Goal: Information Seeking & Learning: Learn about a topic

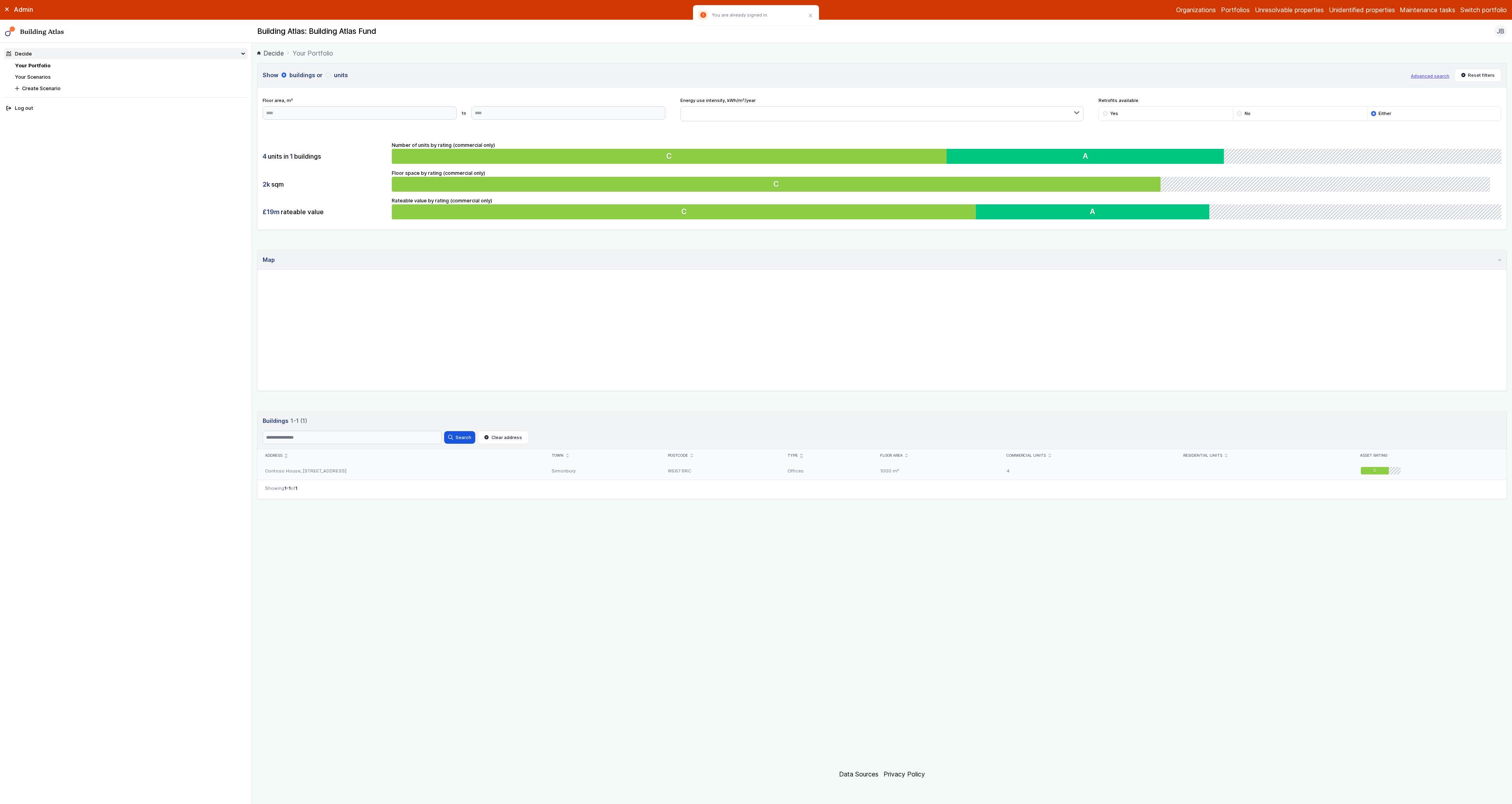
click at [347, 469] on div "Contoso House, [STREET_ADDRESS]" at bounding box center [401, 471] width 286 height 18
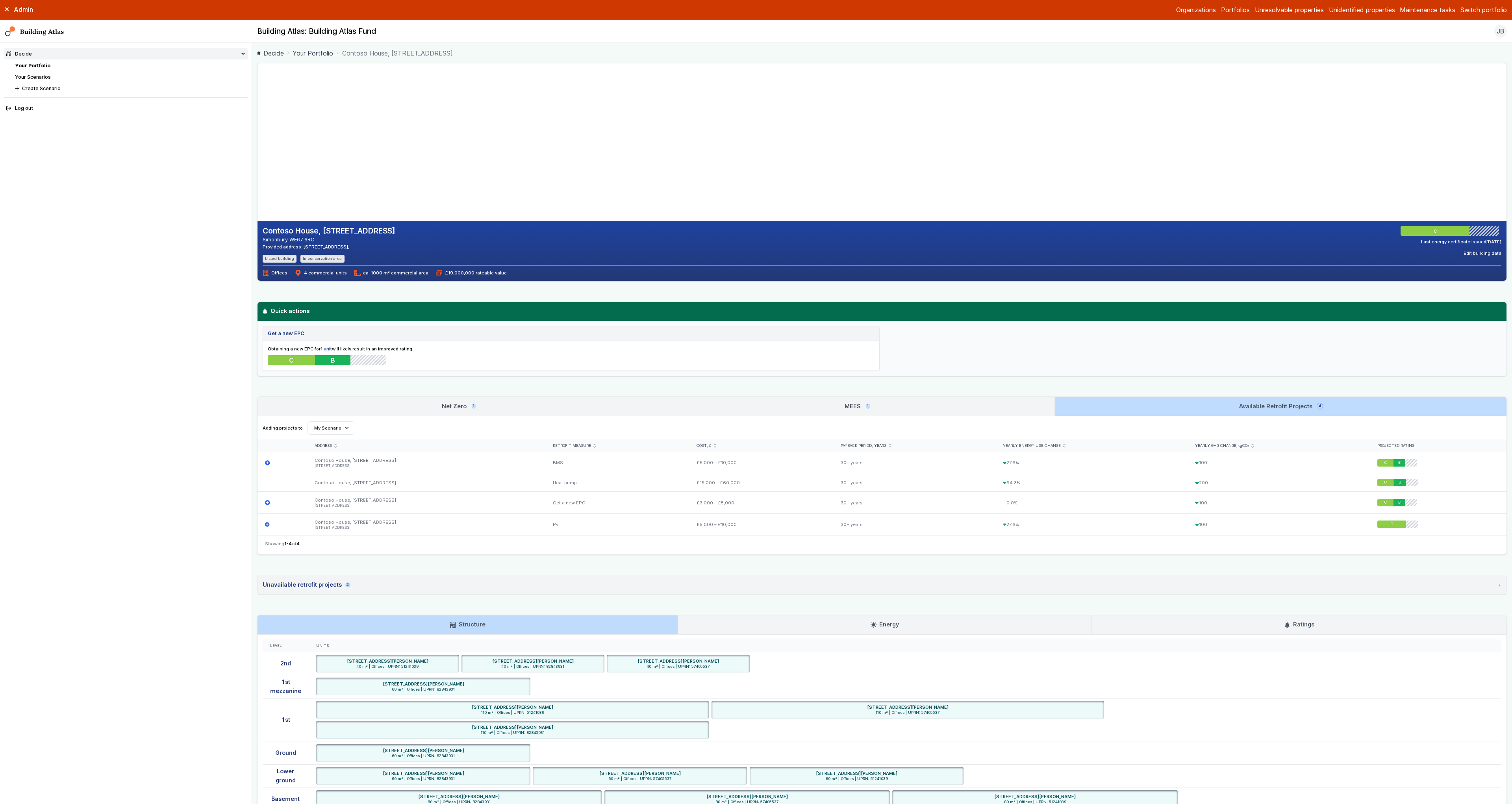
click at [509, 408] on link "Net Zero 1" at bounding box center [459, 406] width 403 height 19
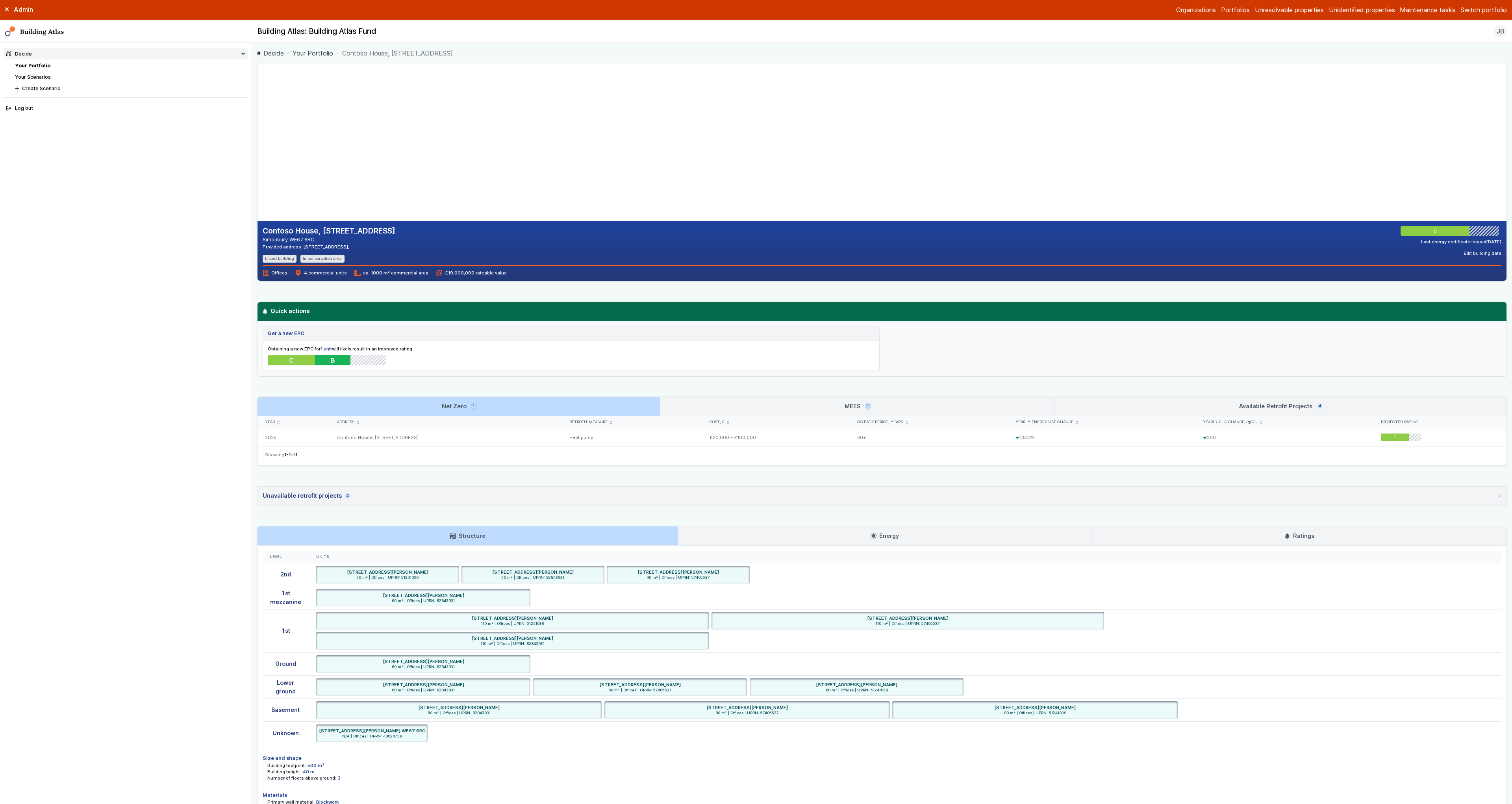
click at [728, 407] on link "MEES 1" at bounding box center [857, 406] width 394 height 19
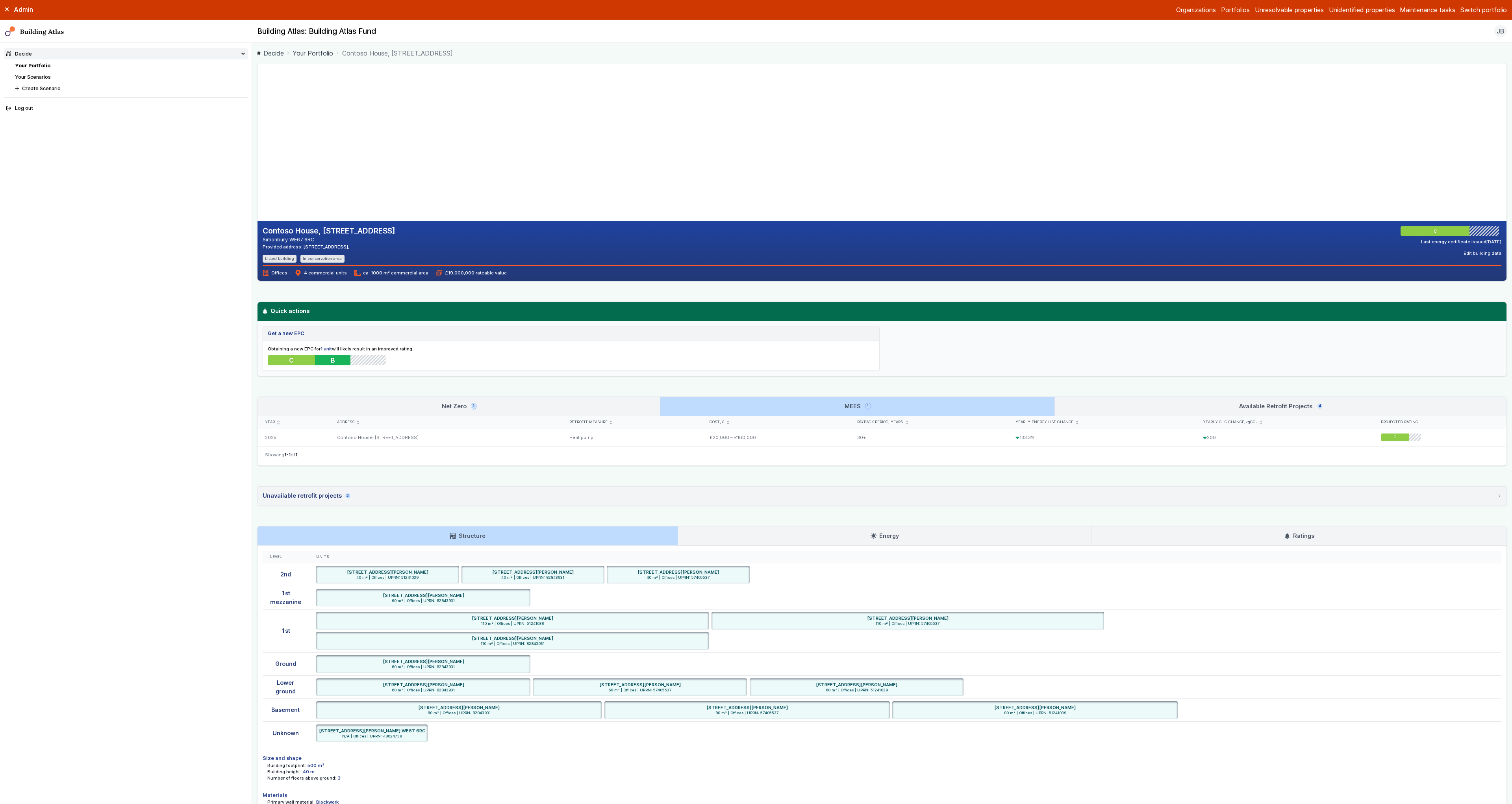
click at [1103, 401] on link "Available Retrofit Projects 4" at bounding box center [1280, 406] width 451 height 19
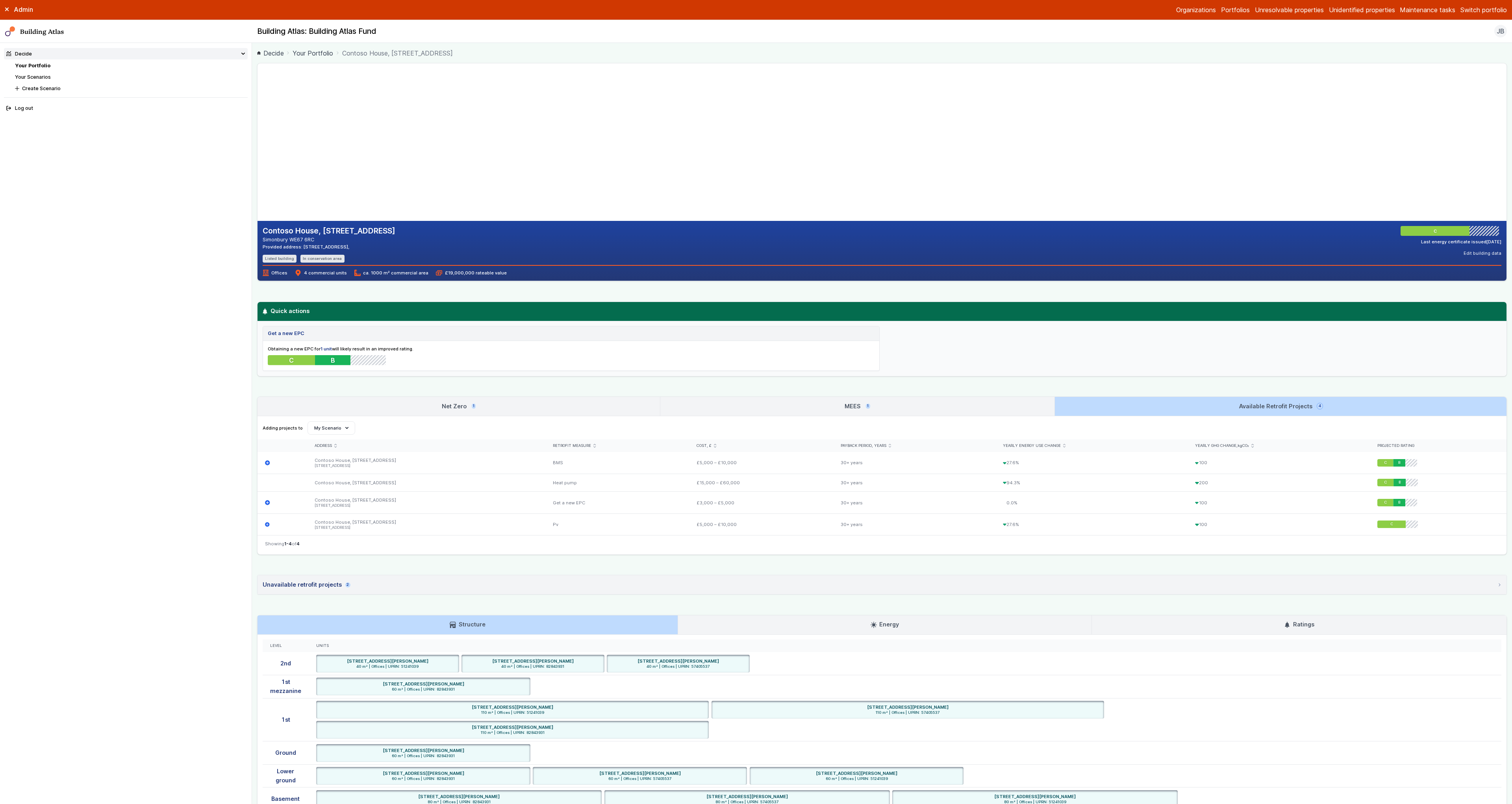
click at [953, 403] on link "MEES 1" at bounding box center [857, 406] width 394 height 19
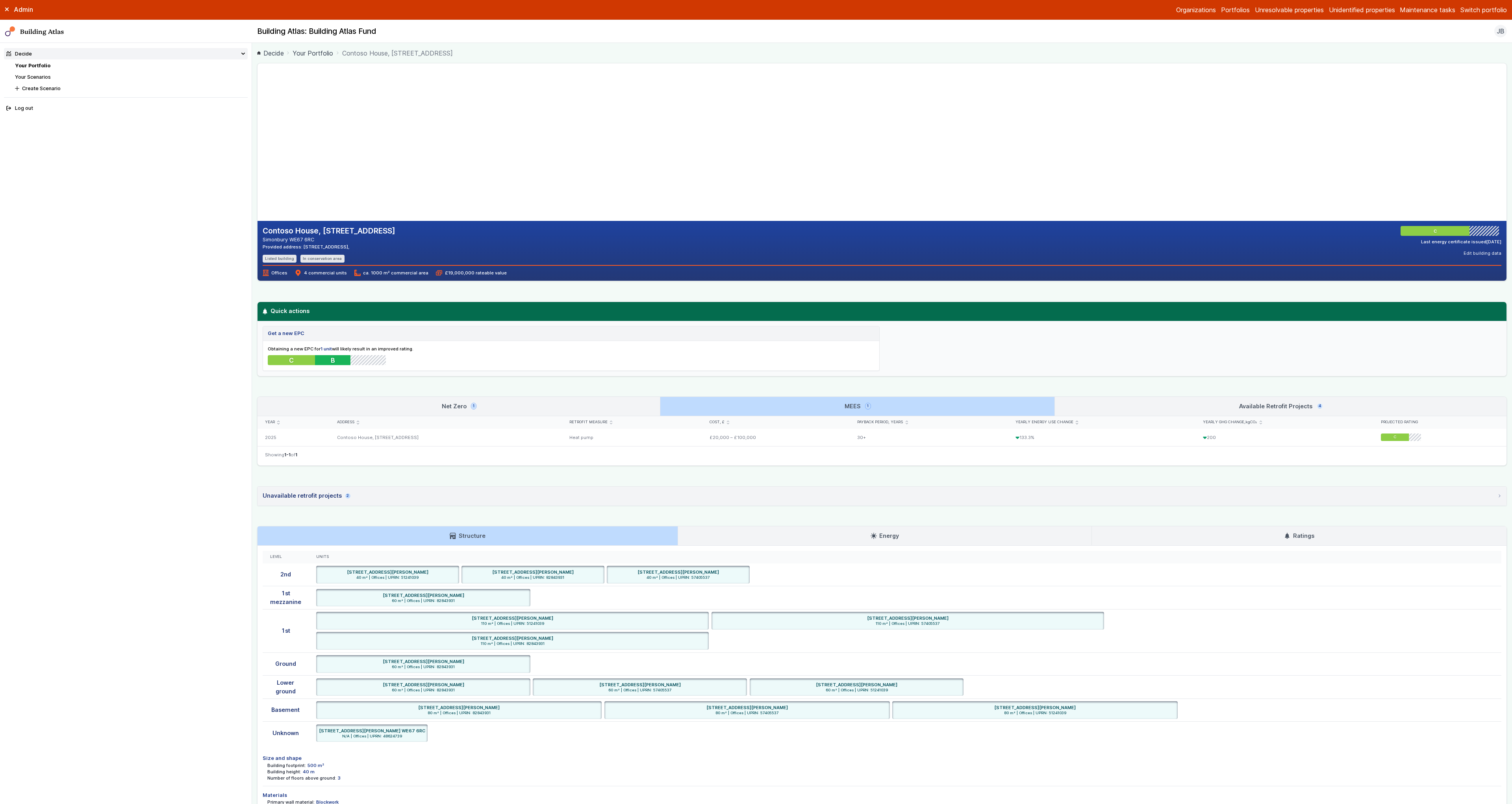
click at [657, 404] on link "Net Zero 1" at bounding box center [459, 406] width 403 height 19
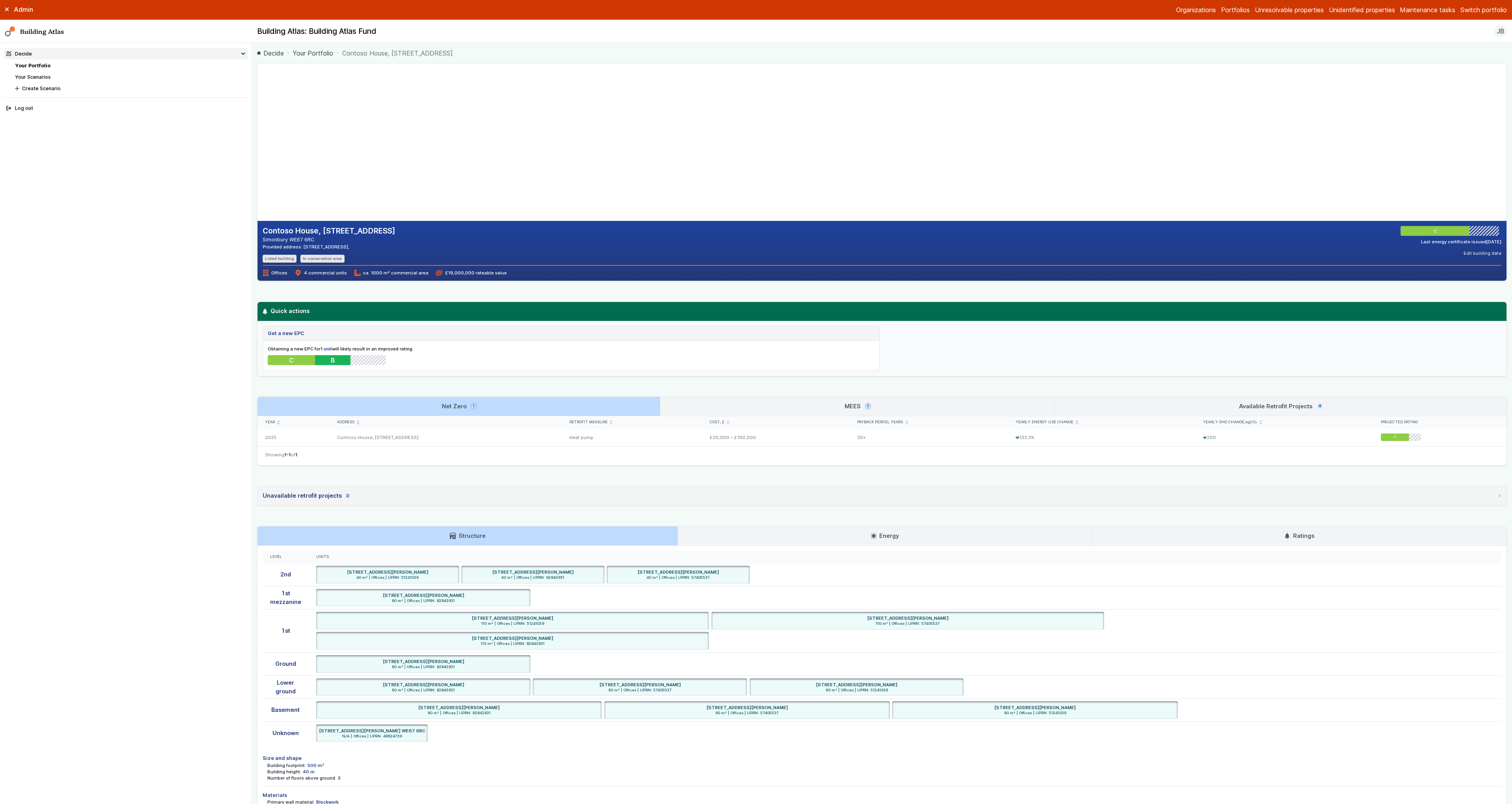
click at [770, 407] on link "MEES 1" at bounding box center [857, 406] width 394 height 19
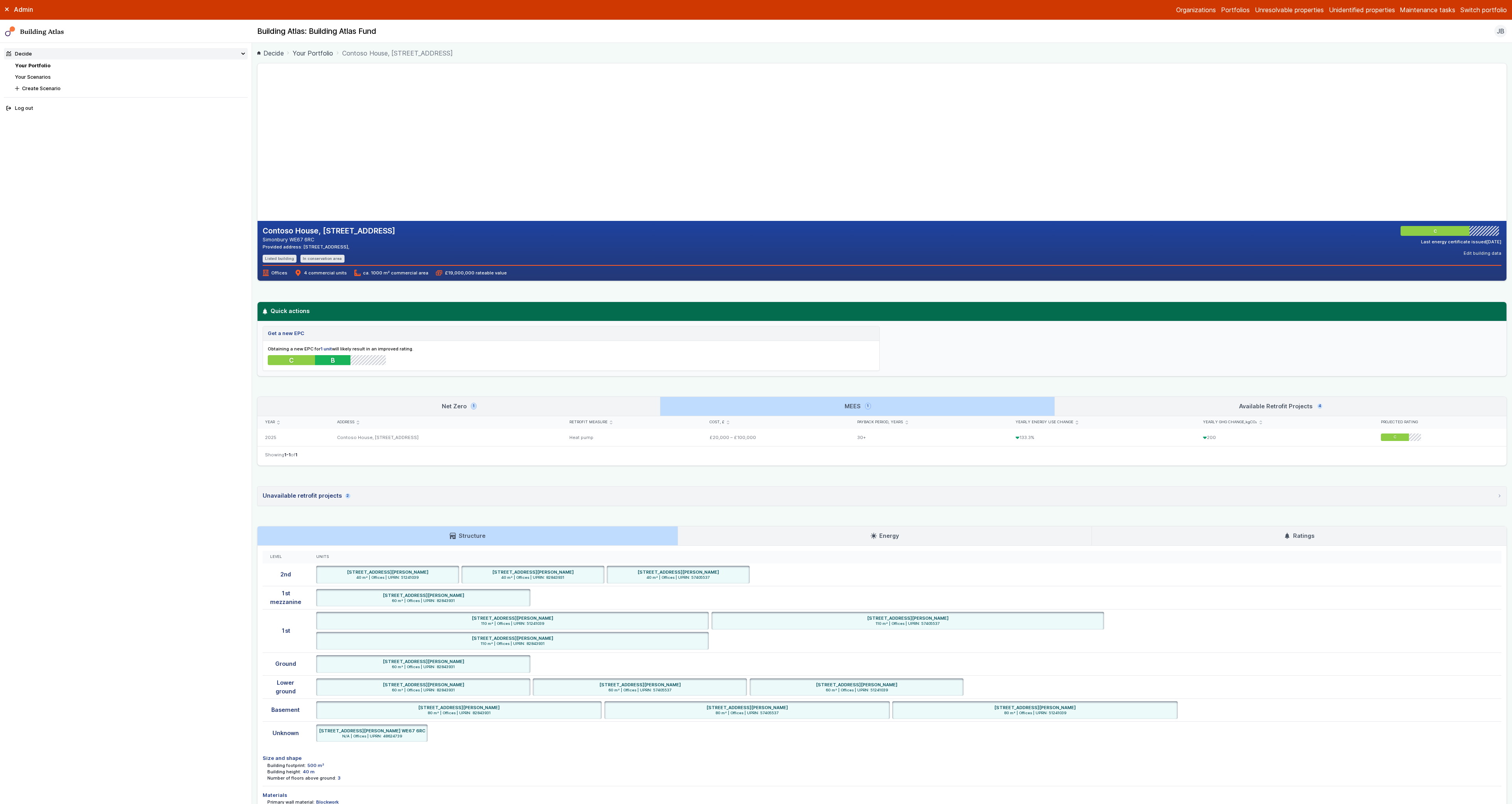
click at [1132, 398] on link "Available Retrofit Projects 4" at bounding box center [1280, 406] width 451 height 19
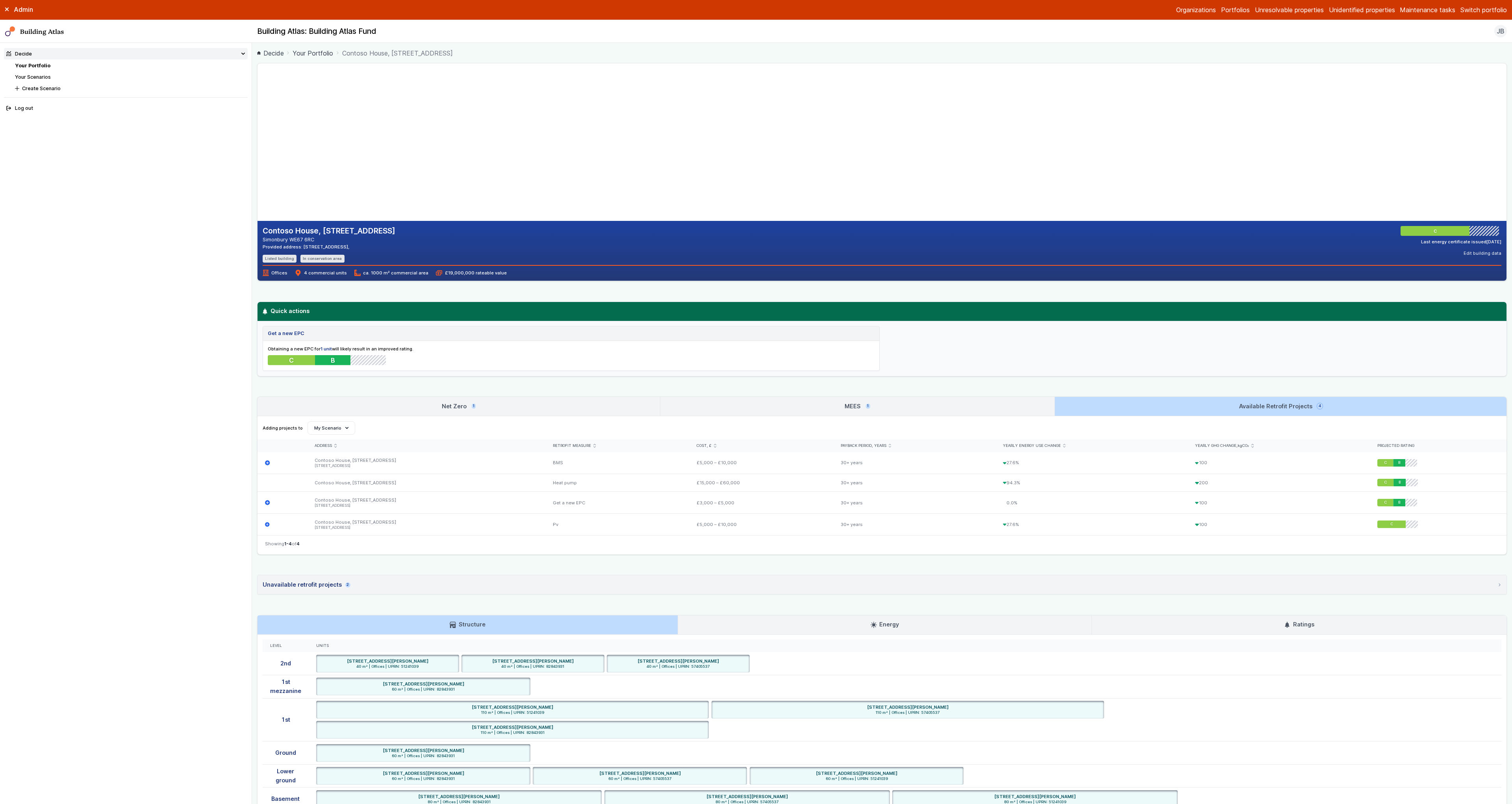
click at [668, 405] on link "MEES 1" at bounding box center [857, 406] width 394 height 19
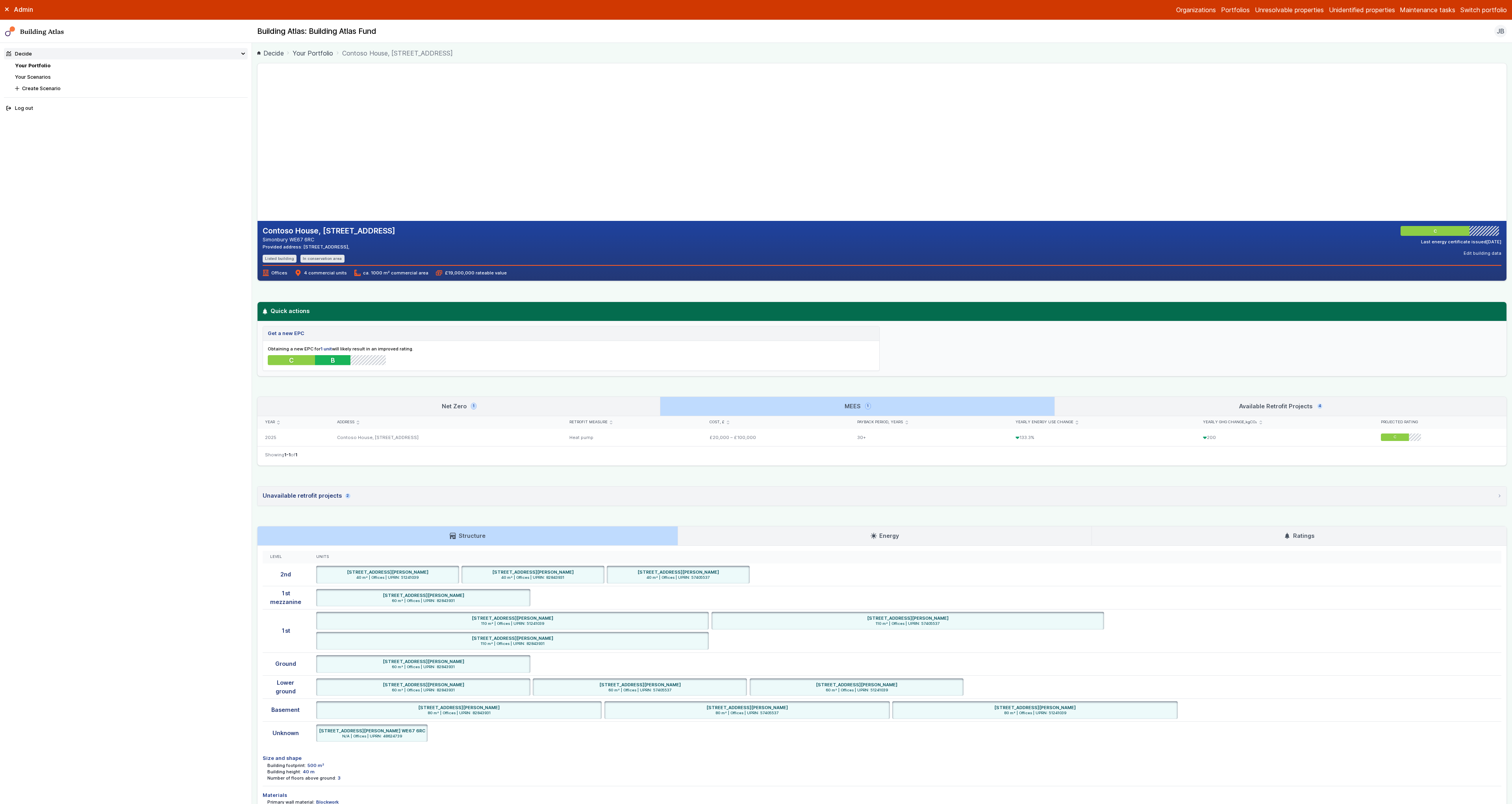
click at [632, 406] on link "Net Zero 1" at bounding box center [459, 406] width 403 height 19
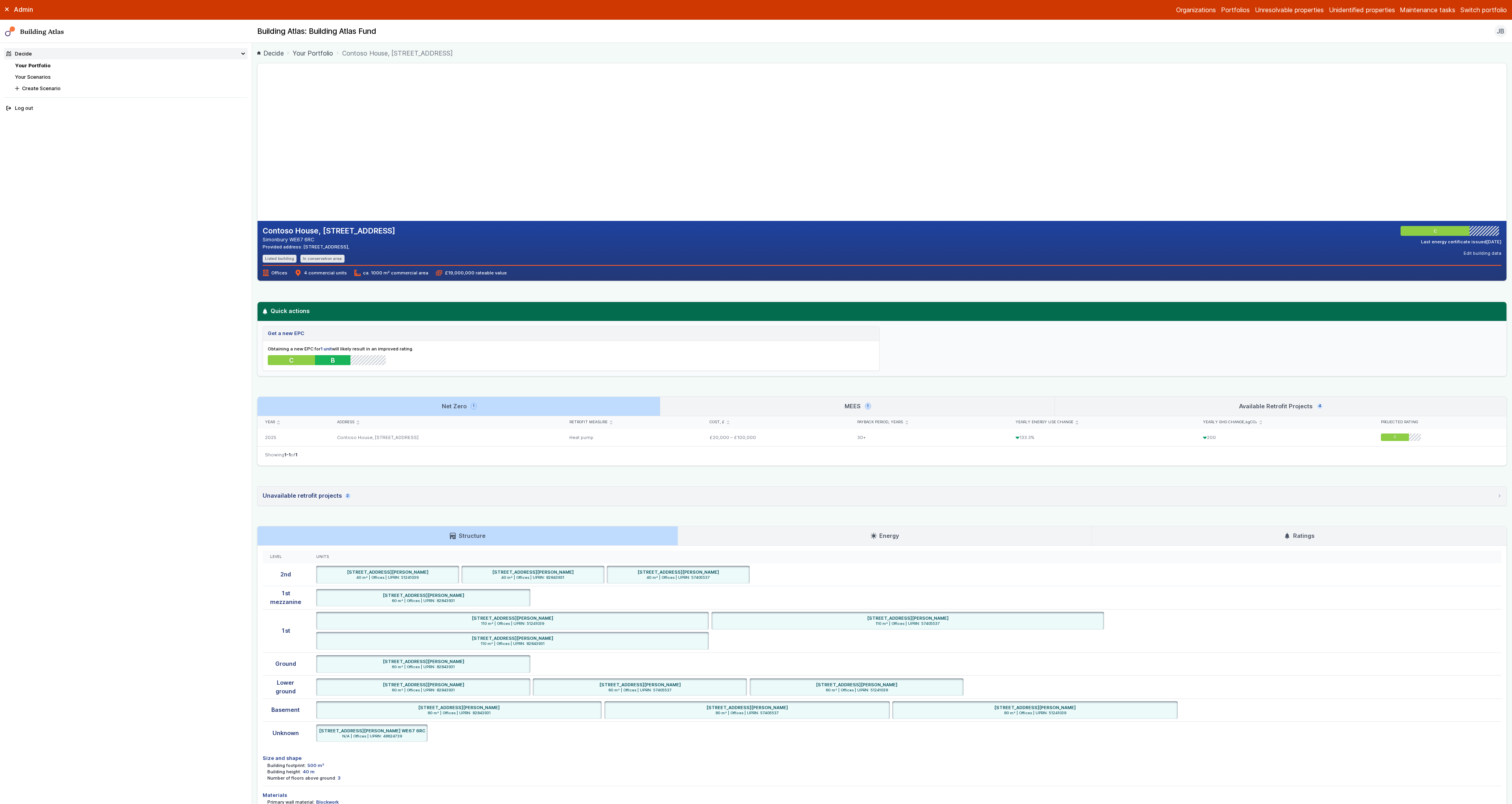
click at [717, 405] on link "MEES 1" at bounding box center [857, 406] width 394 height 19
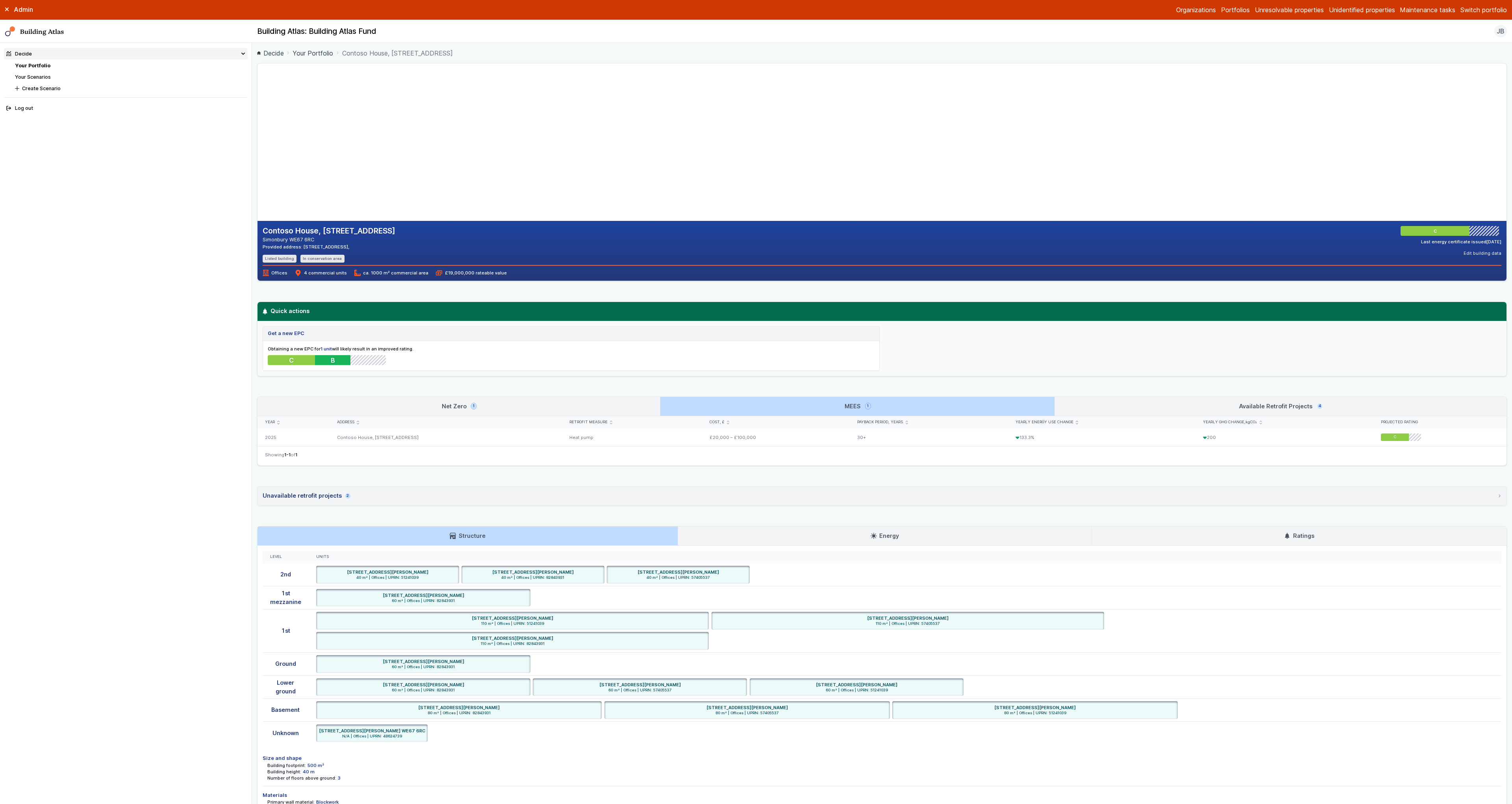
click at [1094, 400] on link "Available Retrofit Projects 4" at bounding box center [1280, 406] width 451 height 19
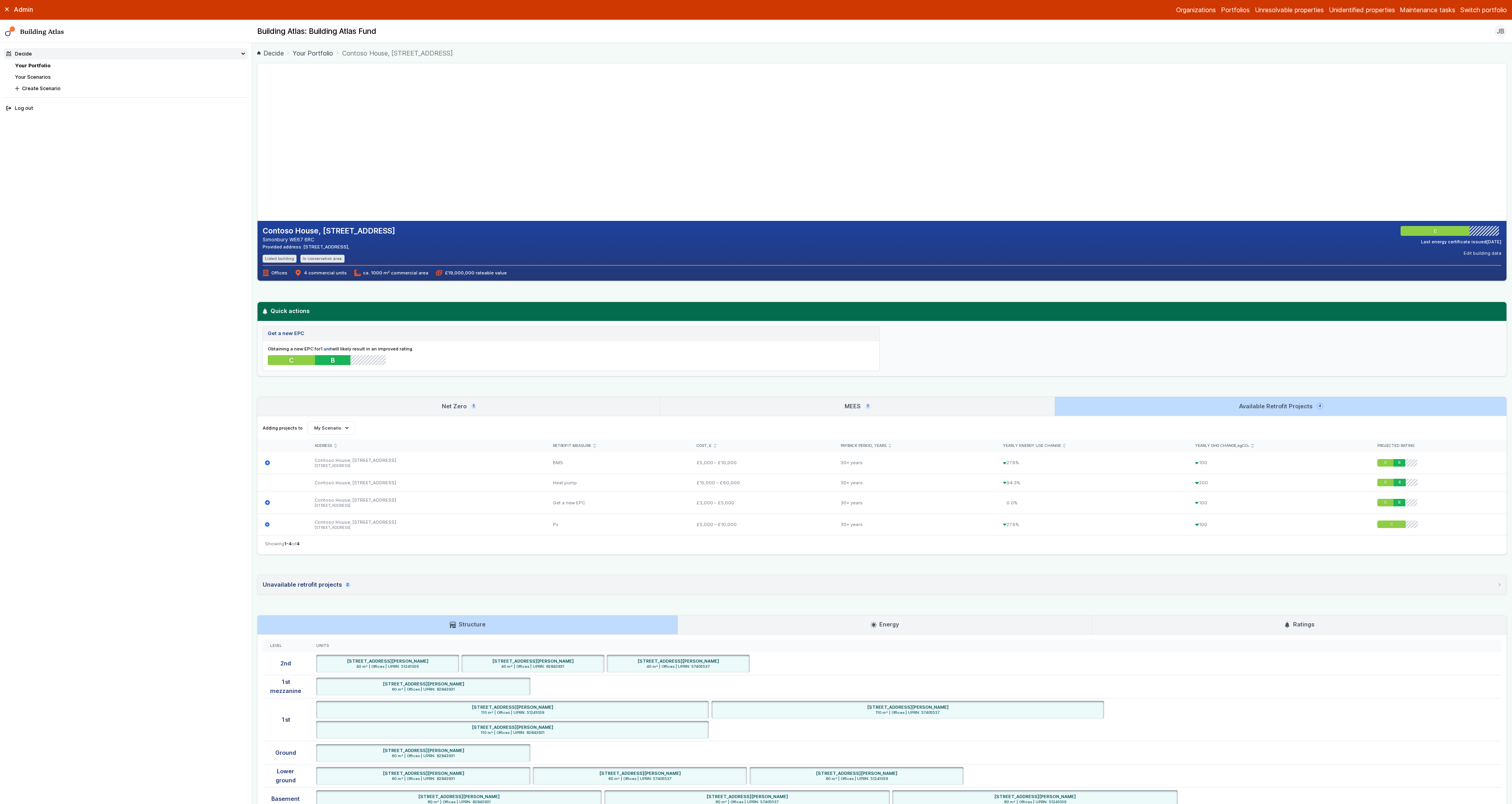
click at [805, 406] on link "MEES 1" at bounding box center [857, 406] width 394 height 19
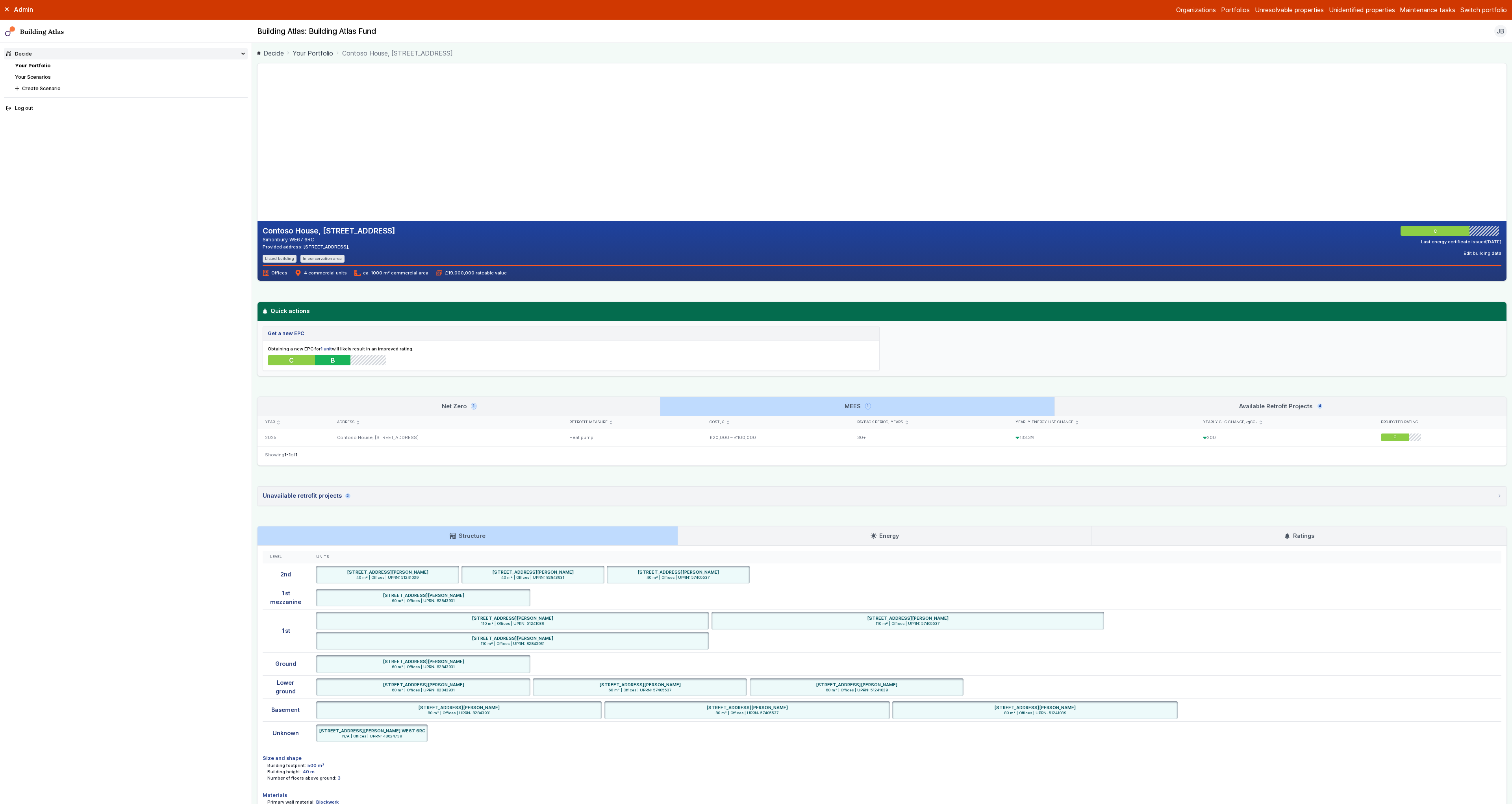
click at [639, 403] on link "Net Zero 1" at bounding box center [459, 406] width 403 height 19
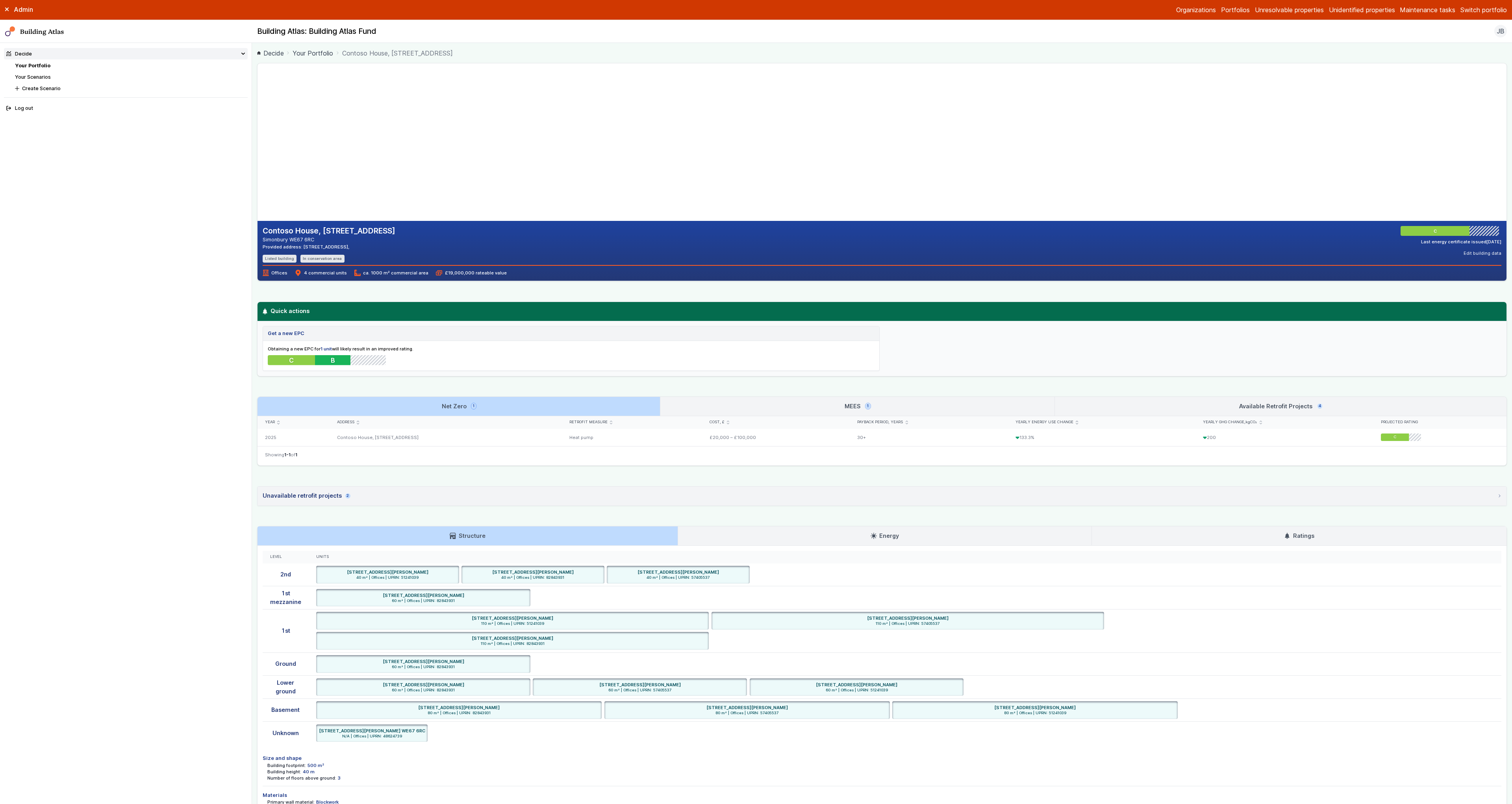
click at [738, 403] on link "MEES 1" at bounding box center [857, 406] width 394 height 19
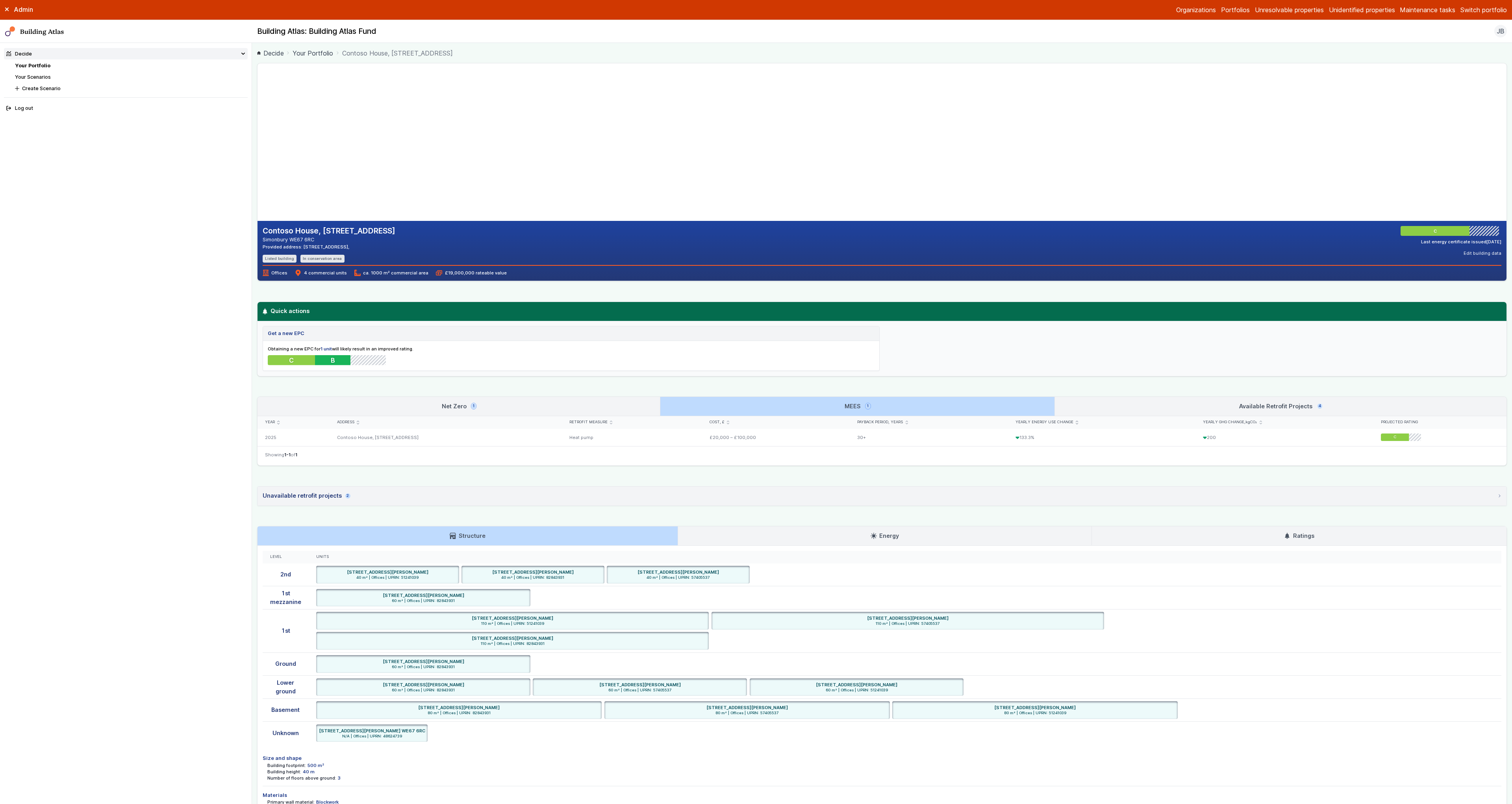
click at [521, 407] on link "Net Zero 1" at bounding box center [459, 406] width 403 height 19
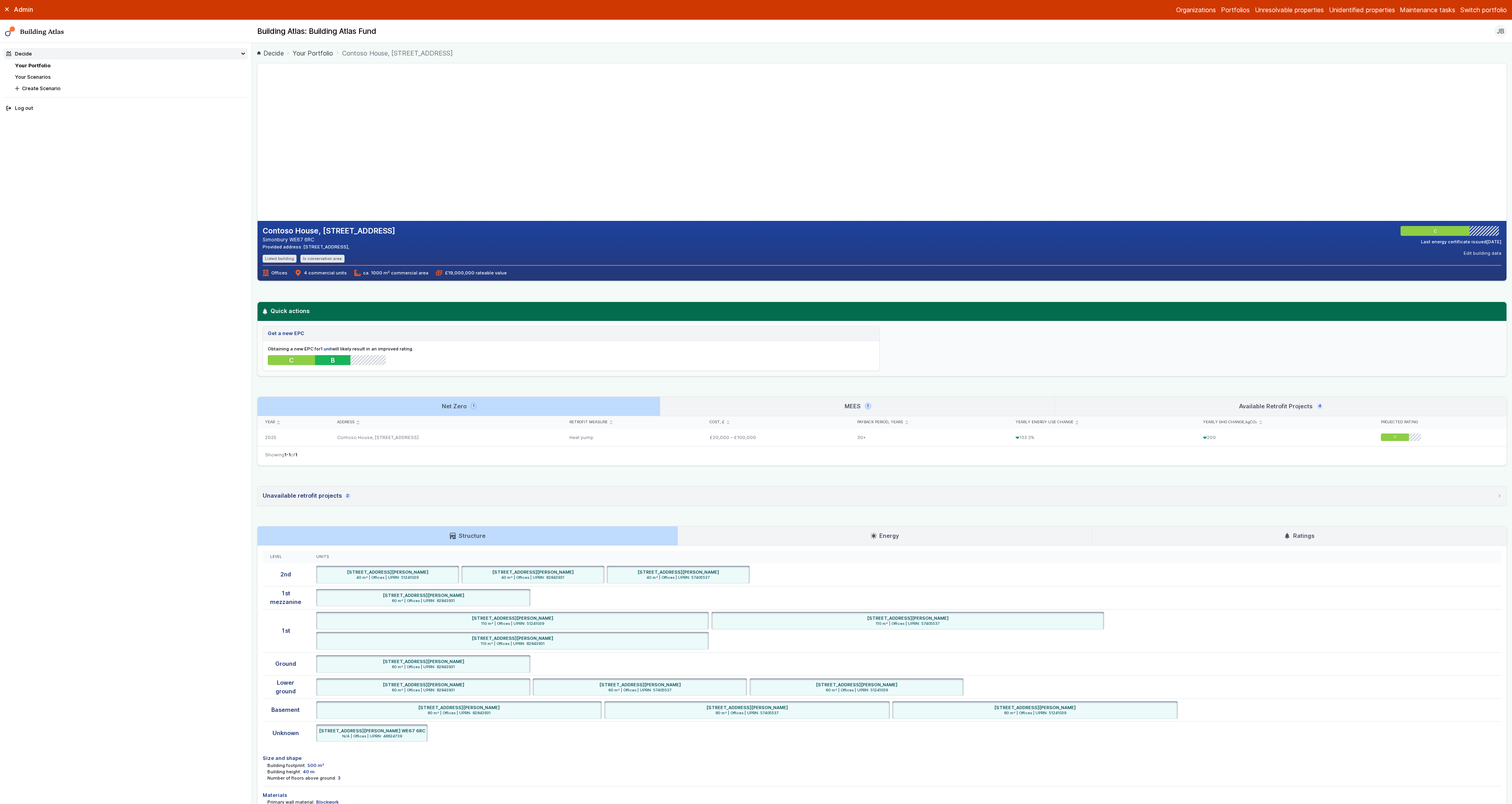
click at [743, 409] on link "MEES 1" at bounding box center [857, 406] width 394 height 19
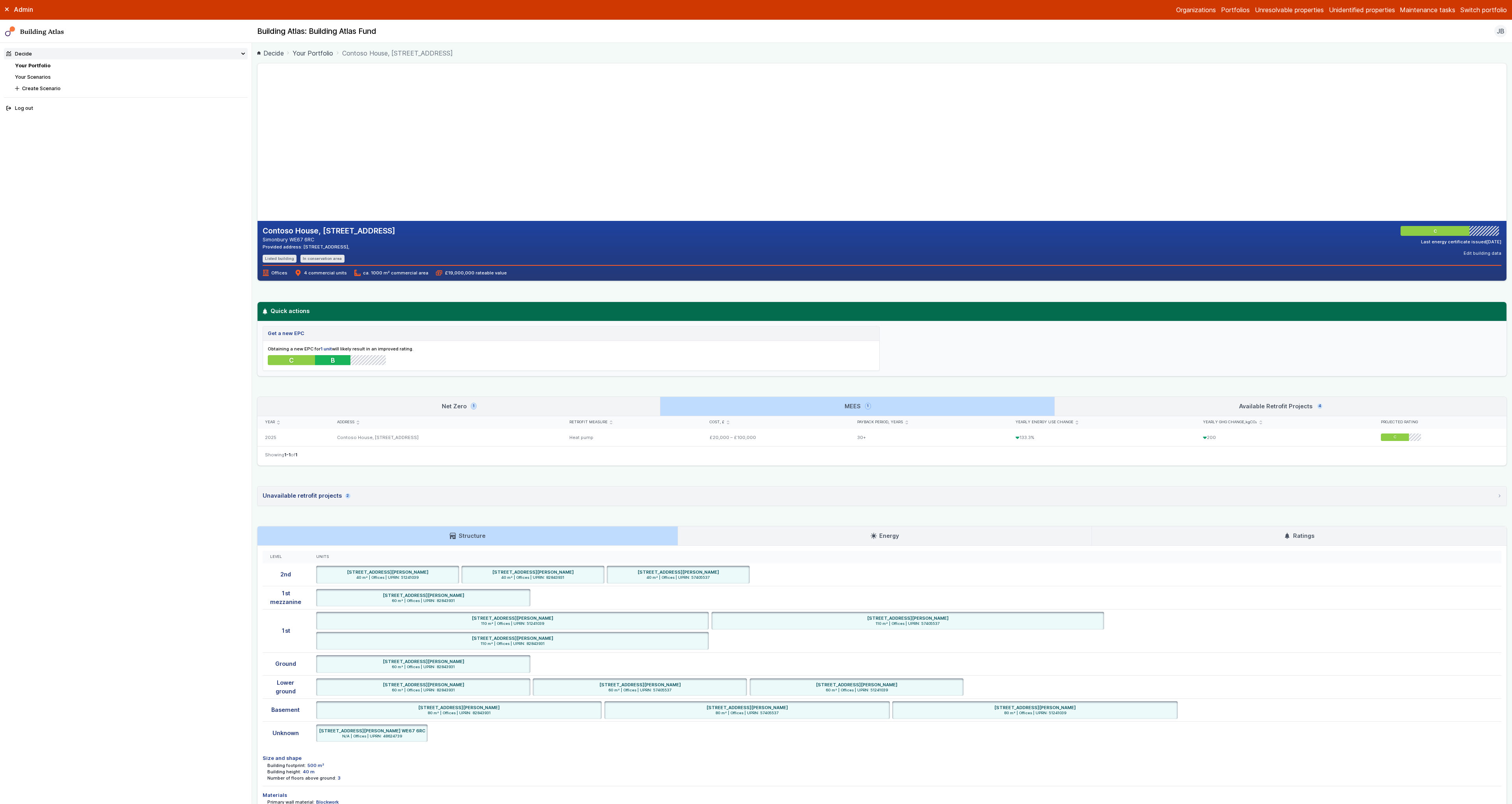
click at [1202, 408] on link "Available Retrofit Projects 4" at bounding box center [1280, 406] width 451 height 19
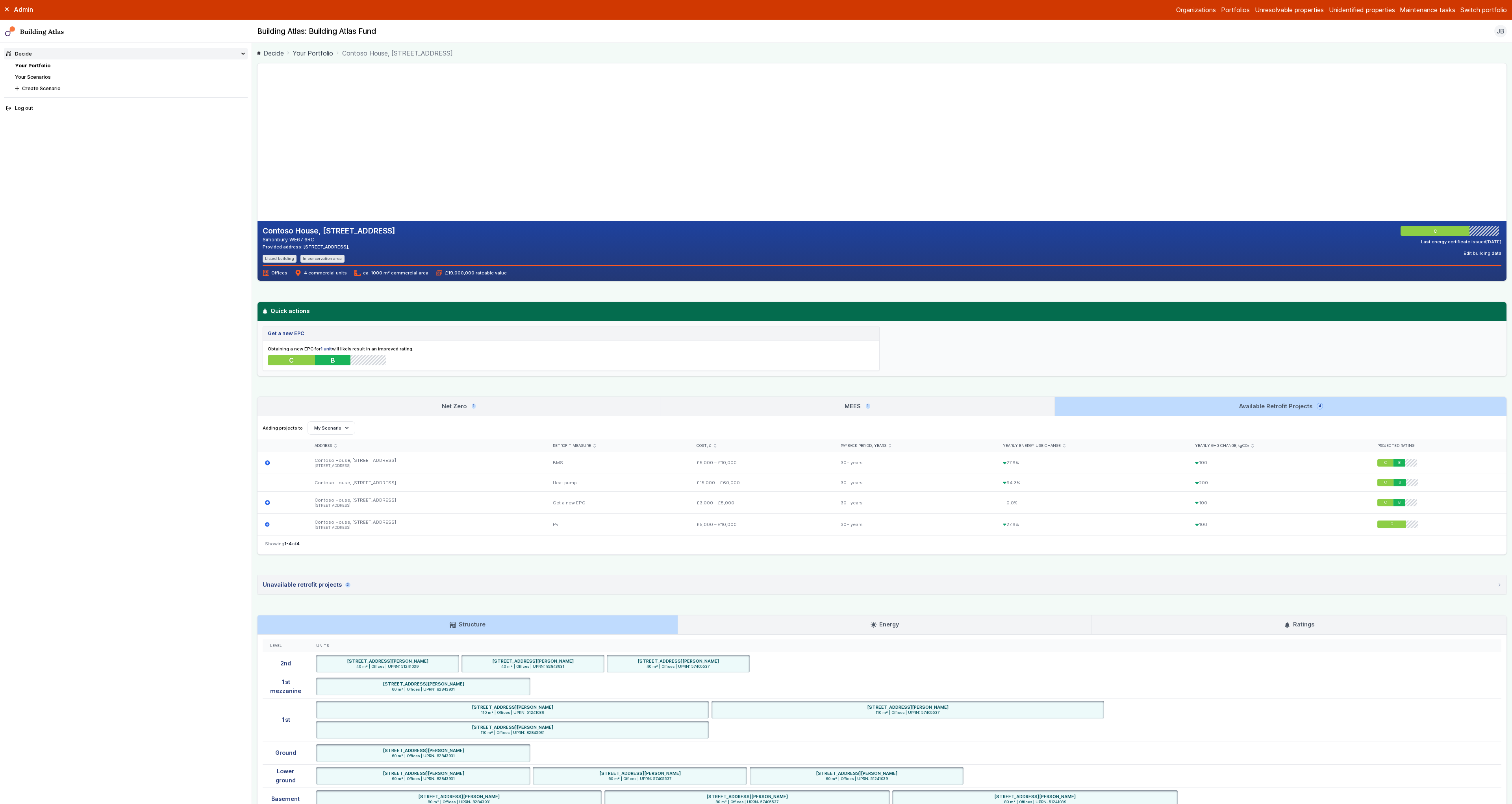
click at [944, 411] on link "MEES 1" at bounding box center [857, 406] width 394 height 19
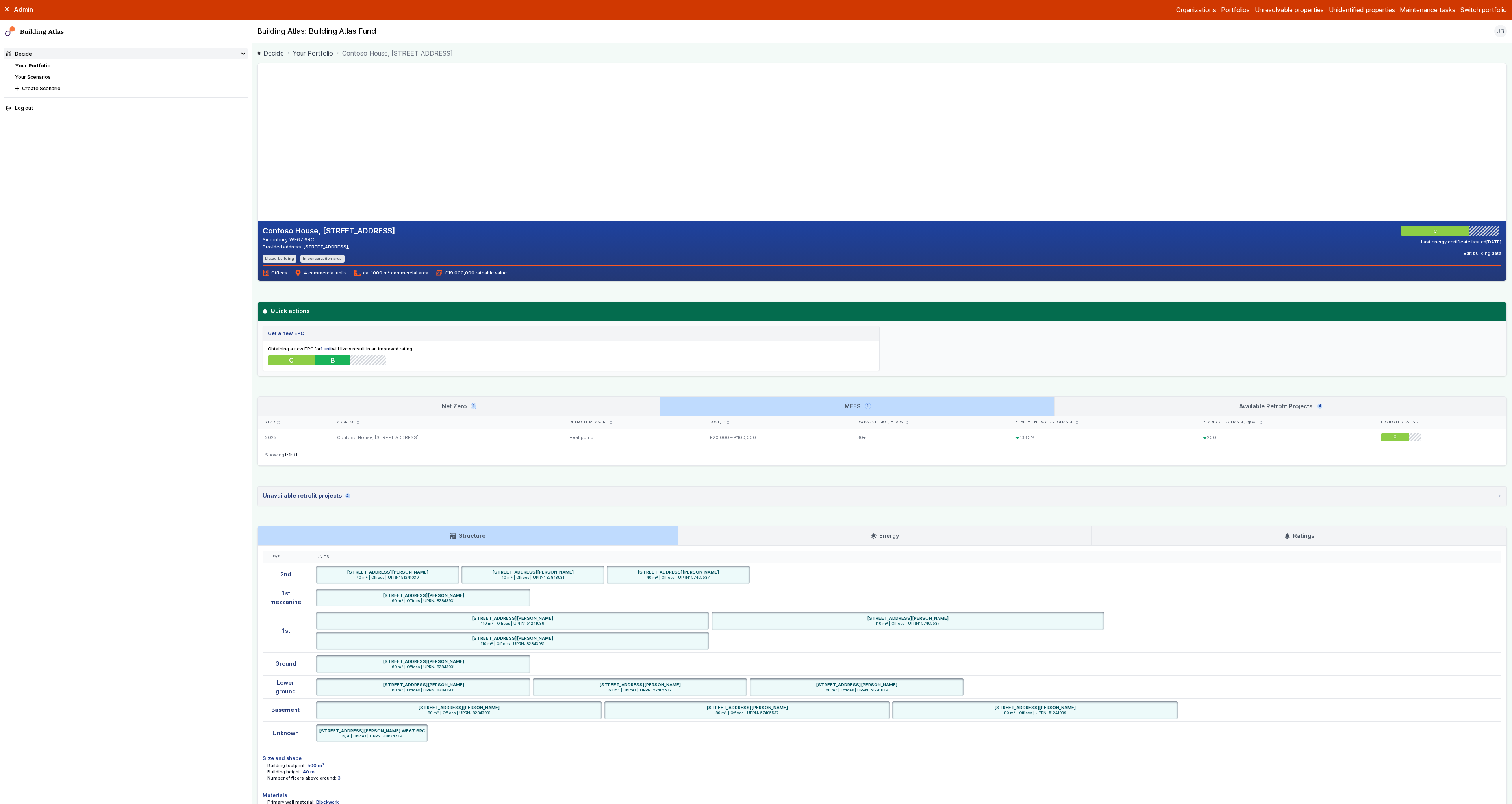
click at [587, 413] on link "Net Zero 1" at bounding box center [459, 406] width 403 height 19
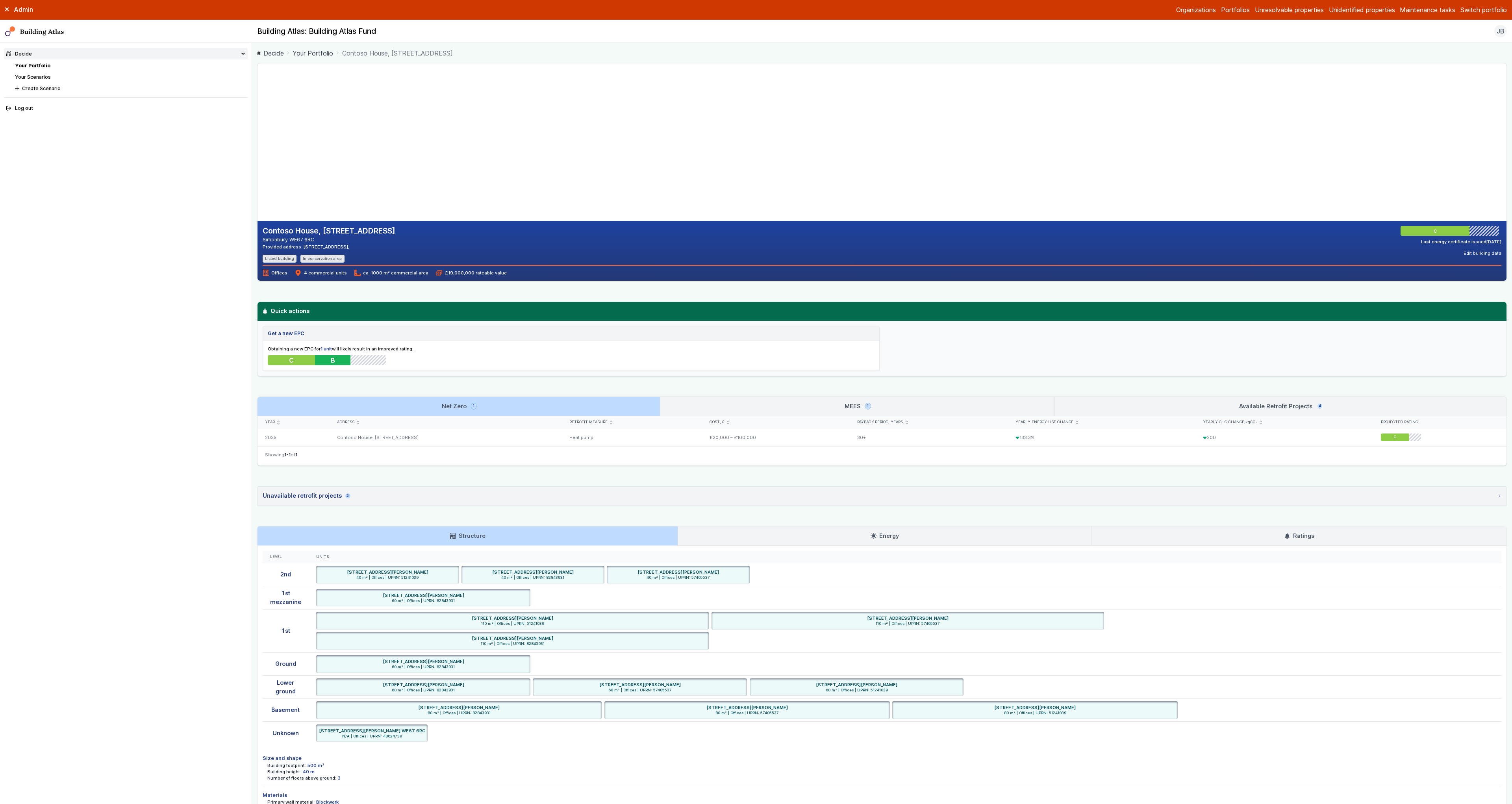
click at [750, 408] on link "MEES 1" at bounding box center [857, 406] width 394 height 19
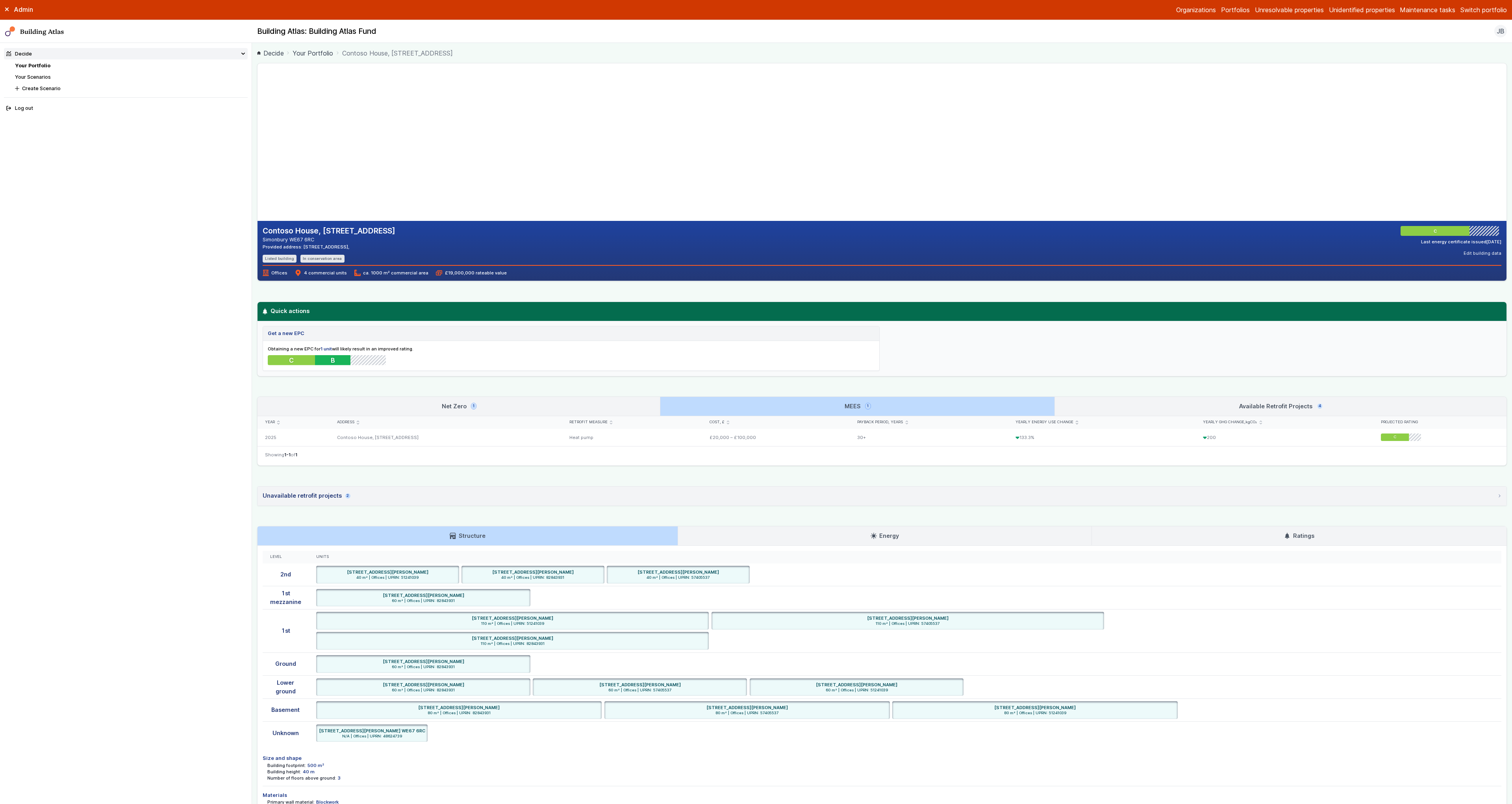
click at [580, 406] on link "Net Zero 1" at bounding box center [459, 406] width 403 height 19
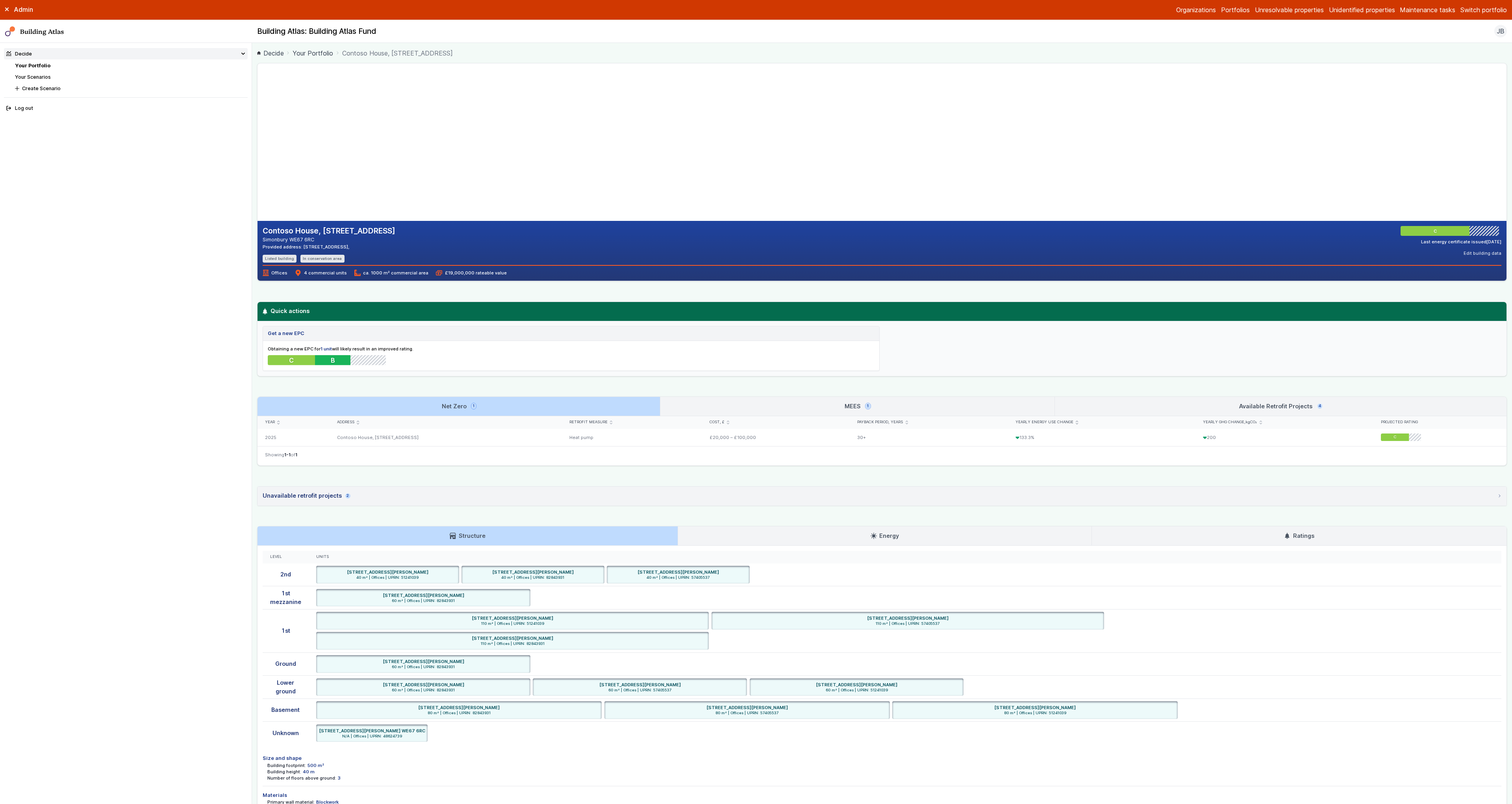
click at [1132, 420] on div "Yearly energy use change" at bounding box center [1102, 422] width 173 height 5
click at [1162, 408] on link "Available Retrofit Projects 4" at bounding box center [1280, 406] width 451 height 19
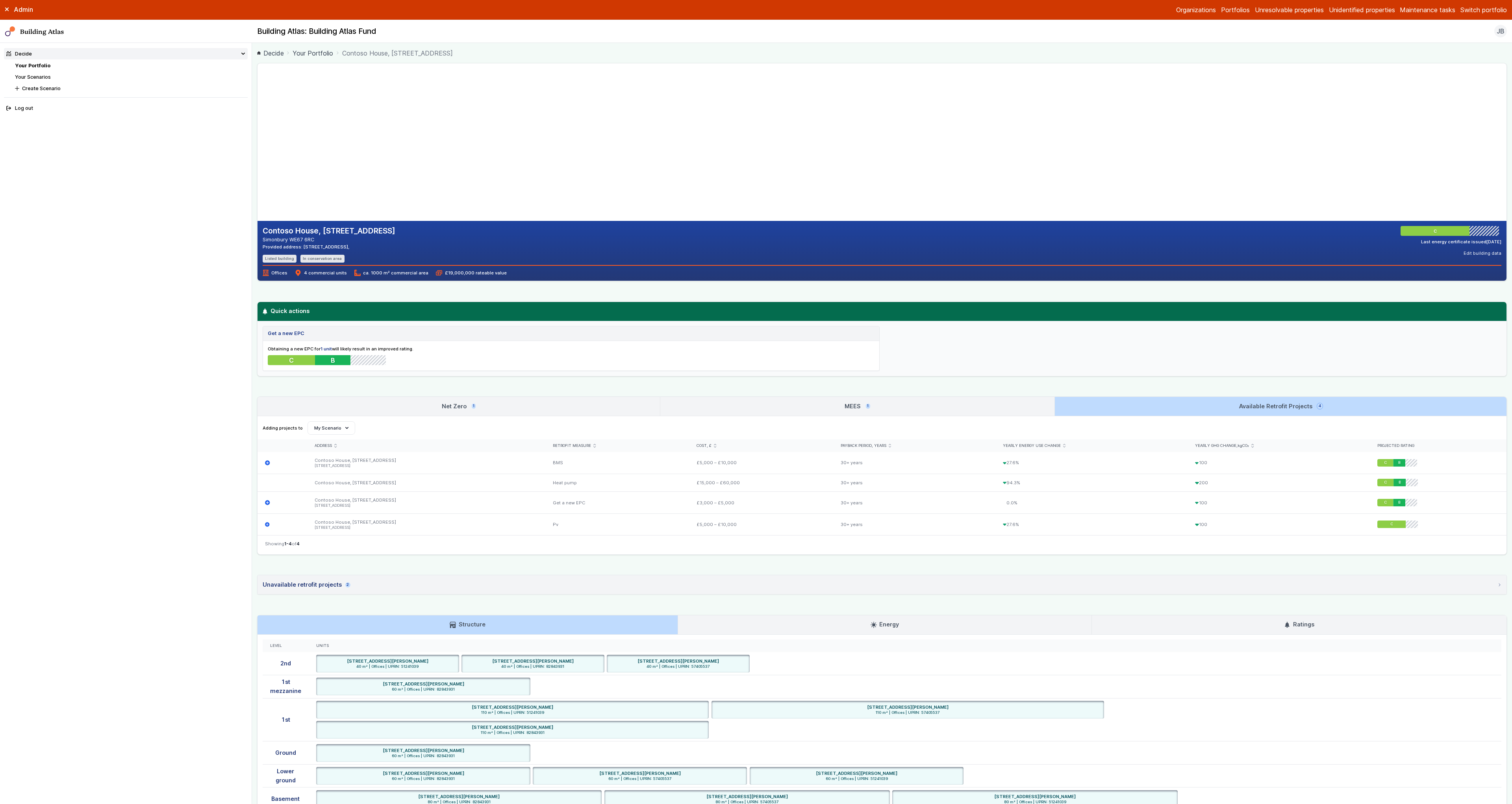
click at [927, 408] on link "MEES 1" at bounding box center [857, 406] width 394 height 19
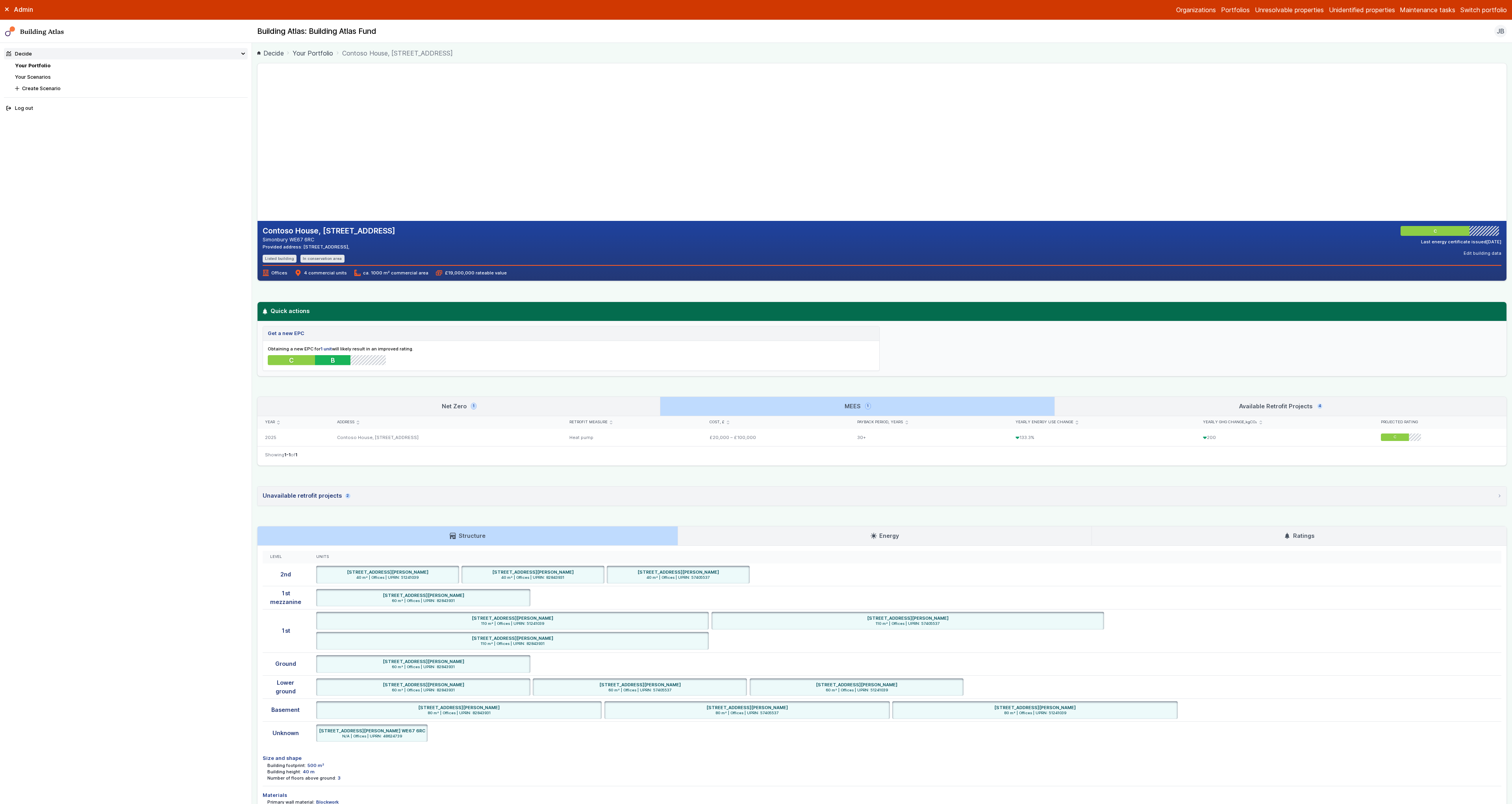
click at [627, 411] on link "Net Zero 1" at bounding box center [459, 406] width 403 height 19
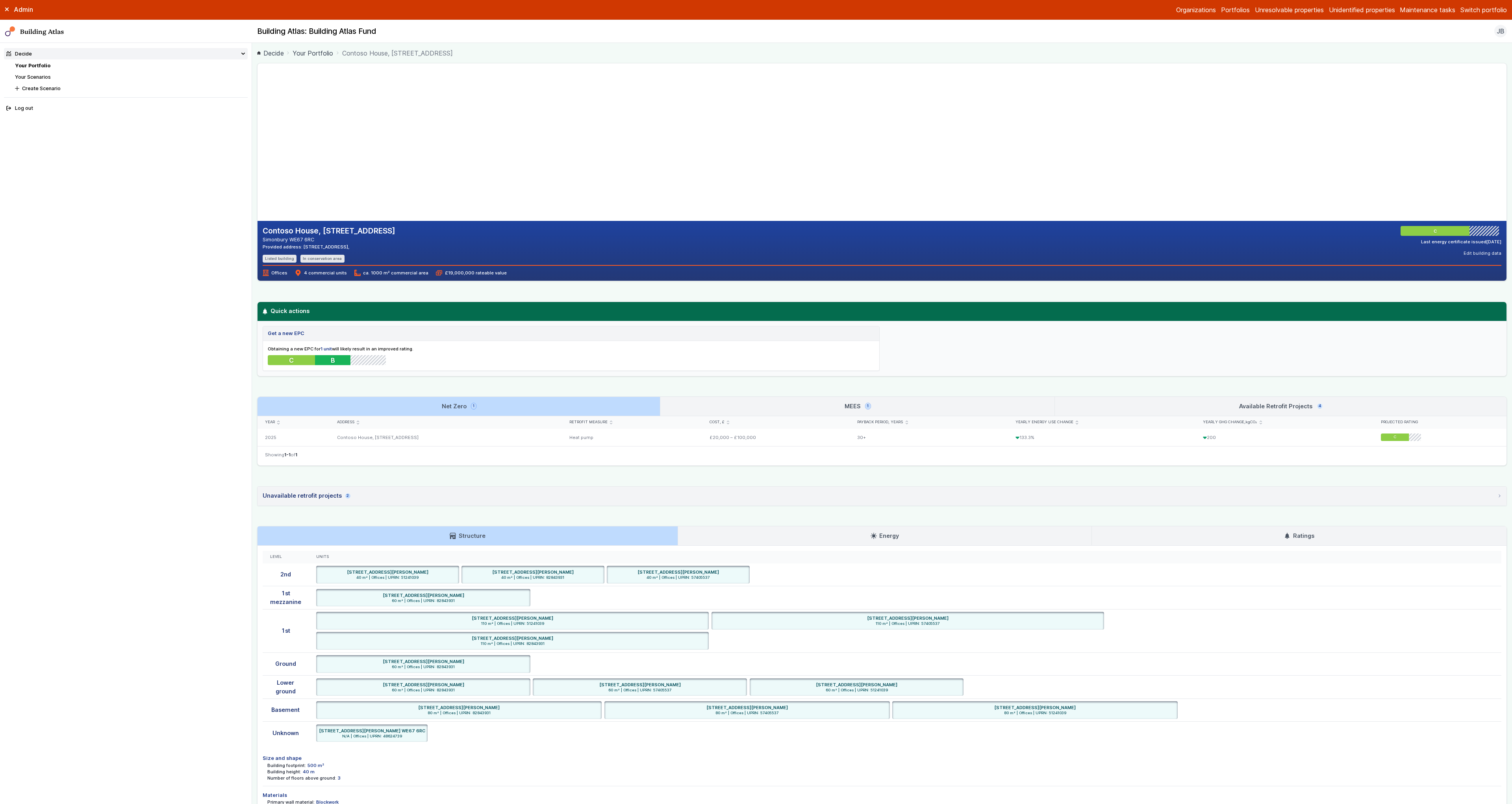
click at [785, 407] on link "MEES 1" at bounding box center [857, 406] width 394 height 19
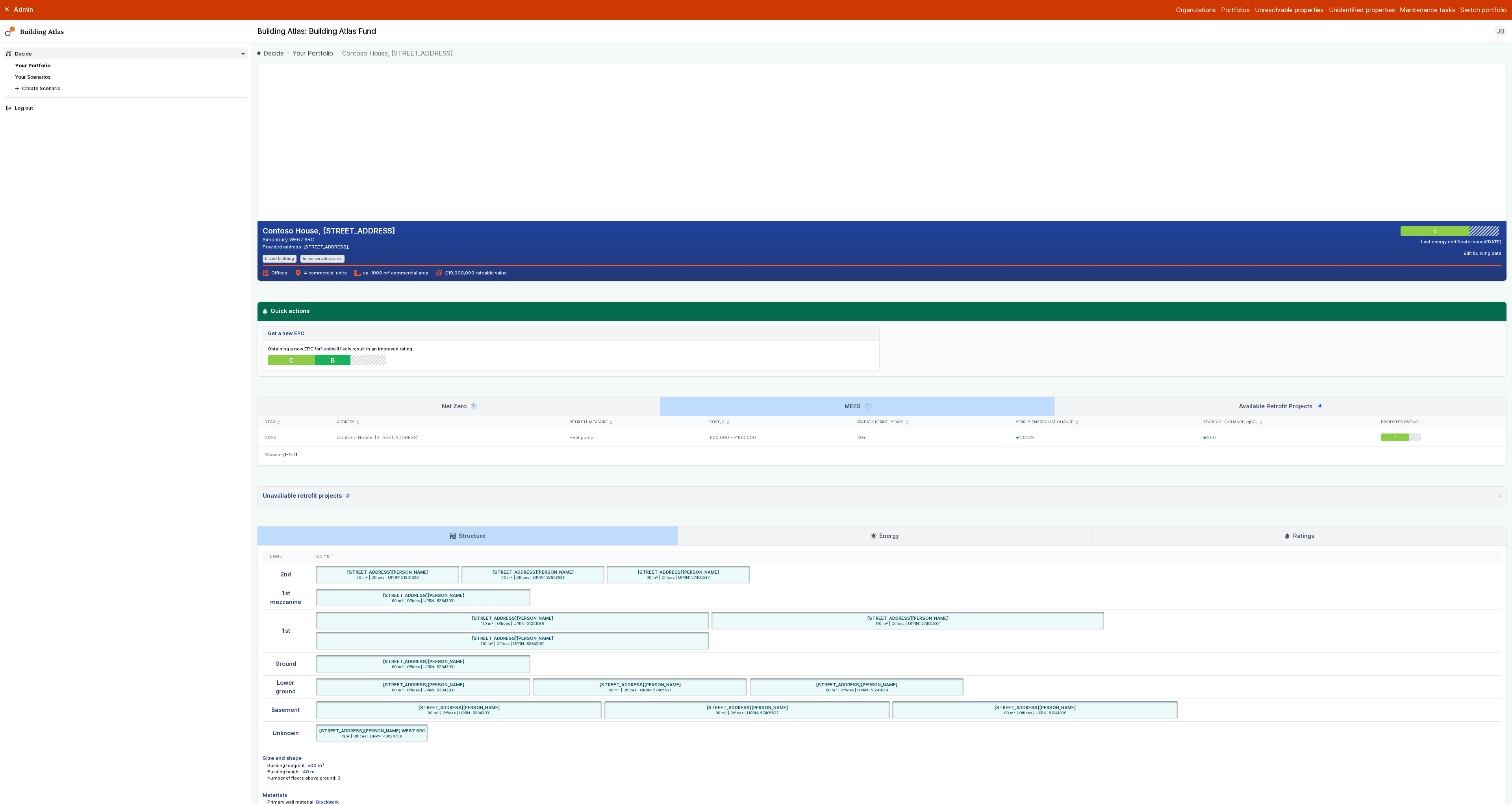
click at [1197, 405] on link "Available Retrofit Projects 4" at bounding box center [1280, 406] width 451 height 19
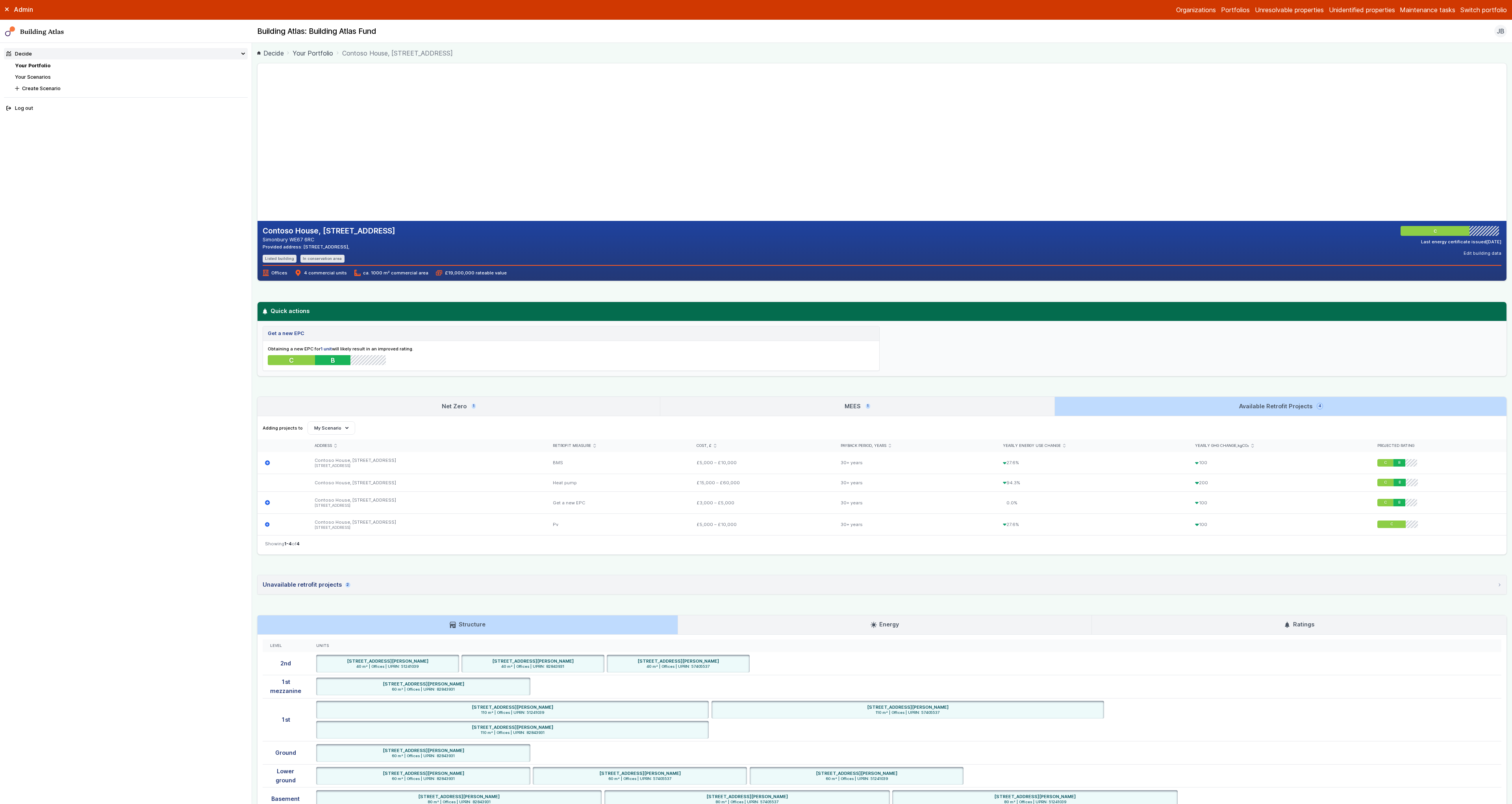
click at [842, 407] on link "MEES 1" at bounding box center [857, 406] width 394 height 19
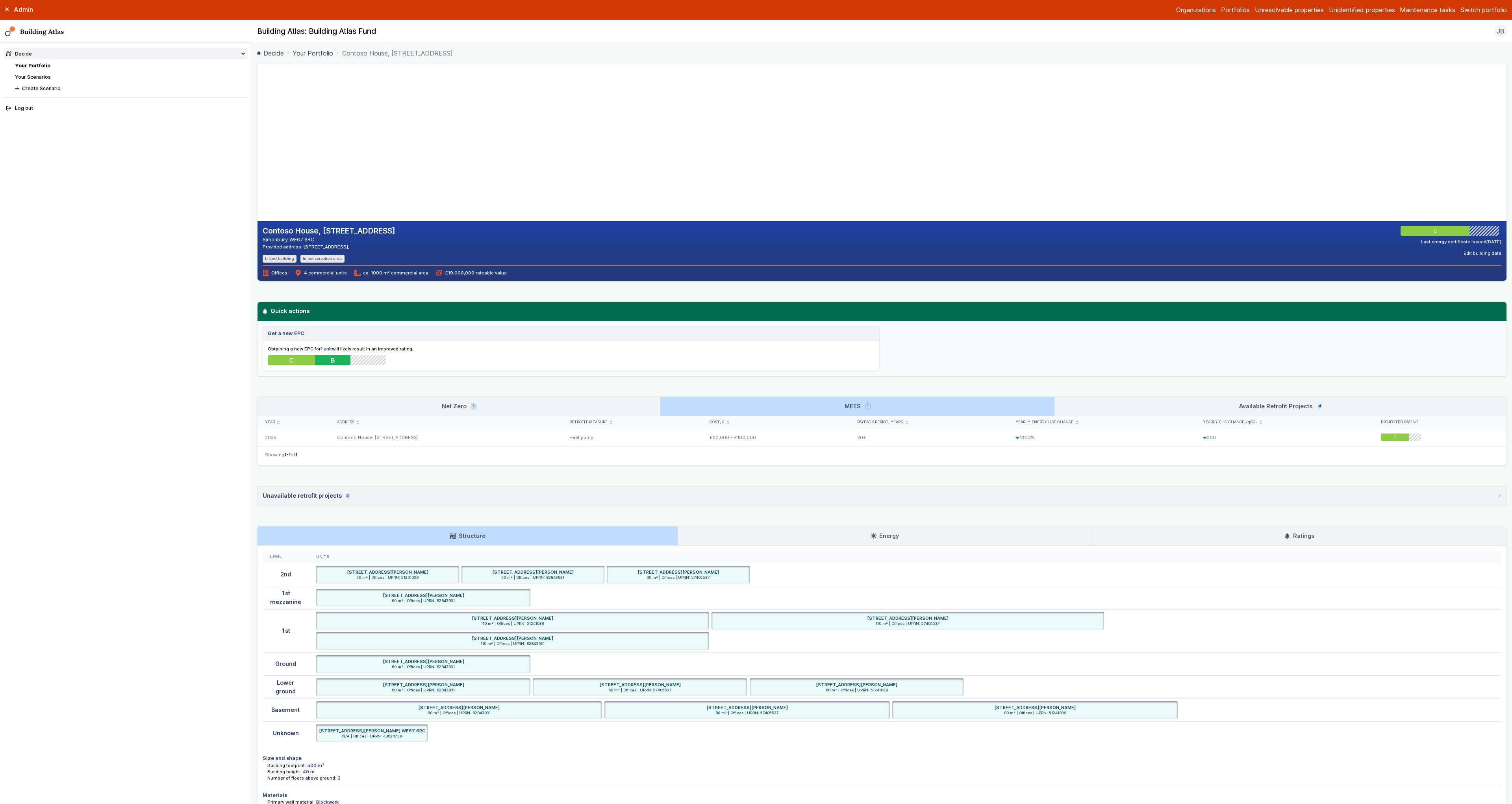
click at [637, 401] on link "Net Zero 1" at bounding box center [459, 406] width 403 height 19
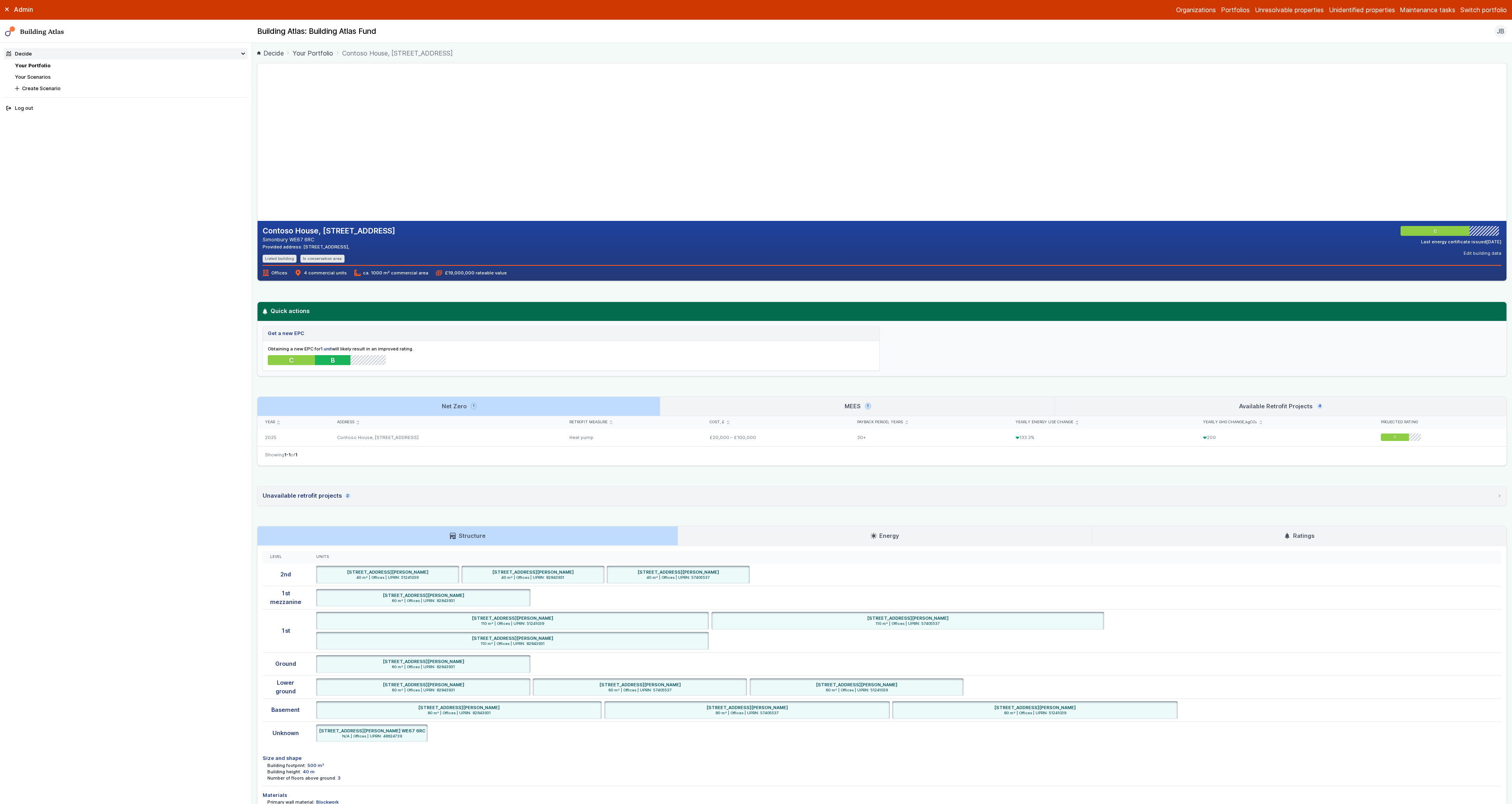
click at [694, 403] on link "MEES 1" at bounding box center [857, 406] width 394 height 19
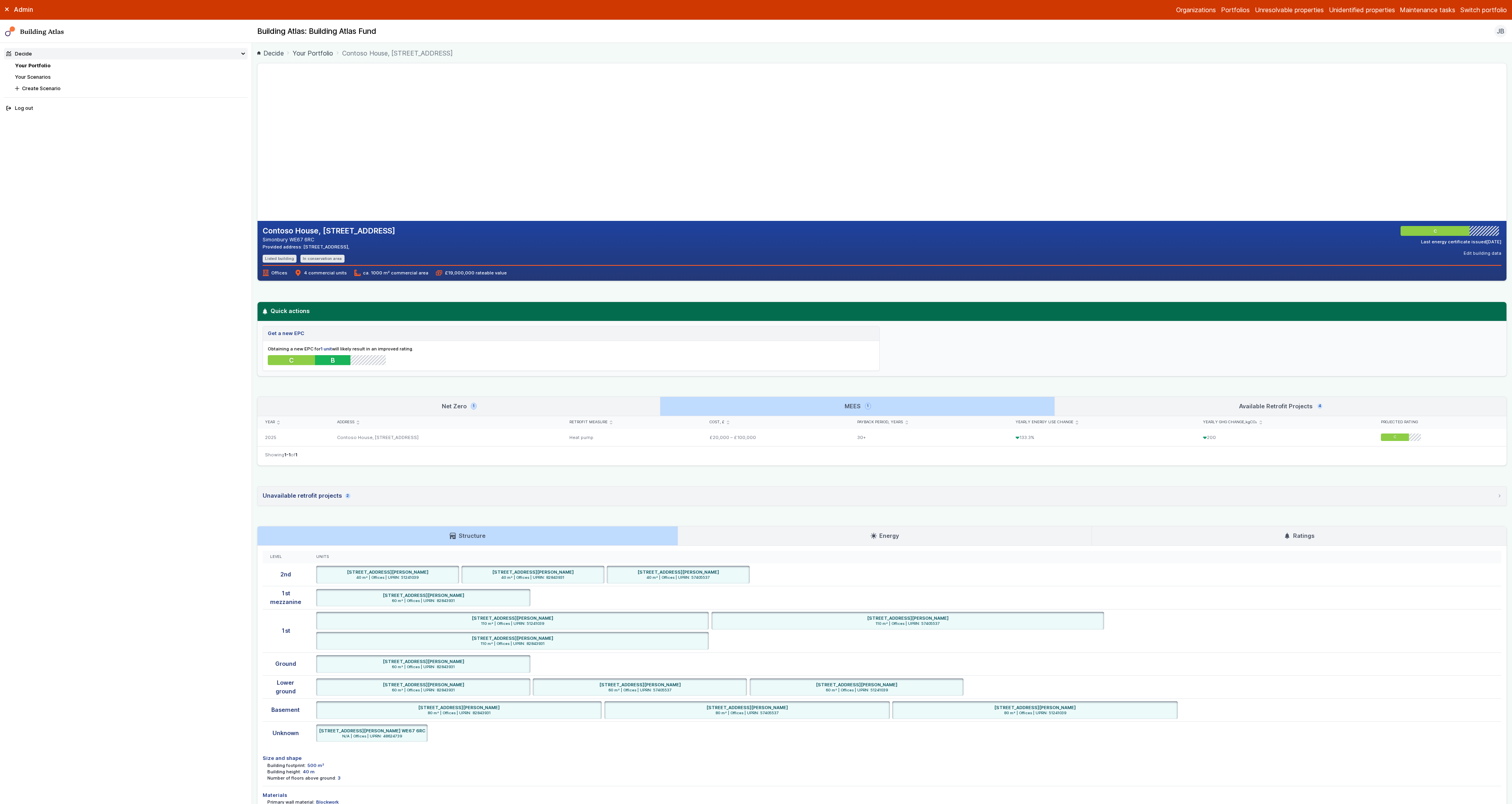
click at [636, 408] on link "Net Zero 1" at bounding box center [459, 406] width 403 height 19
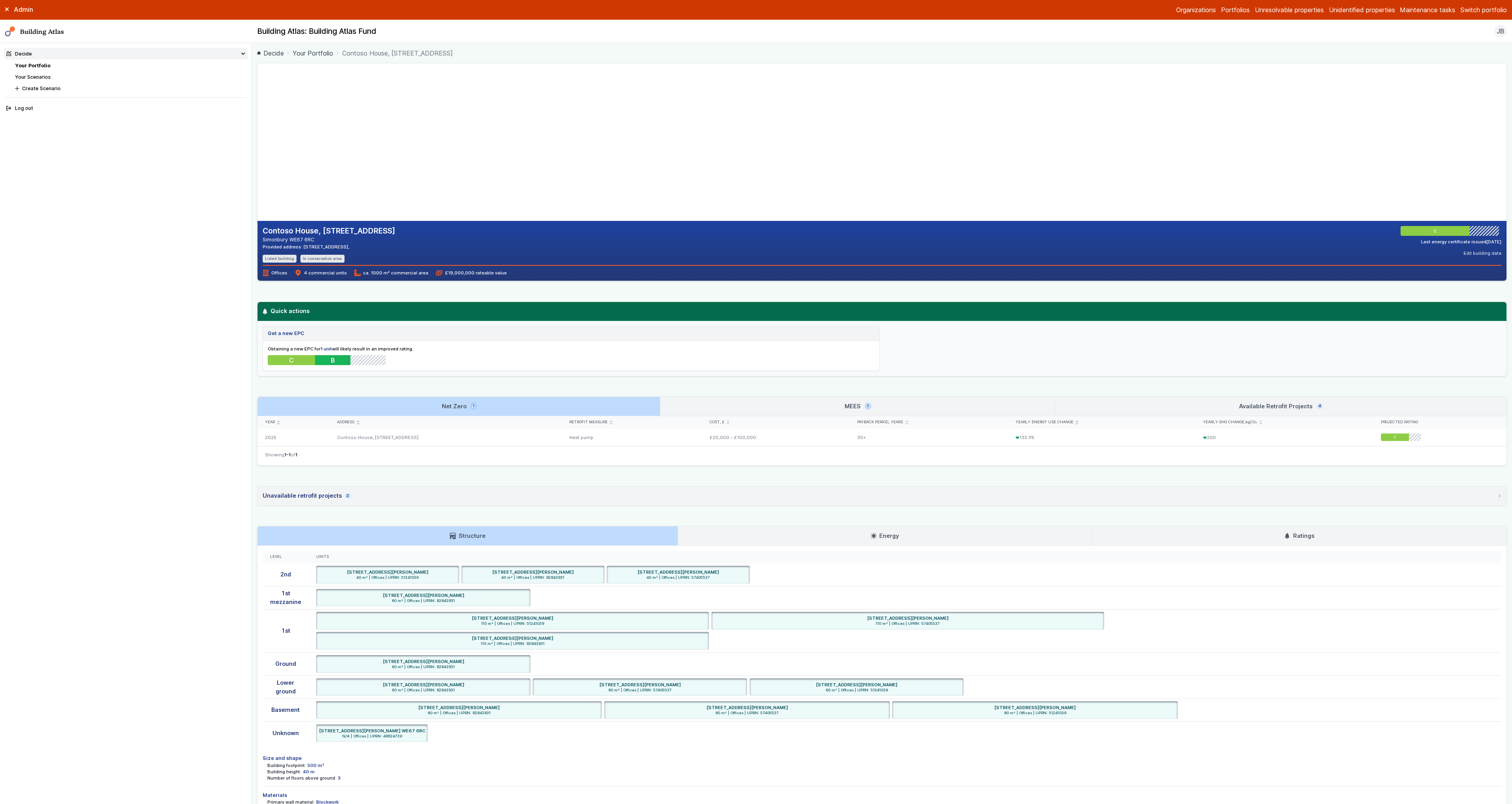
click at [1183, 402] on link "Available Retrofit Projects 4" at bounding box center [1280, 406] width 451 height 19
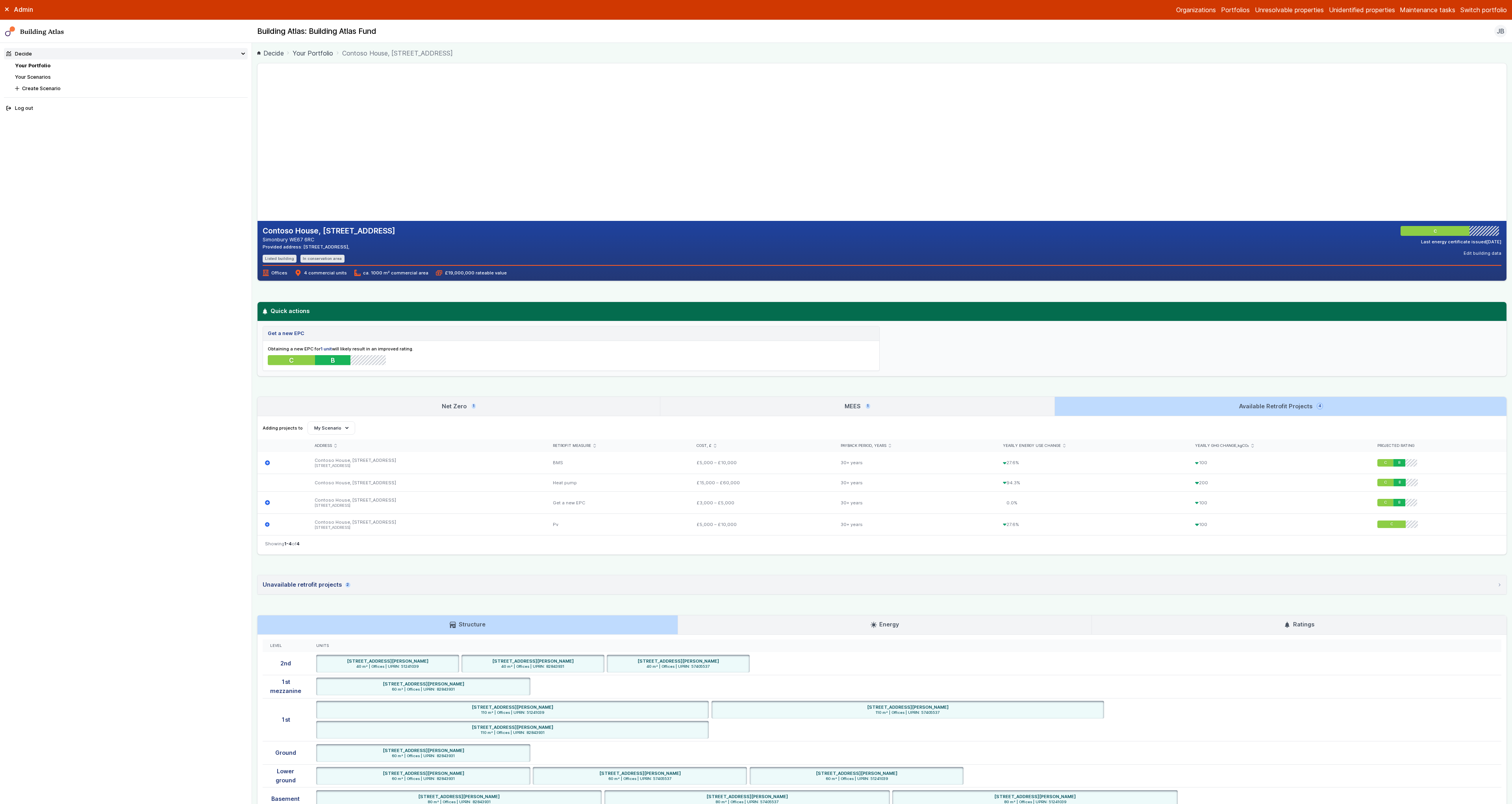
click at [1040, 402] on link "MEES 1" at bounding box center [857, 406] width 394 height 19
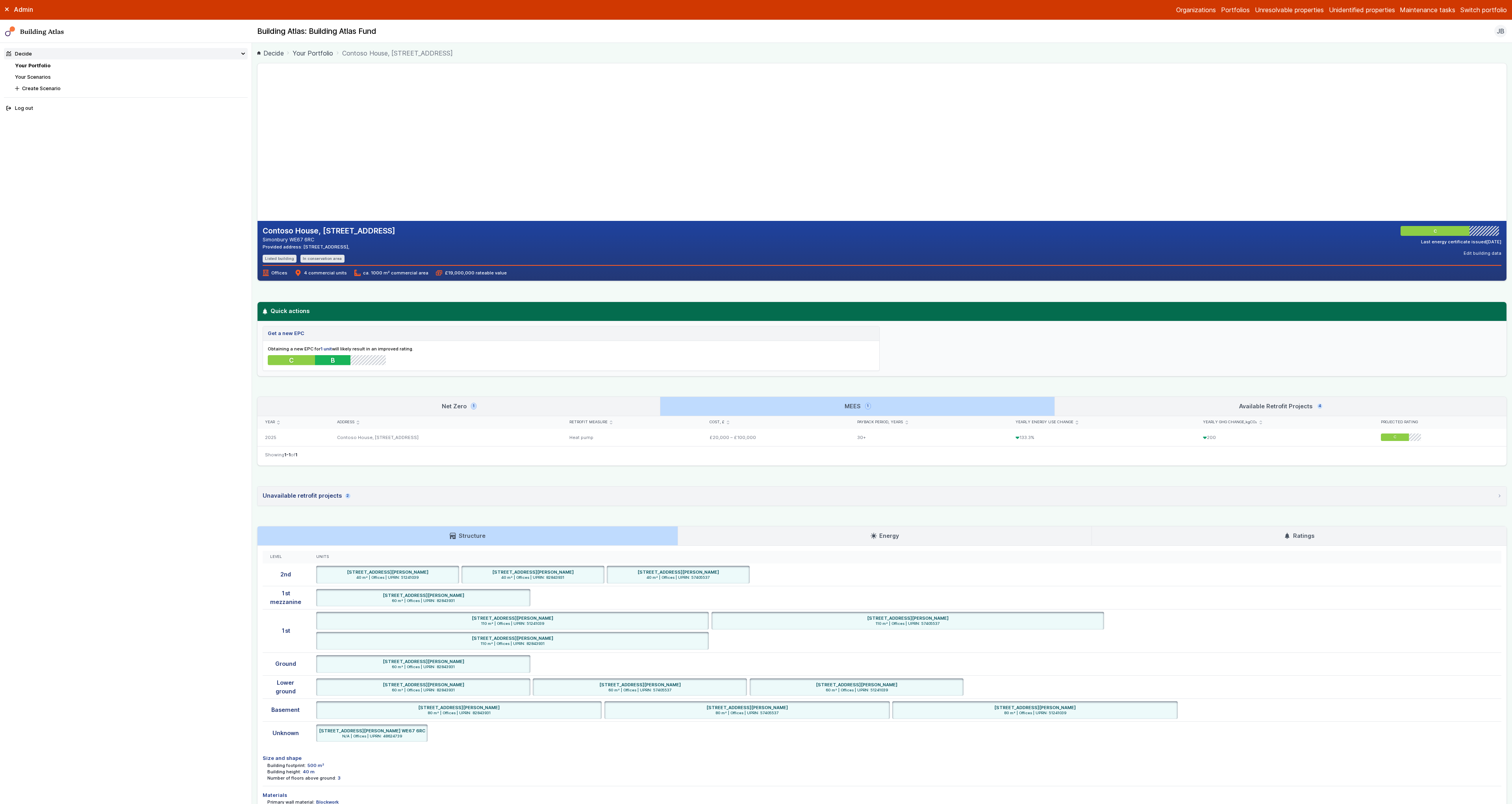
click at [698, 404] on link "MEES 1" at bounding box center [857, 406] width 394 height 19
click at [647, 402] on link "Net Zero 1" at bounding box center [459, 406] width 403 height 19
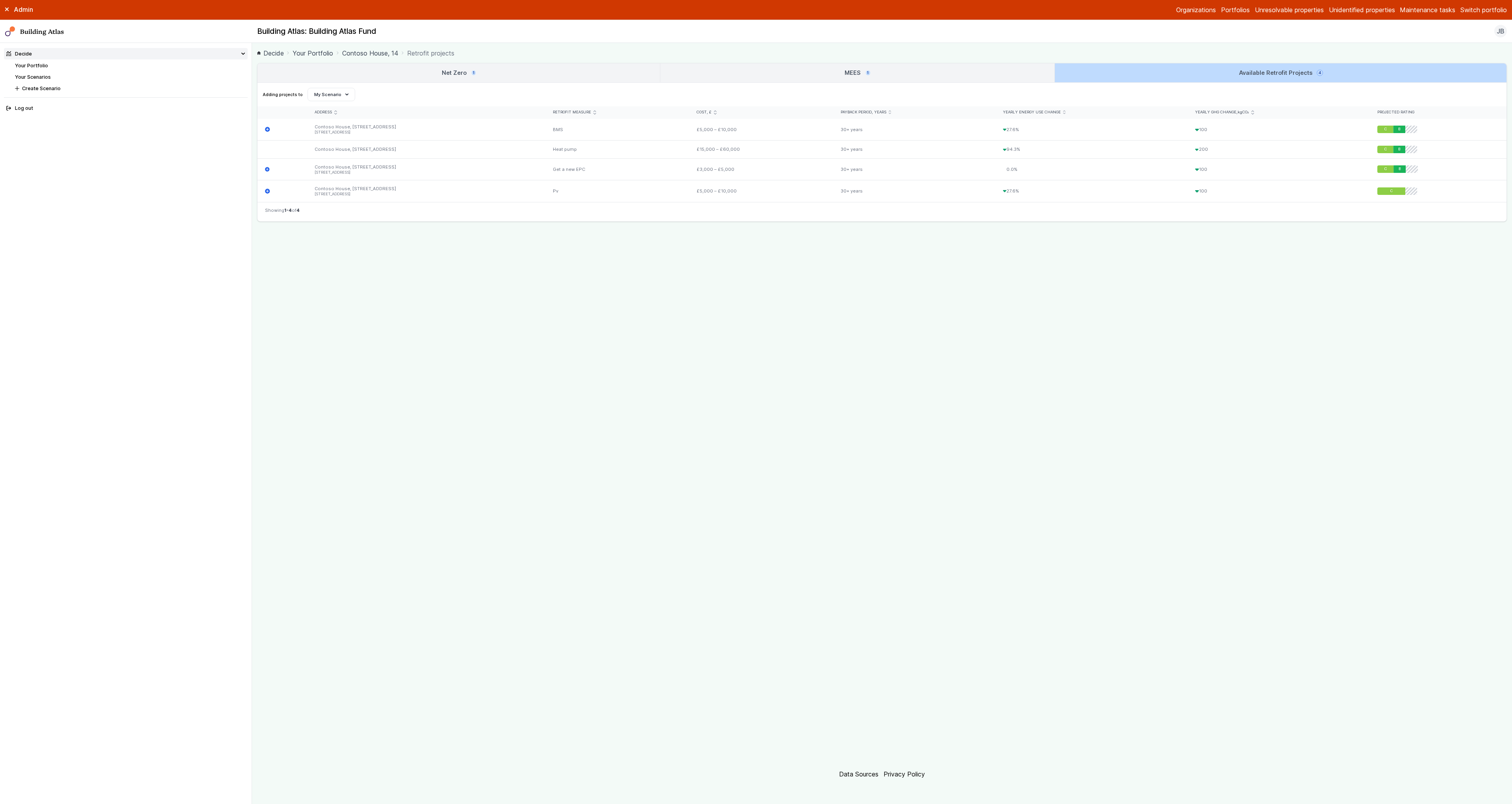
click at [807, 80] on link "MEES 1" at bounding box center [857, 73] width 394 height 19
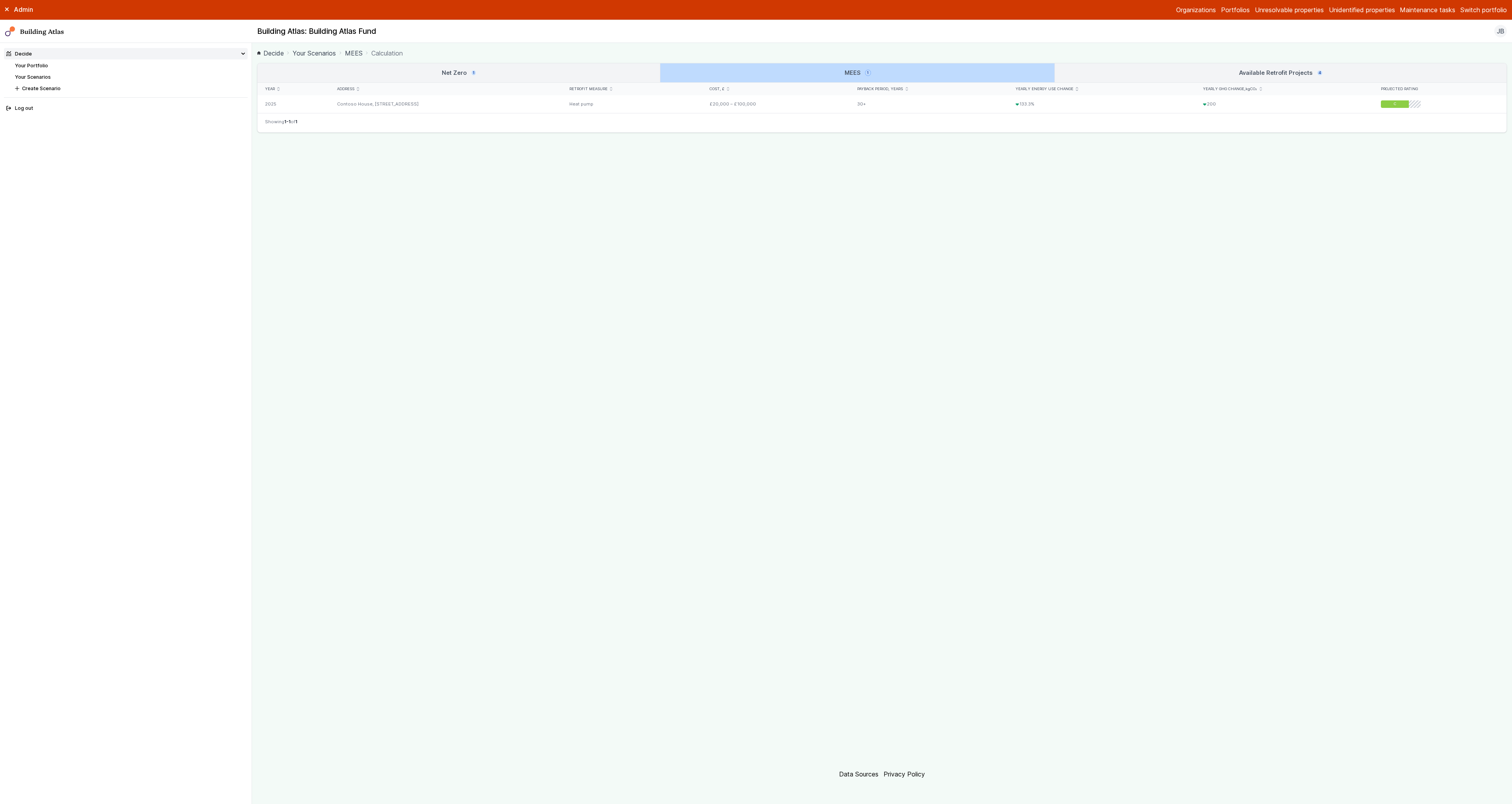
click at [430, 68] on link "Net Zero 1" at bounding box center [459, 73] width 403 height 19
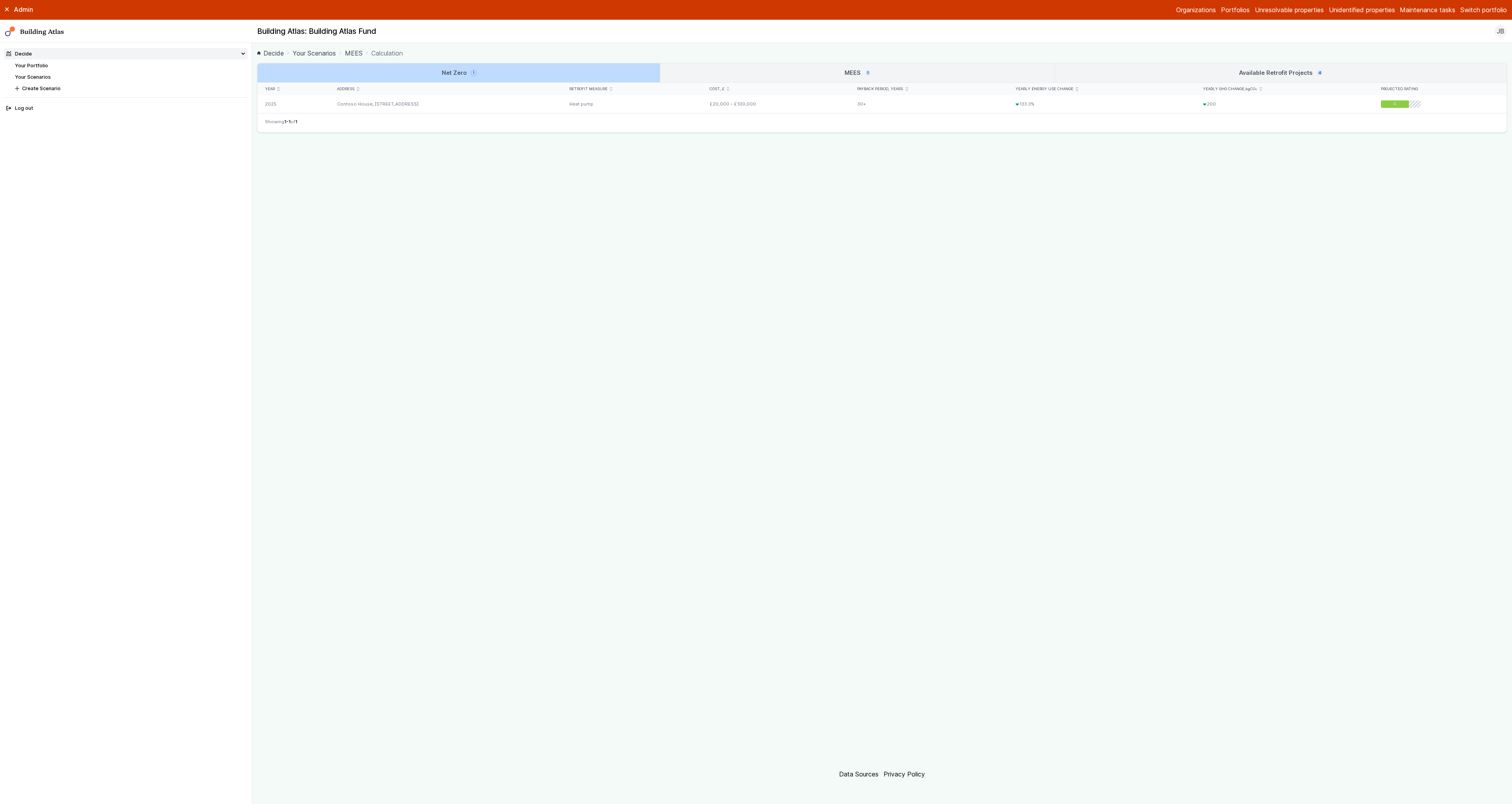
click at [747, 70] on link "MEES 1" at bounding box center [857, 73] width 394 height 19
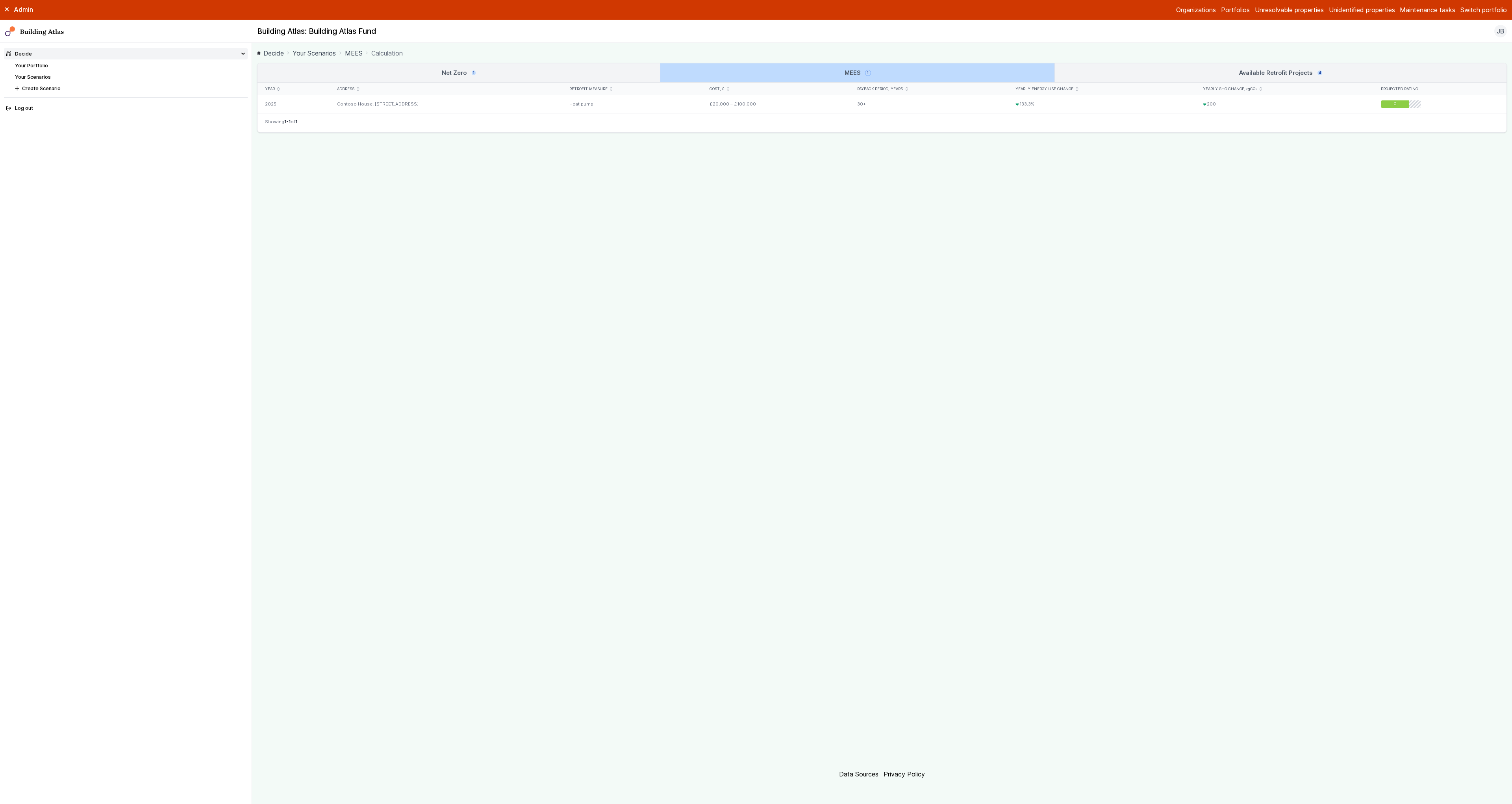
click at [528, 84] on div "Address" at bounding box center [446, 89] width 232 height 12
click at [535, 73] on link "Net Zero 1" at bounding box center [459, 73] width 403 height 19
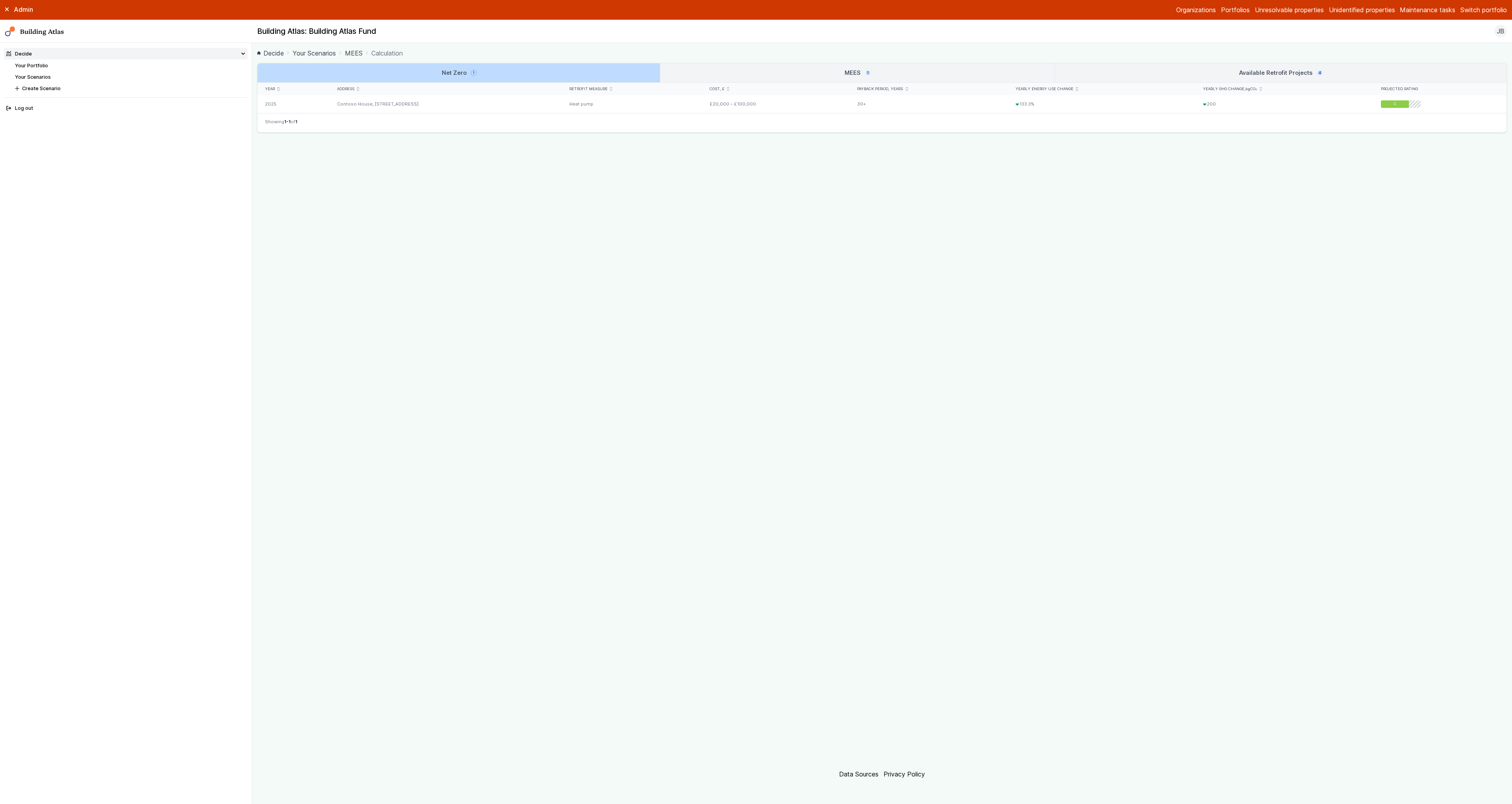
click at [726, 77] on link "MEES 1" at bounding box center [857, 73] width 394 height 19
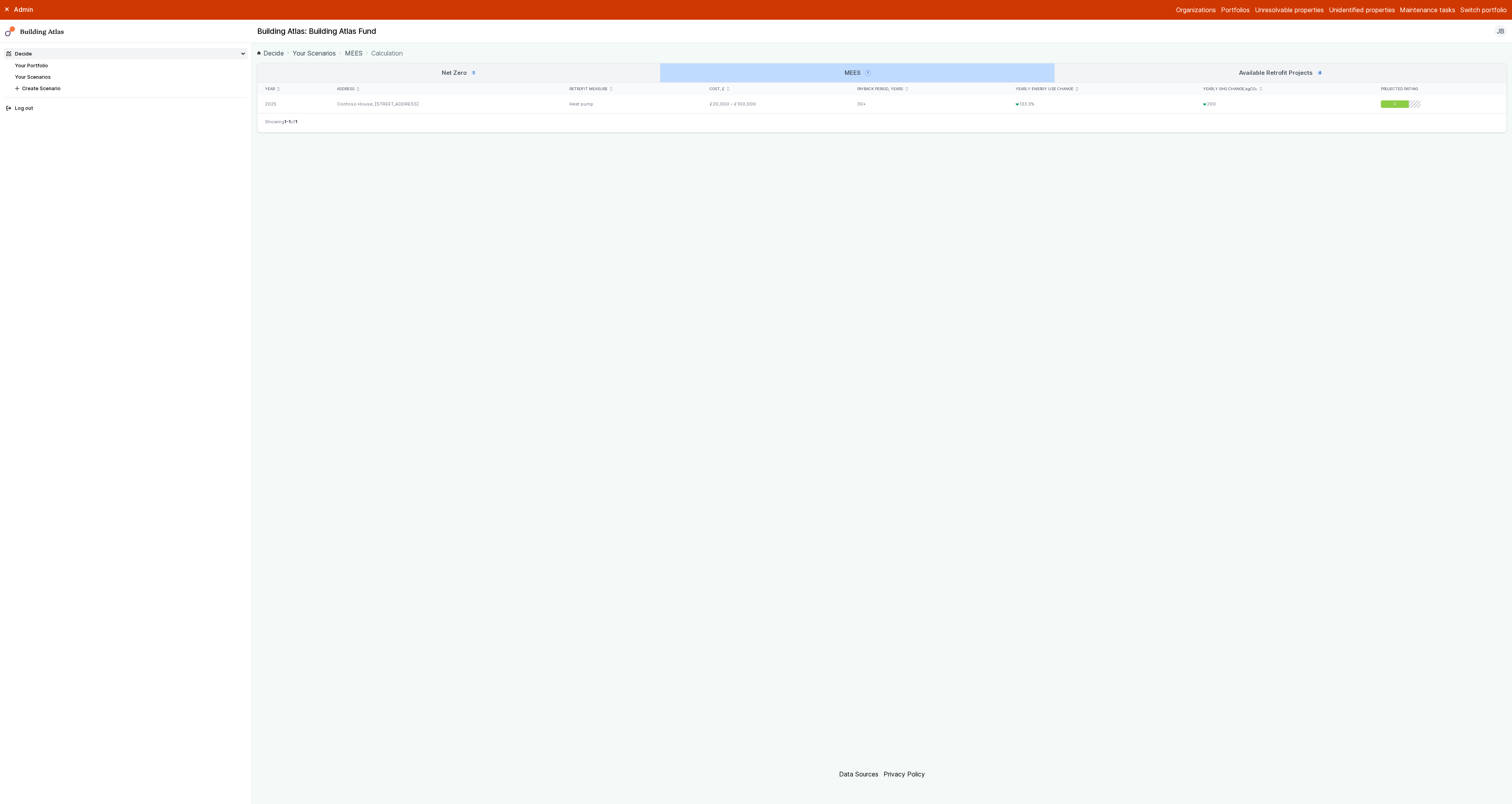
click at [640, 76] on link "Net Zero 1" at bounding box center [459, 73] width 403 height 19
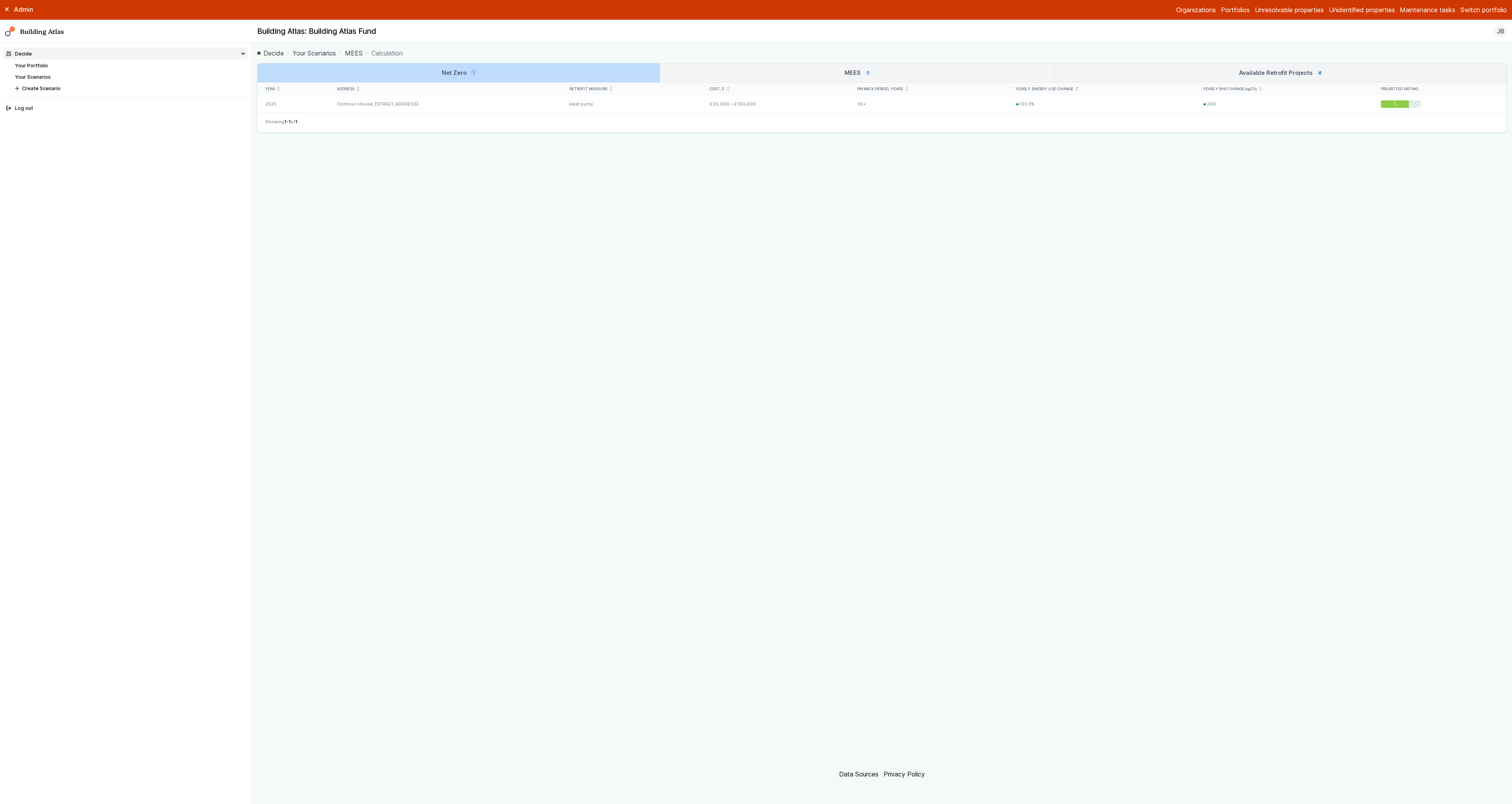
click at [750, 73] on link "MEES 1" at bounding box center [857, 73] width 394 height 19
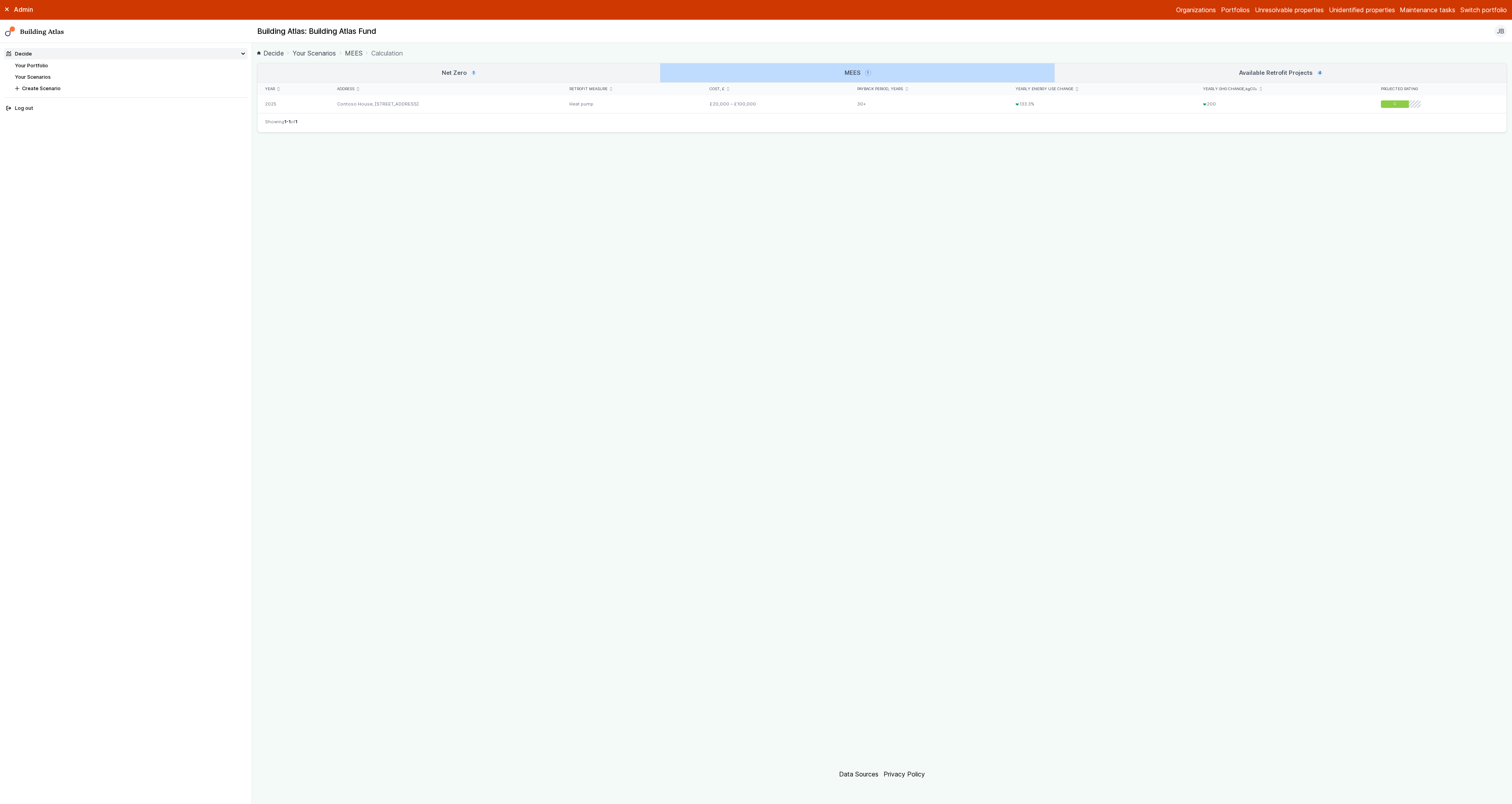
click at [602, 71] on link "Net Zero 1" at bounding box center [459, 73] width 403 height 19
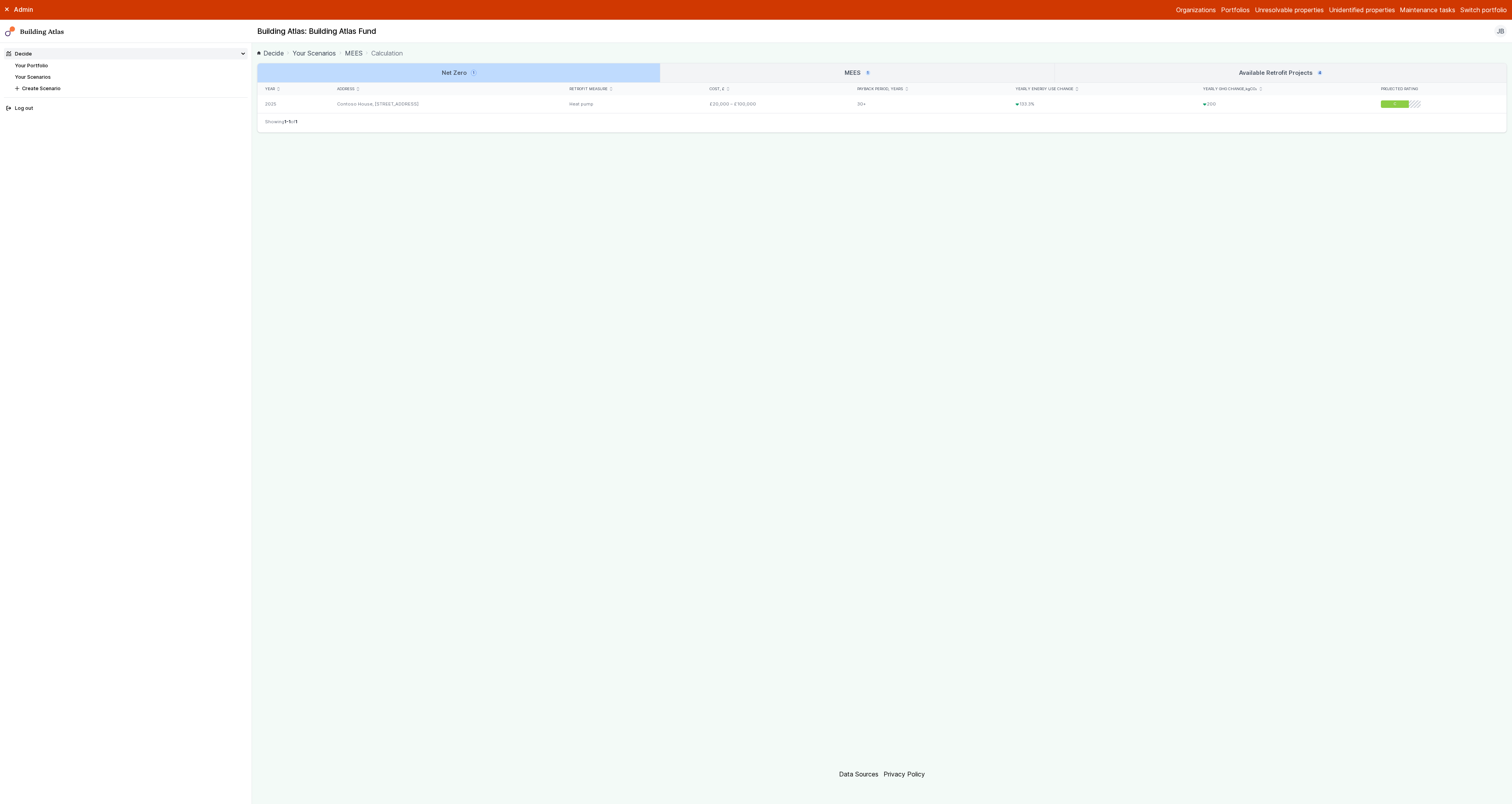
click at [772, 70] on link "MEES 1" at bounding box center [857, 73] width 394 height 19
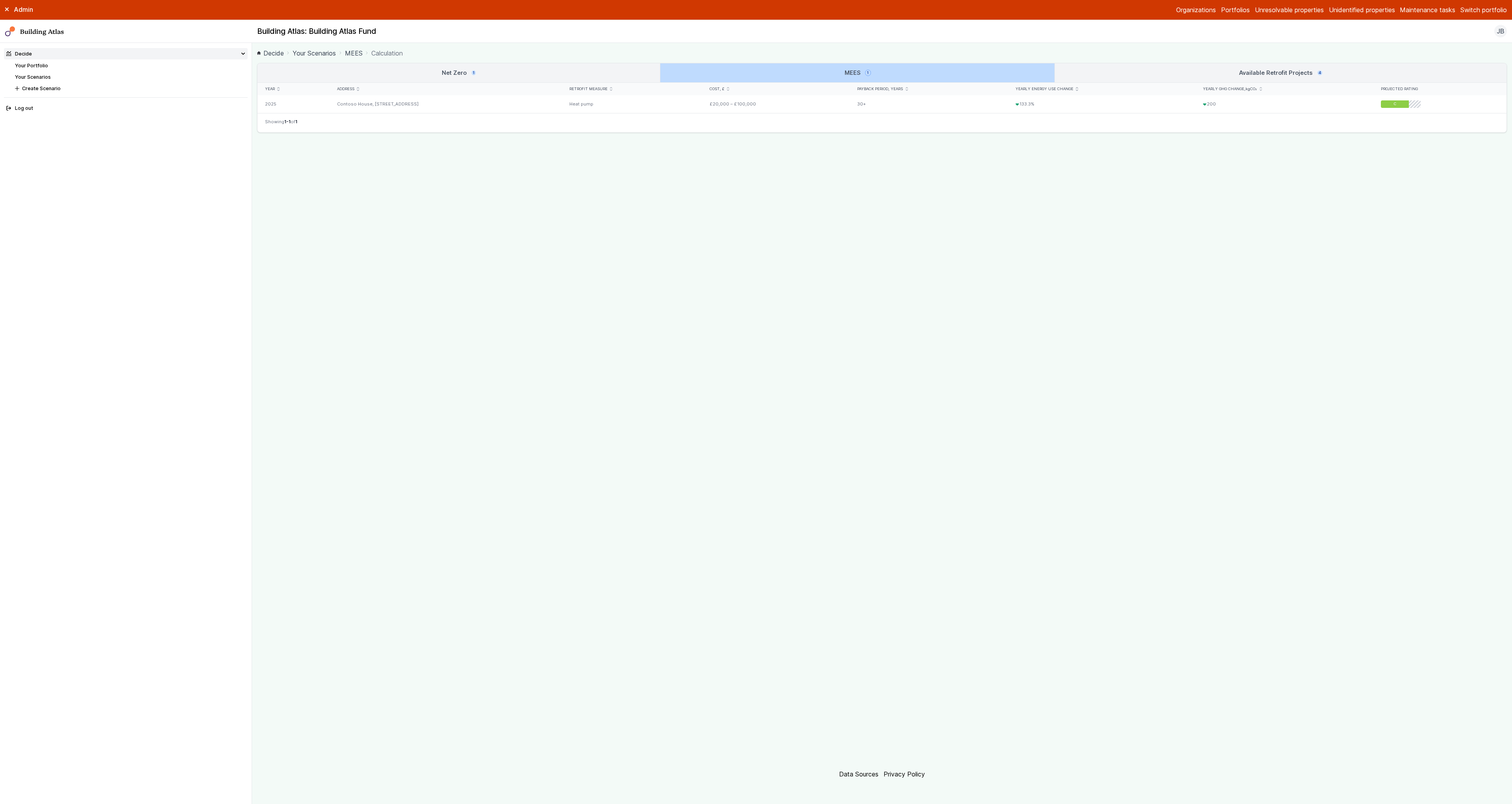
click at [1119, 72] on link "Available Retrofit Projects 4" at bounding box center [1280, 73] width 451 height 19
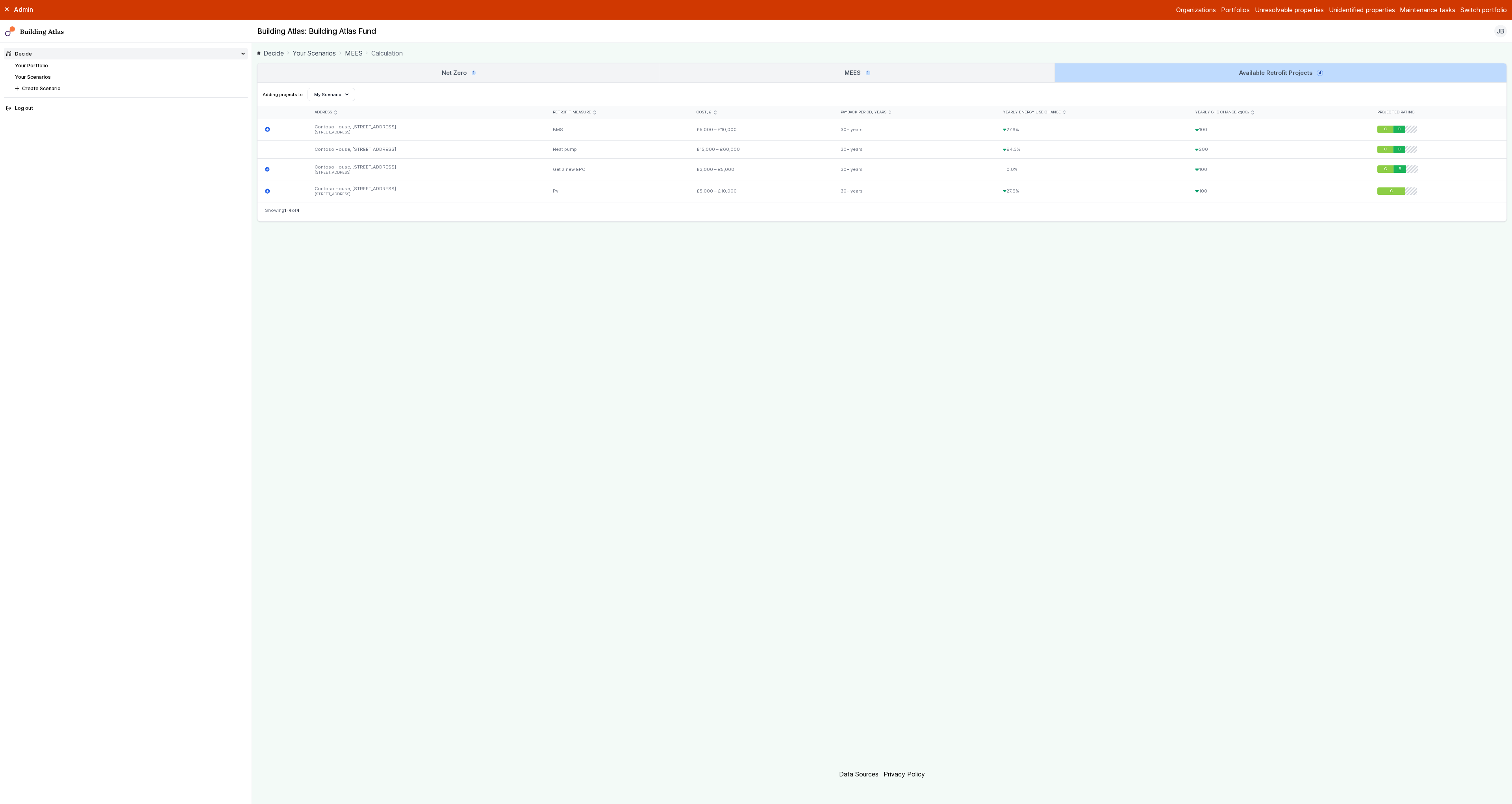
click at [920, 75] on link "MEES 1" at bounding box center [857, 73] width 394 height 19
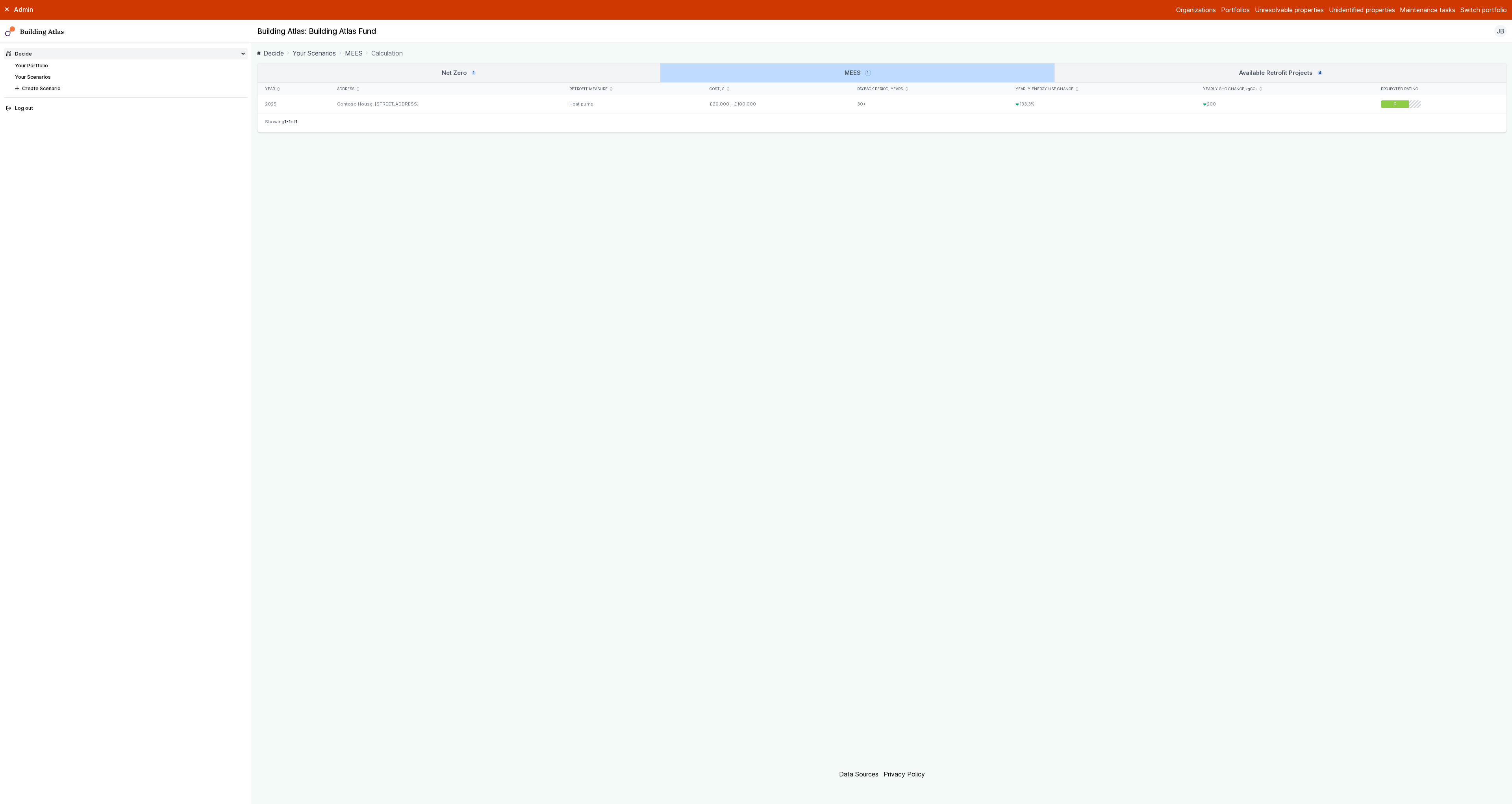
click at [579, 71] on link "Net Zero 1" at bounding box center [459, 73] width 403 height 19
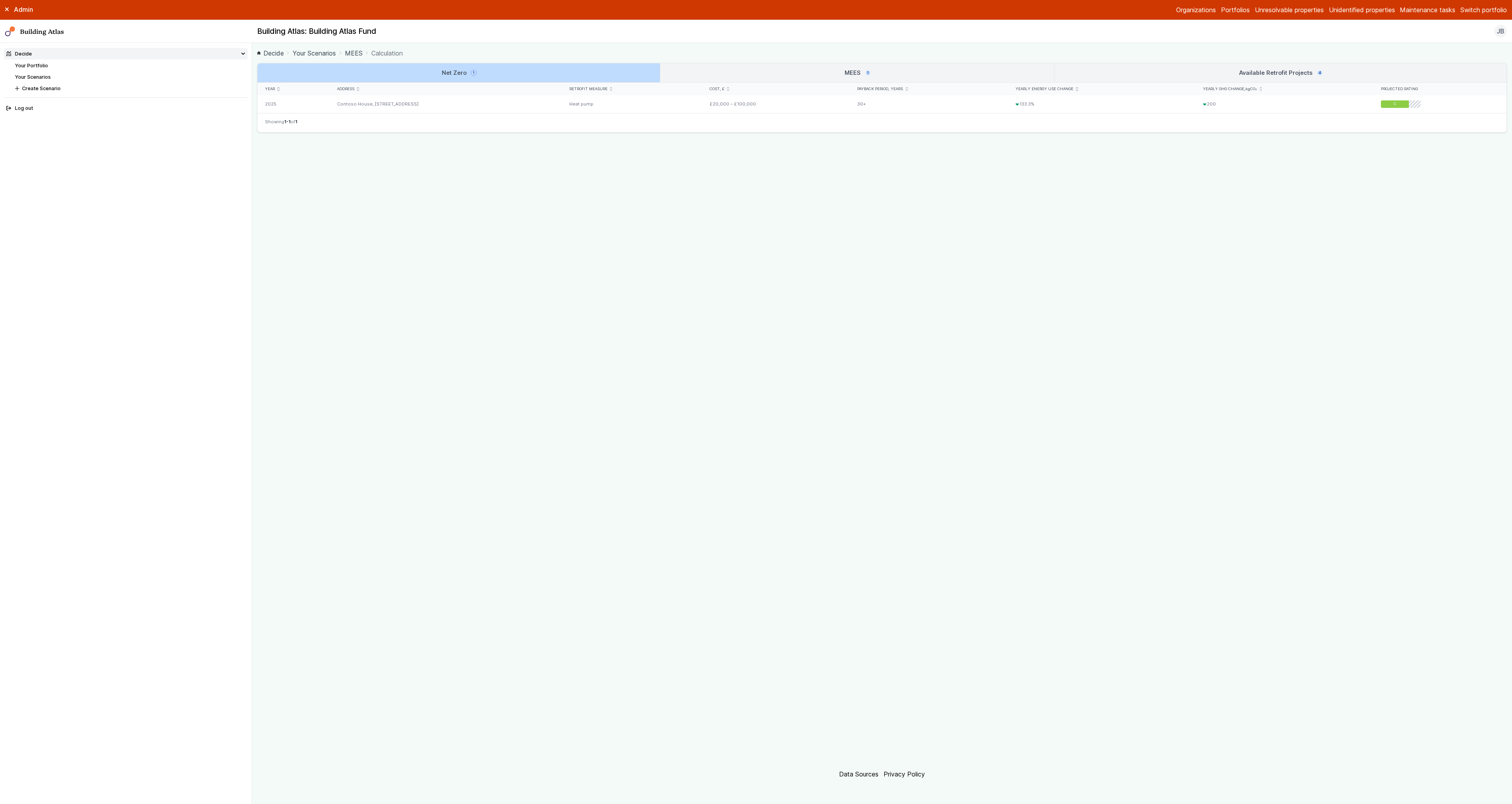
click at [745, 76] on link "MEES 1" at bounding box center [857, 73] width 394 height 19
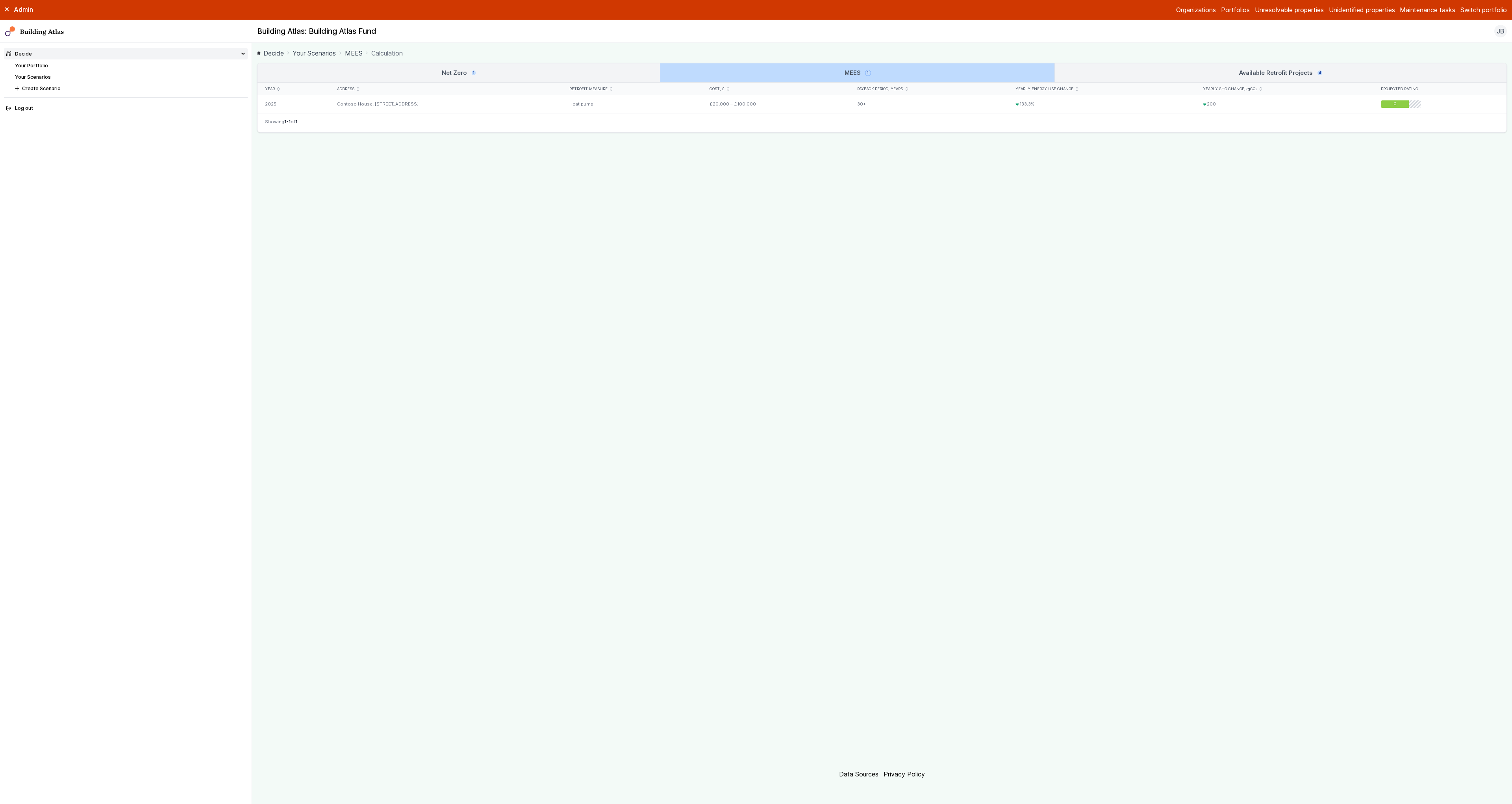
click at [575, 76] on link "Net Zero 1" at bounding box center [459, 73] width 403 height 19
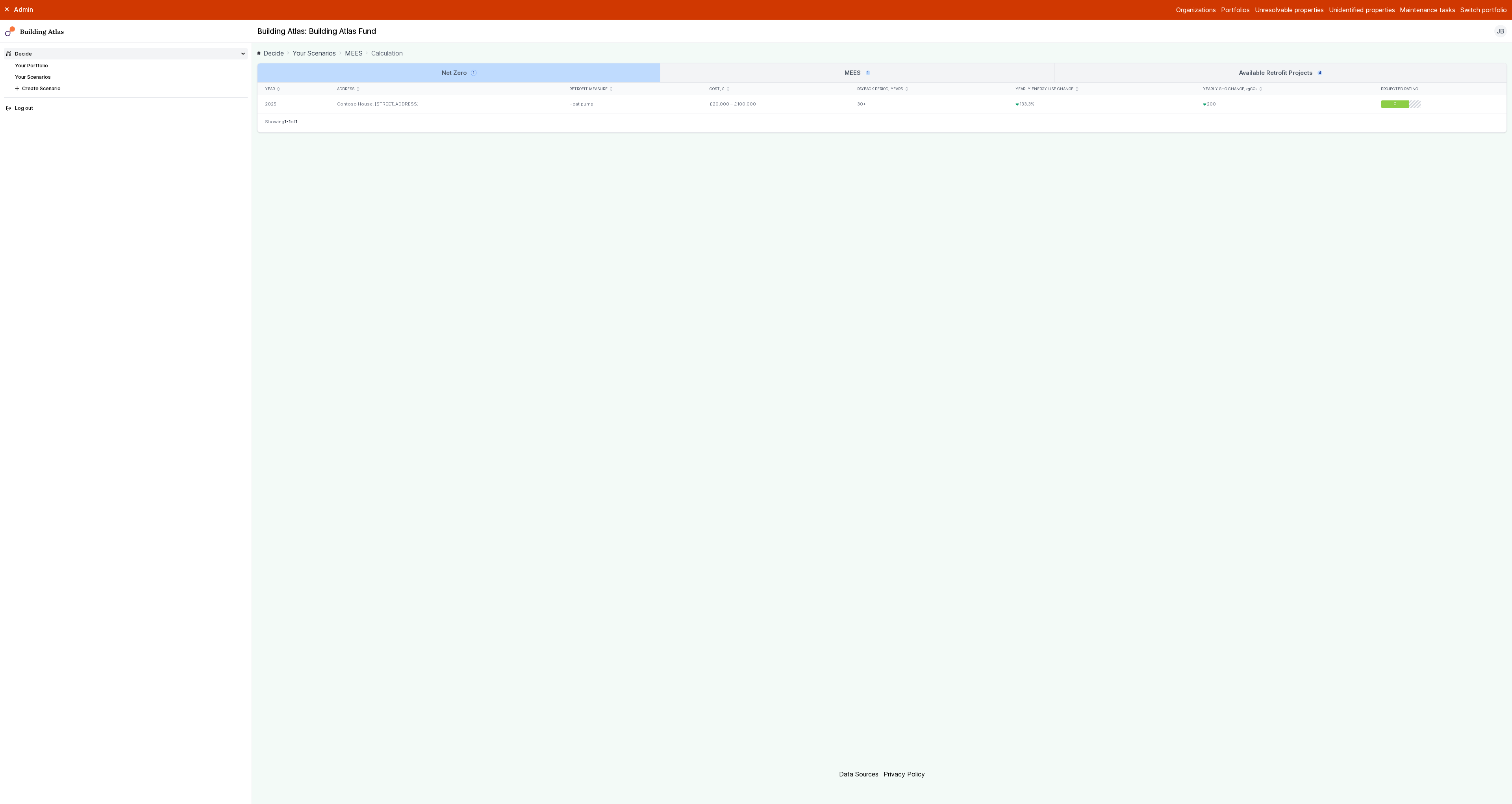
click at [788, 72] on link "MEES 1" at bounding box center [857, 73] width 394 height 19
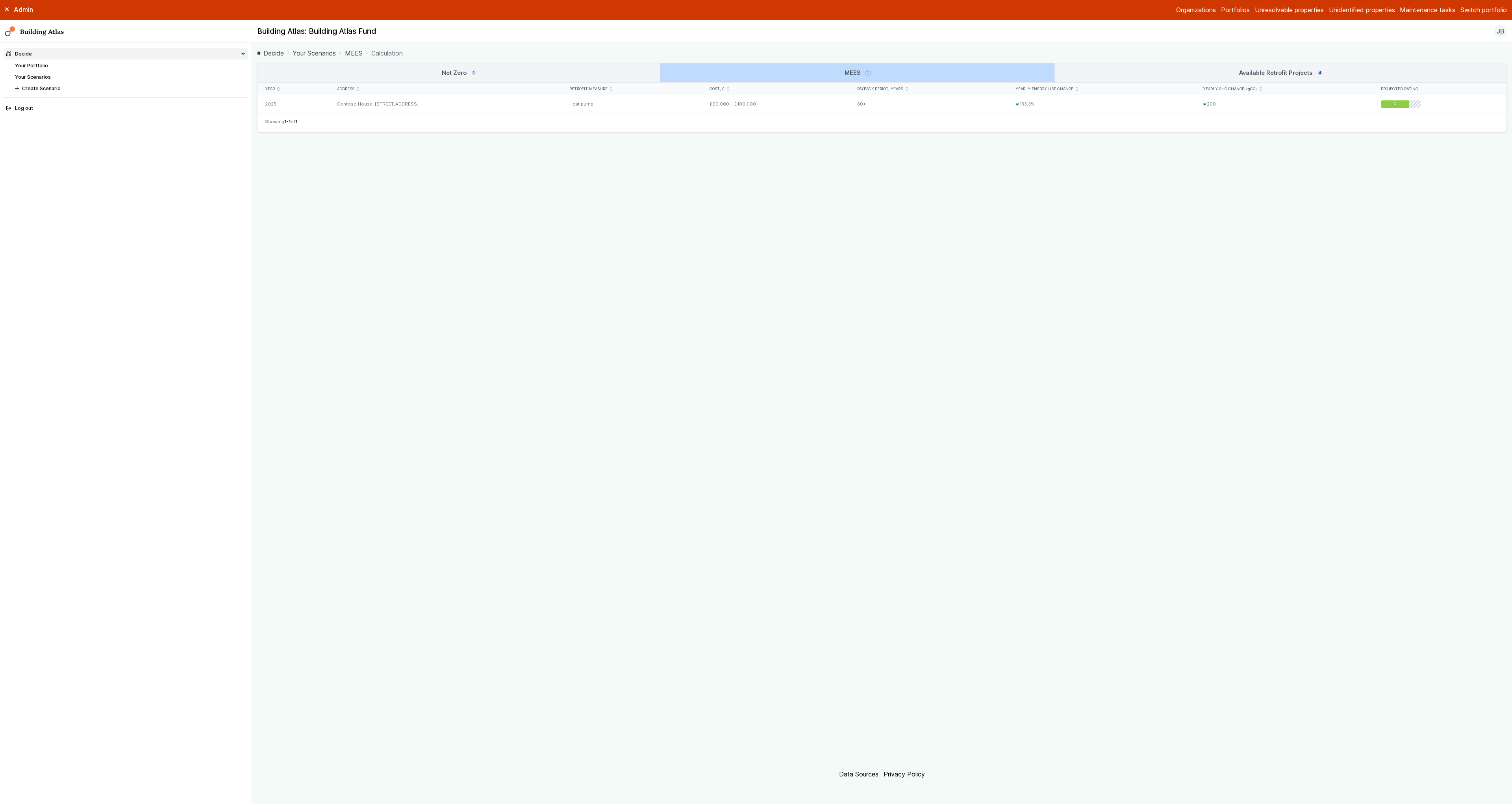
click at [1141, 72] on link "Available Retrofit Projects 4" at bounding box center [1280, 73] width 451 height 19
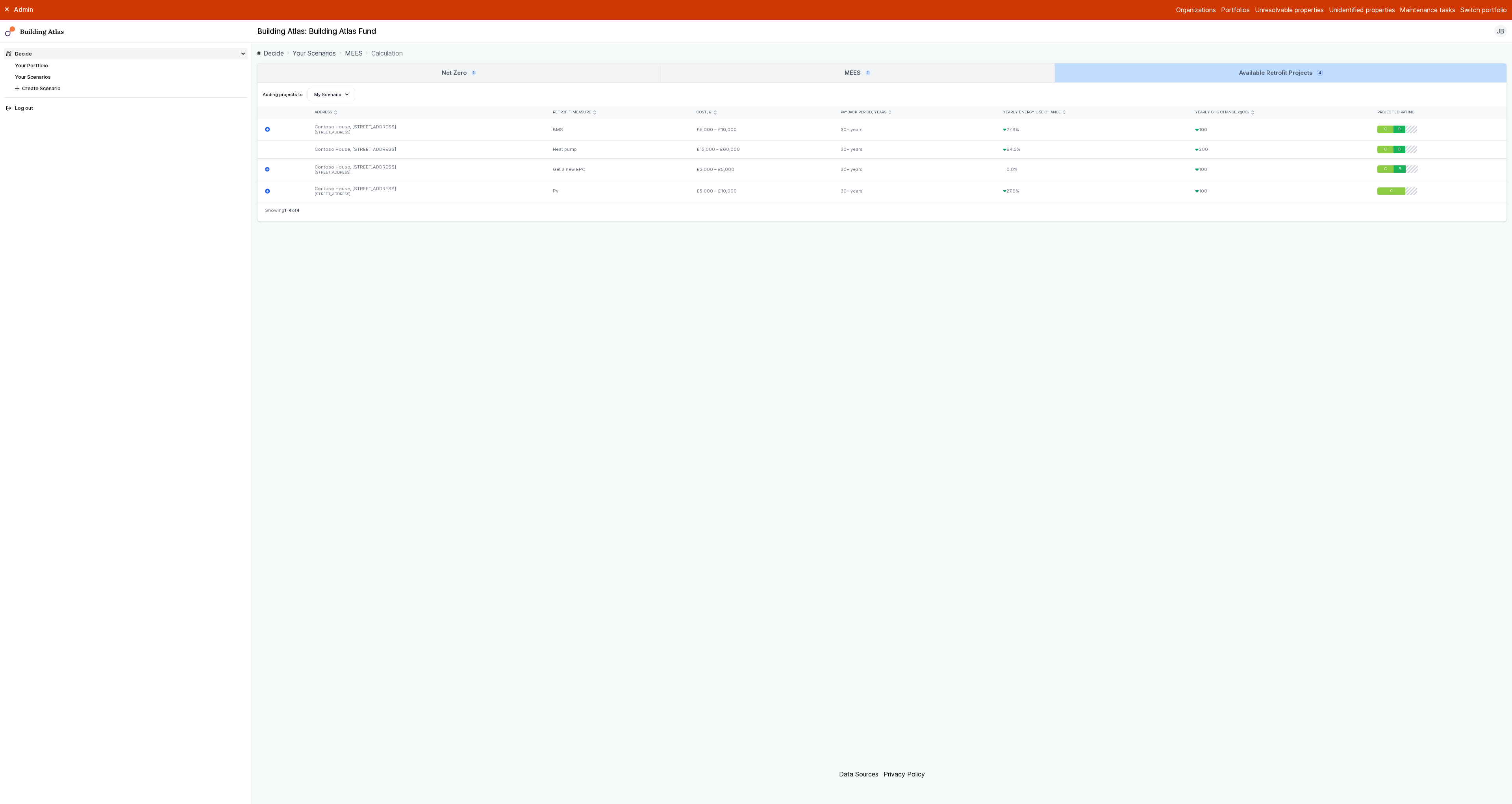
click at [568, 70] on link "Net Zero 1" at bounding box center [459, 73] width 403 height 19
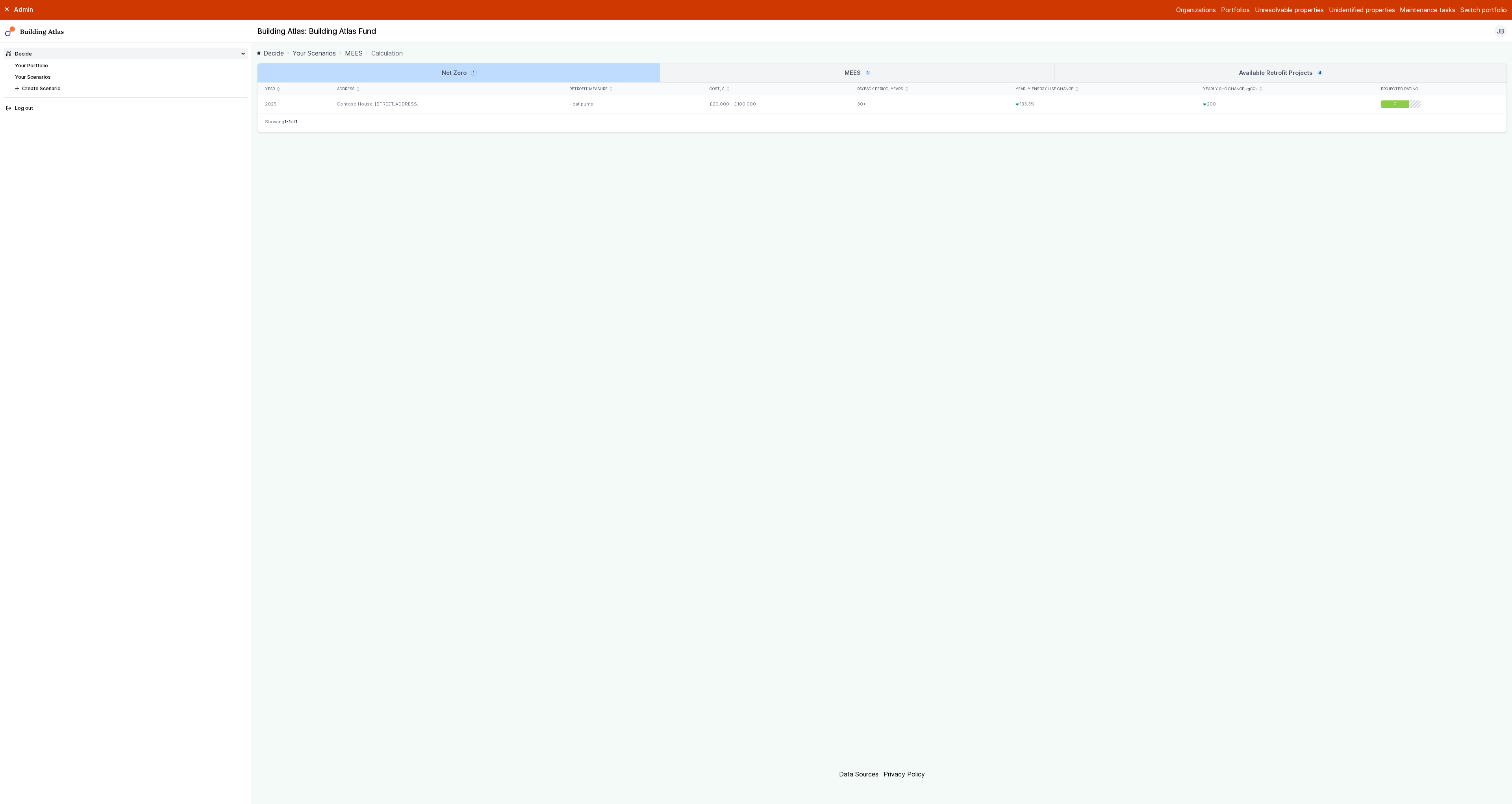
click at [784, 65] on link "MEES 1" at bounding box center [857, 73] width 394 height 19
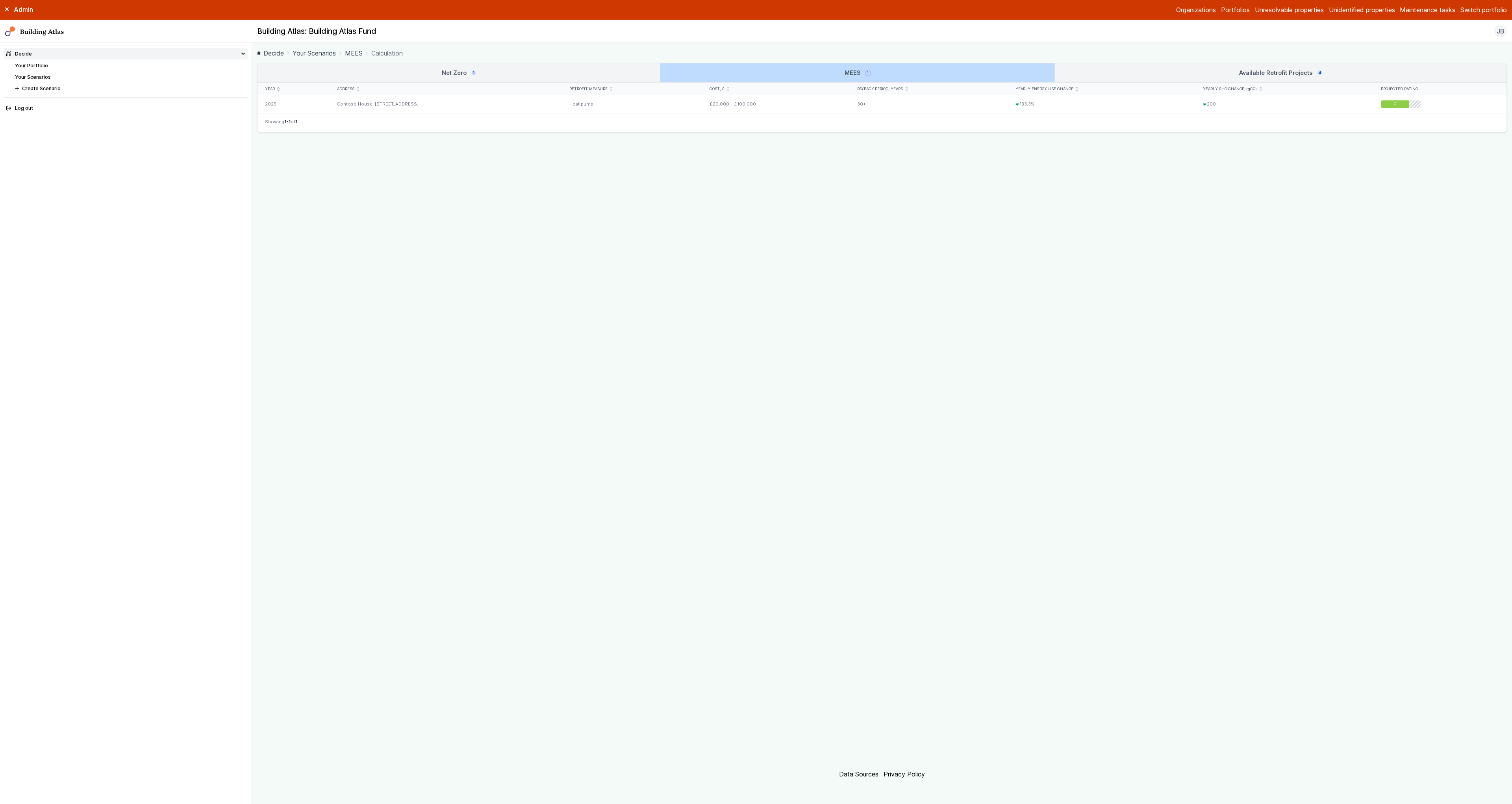
click at [549, 70] on link "Net Zero 1" at bounding box center [459, 73] width 403 height 19
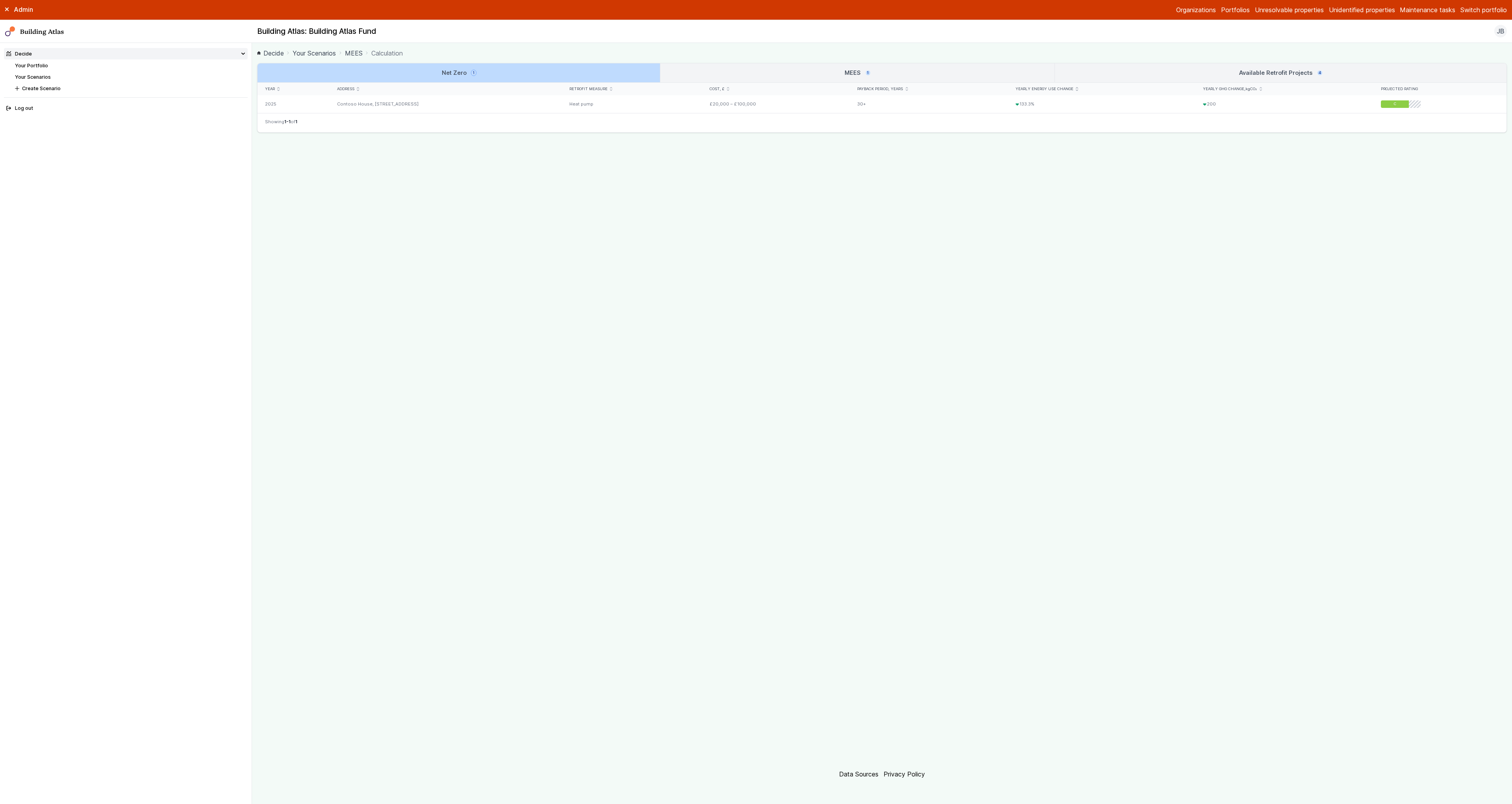
click at [796, 71] on link "MEES 1" at bounding box center [857, 73] width 394 height 19
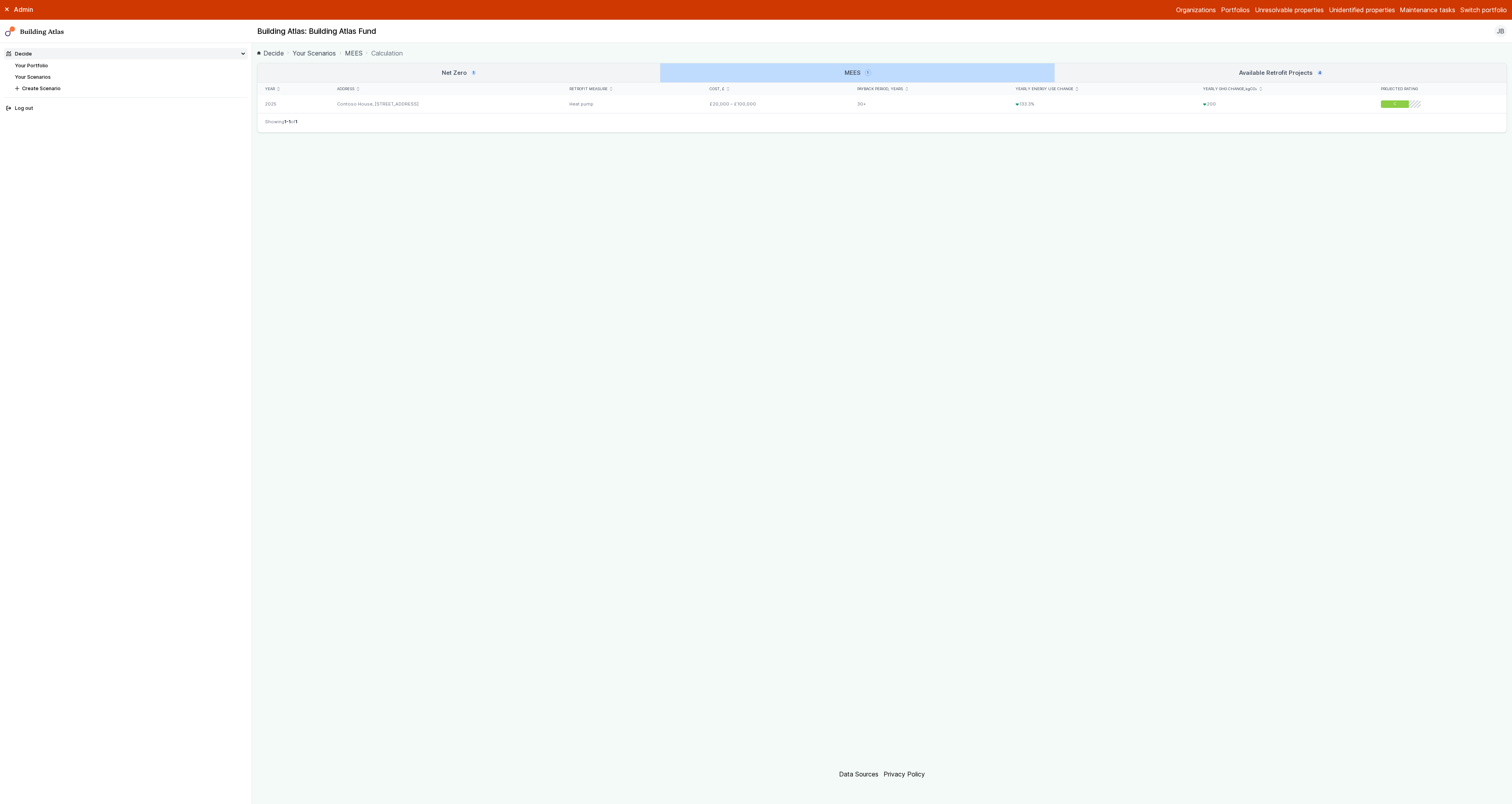
click at [1134, 69] on link "Available Retrofit Projects 4" at bounding box center [1280, 73] width 451 height 19
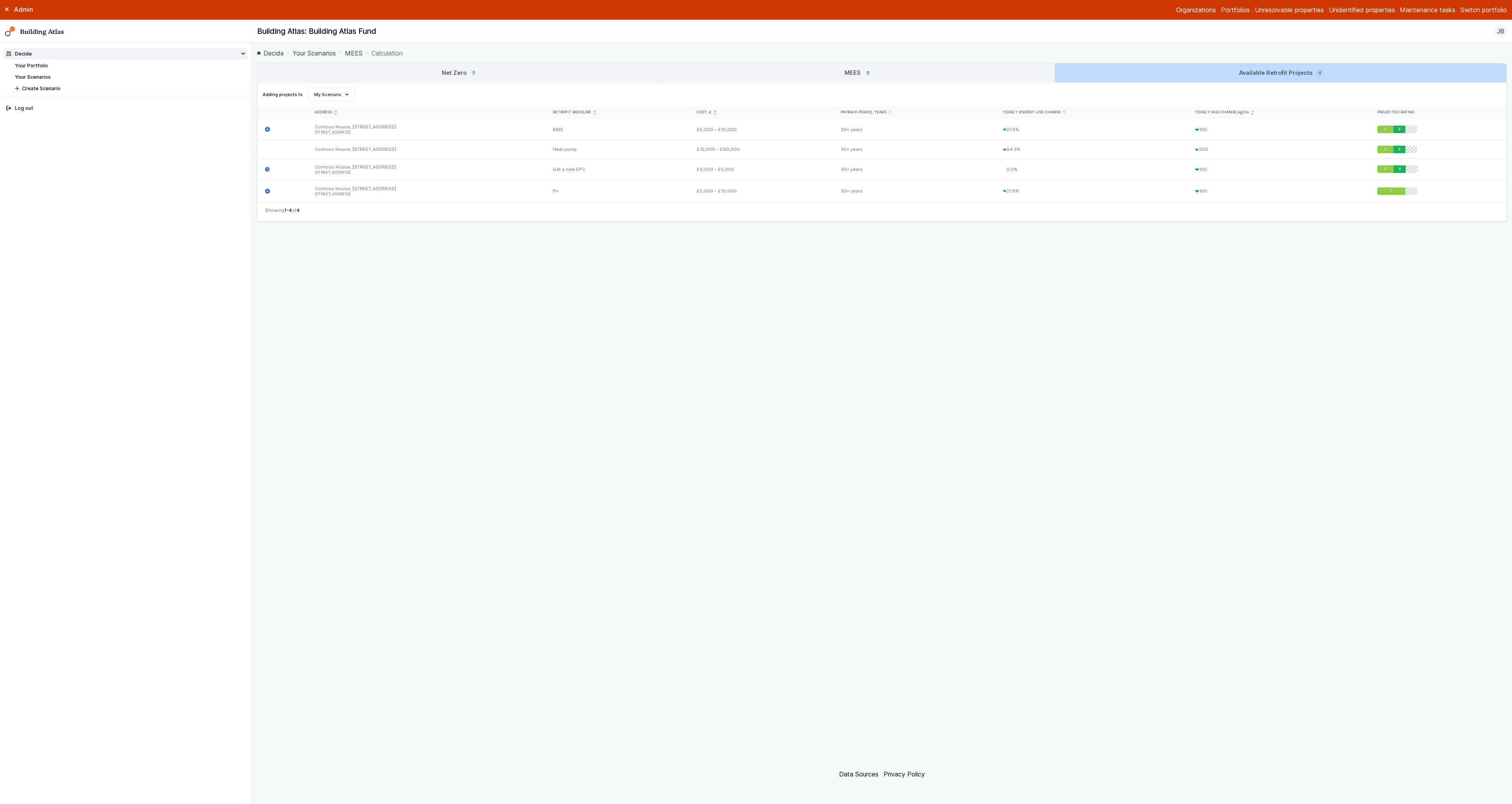
click at [794, 72] on link "MEES 1" at bounding box center [857, 73] width 394 height 19
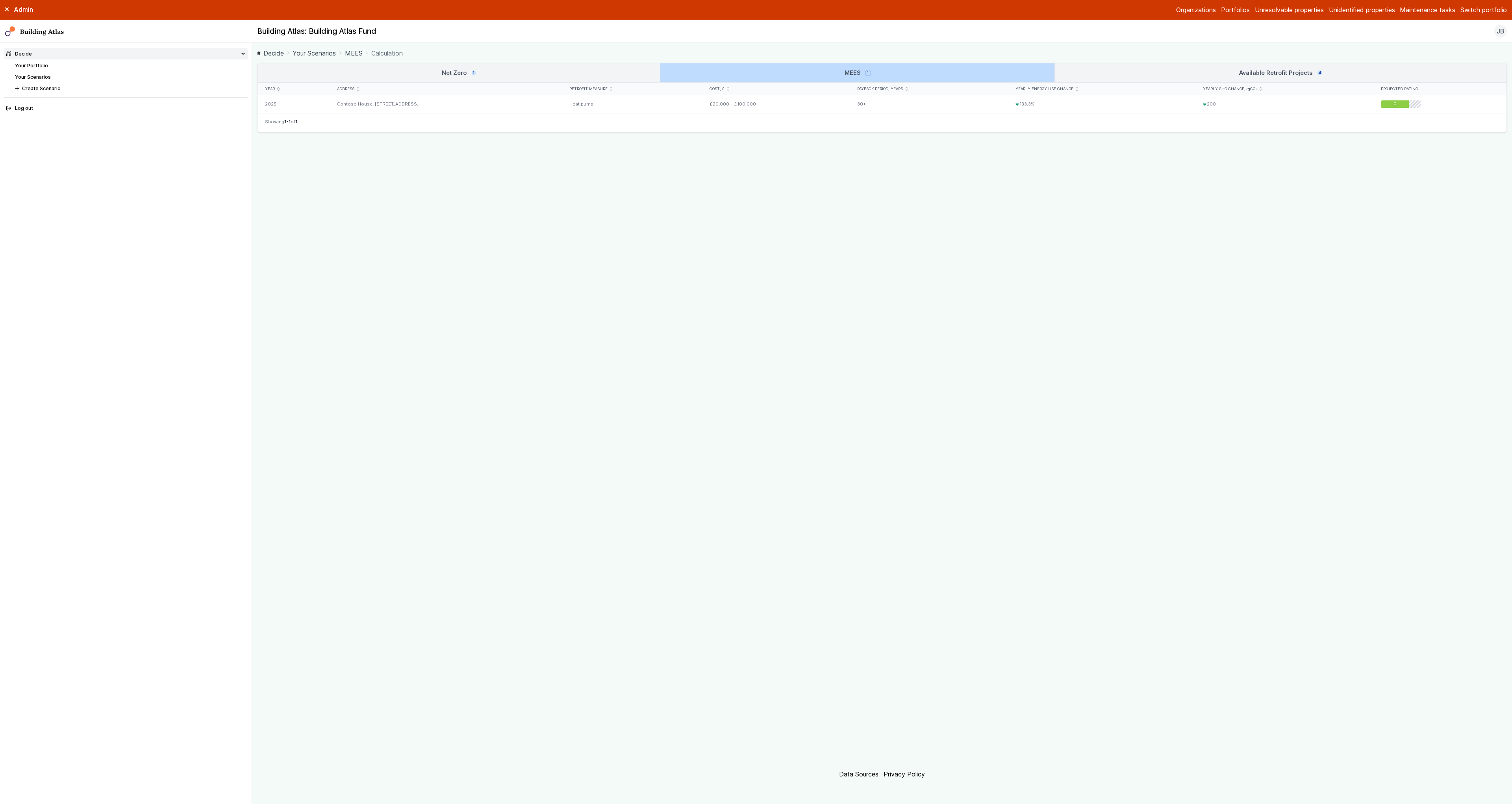
click at [528, 66] on link "Net Zero 1" at bounding box center [459, 73] width 403 height 19
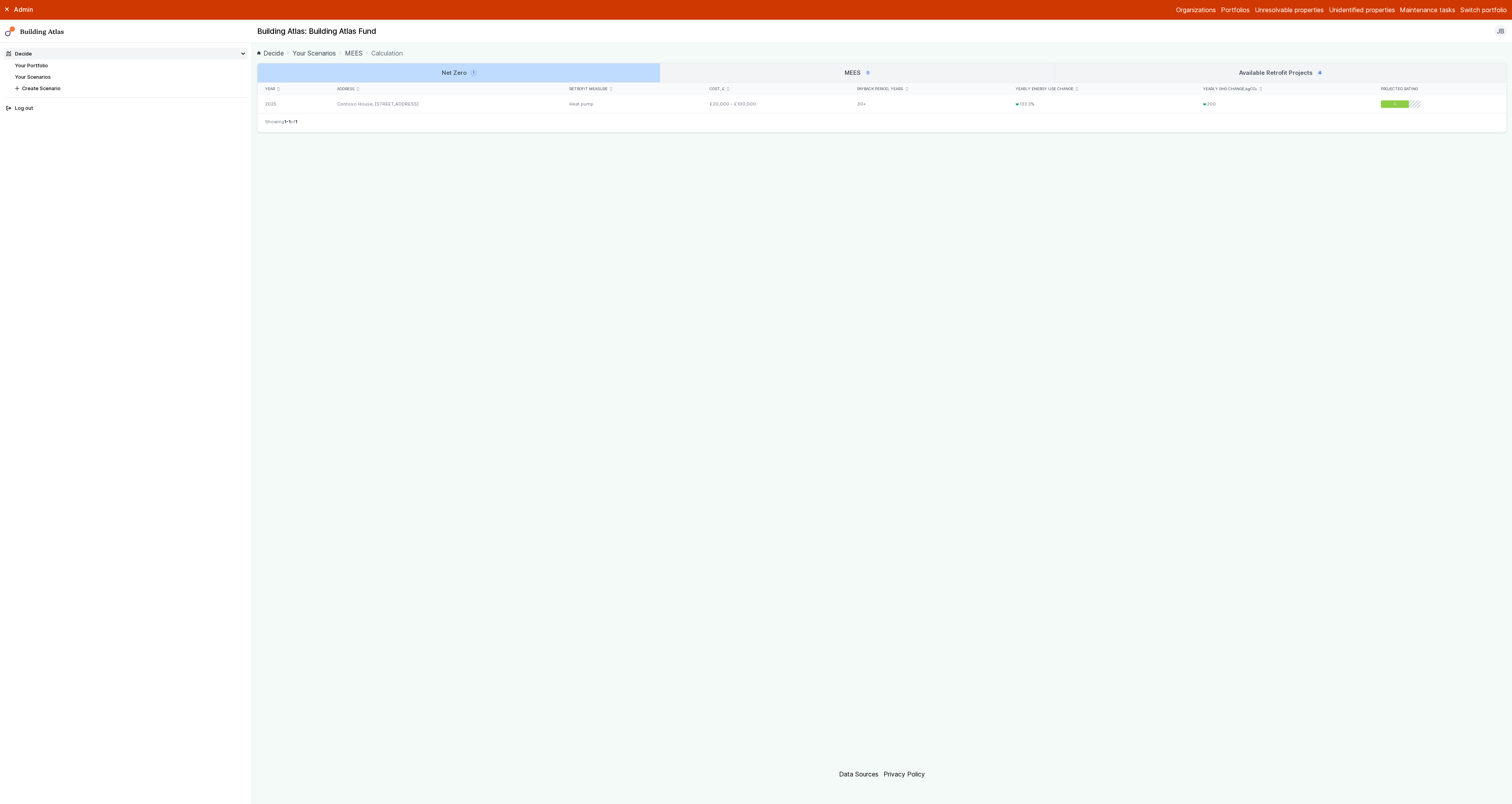
click at [834, 67] on link "MEES 1" at bounding box center [857, 73] width 394 height 19
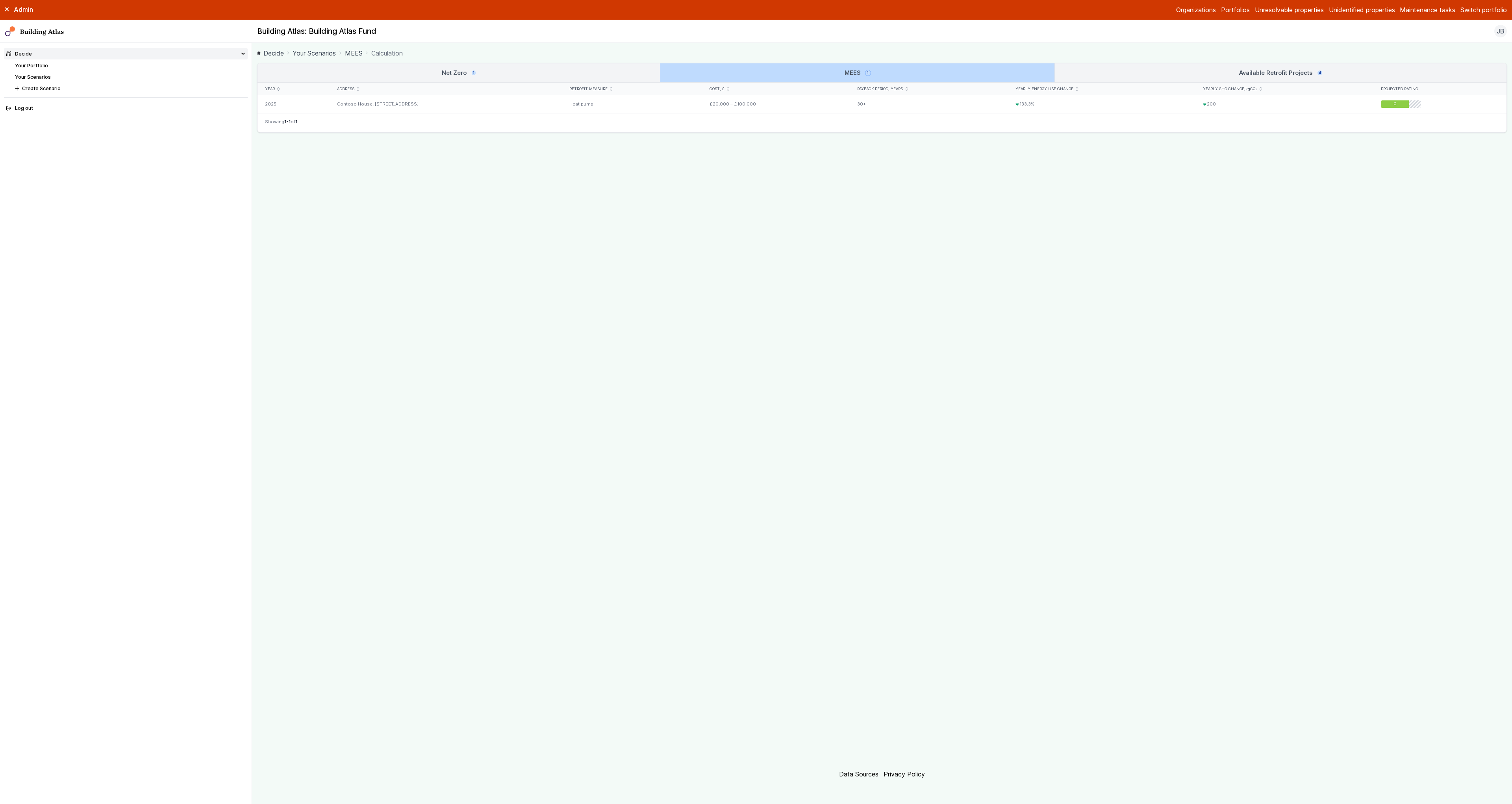
click at [1180, 70] on link "Available Retrofit Projects 4" at bounding box center [1280, 73] width 451 height 19
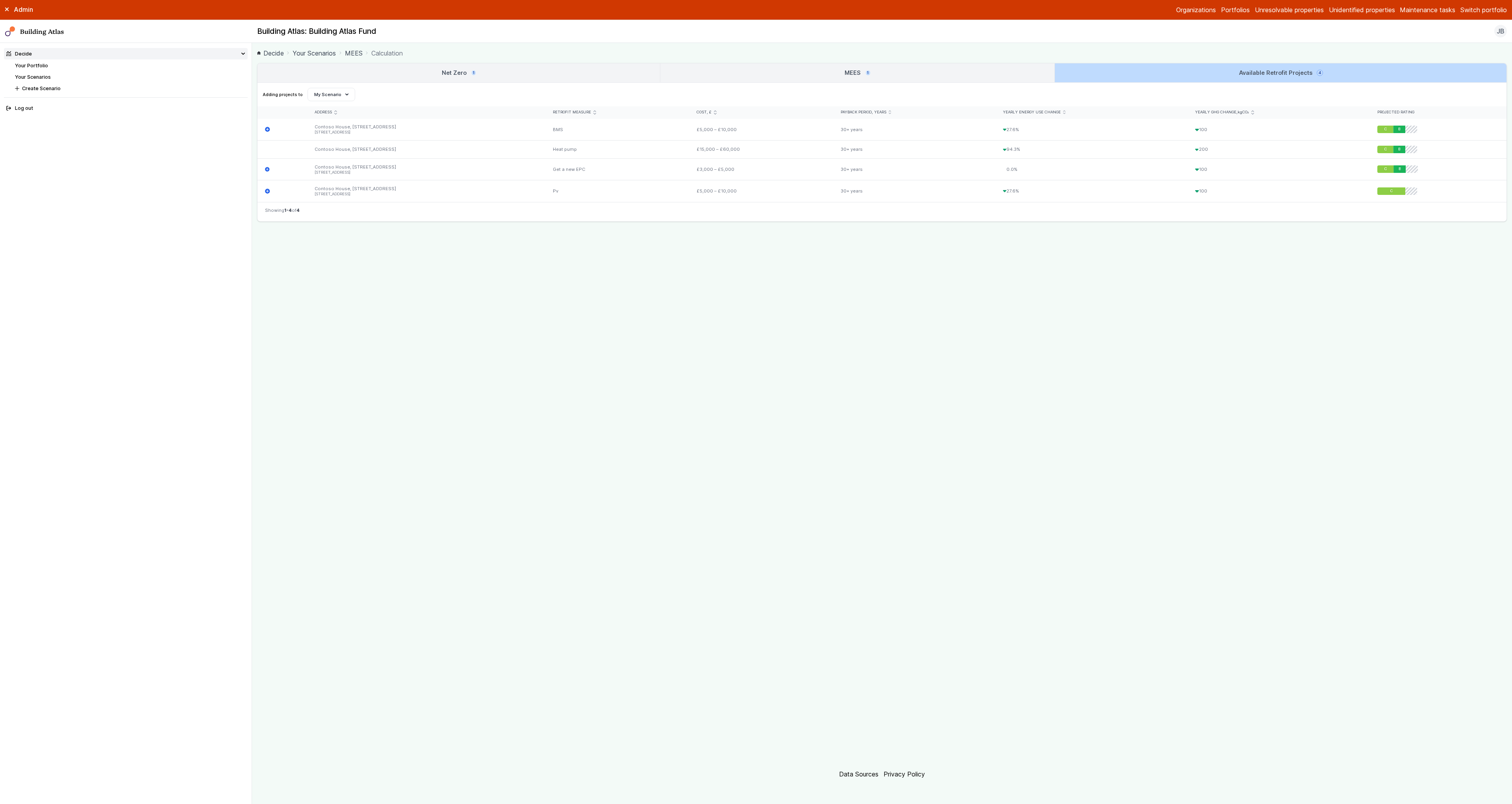
click at [821, 71] on link "MEES 1" at bounding box center [857, 73] width 394 height 19
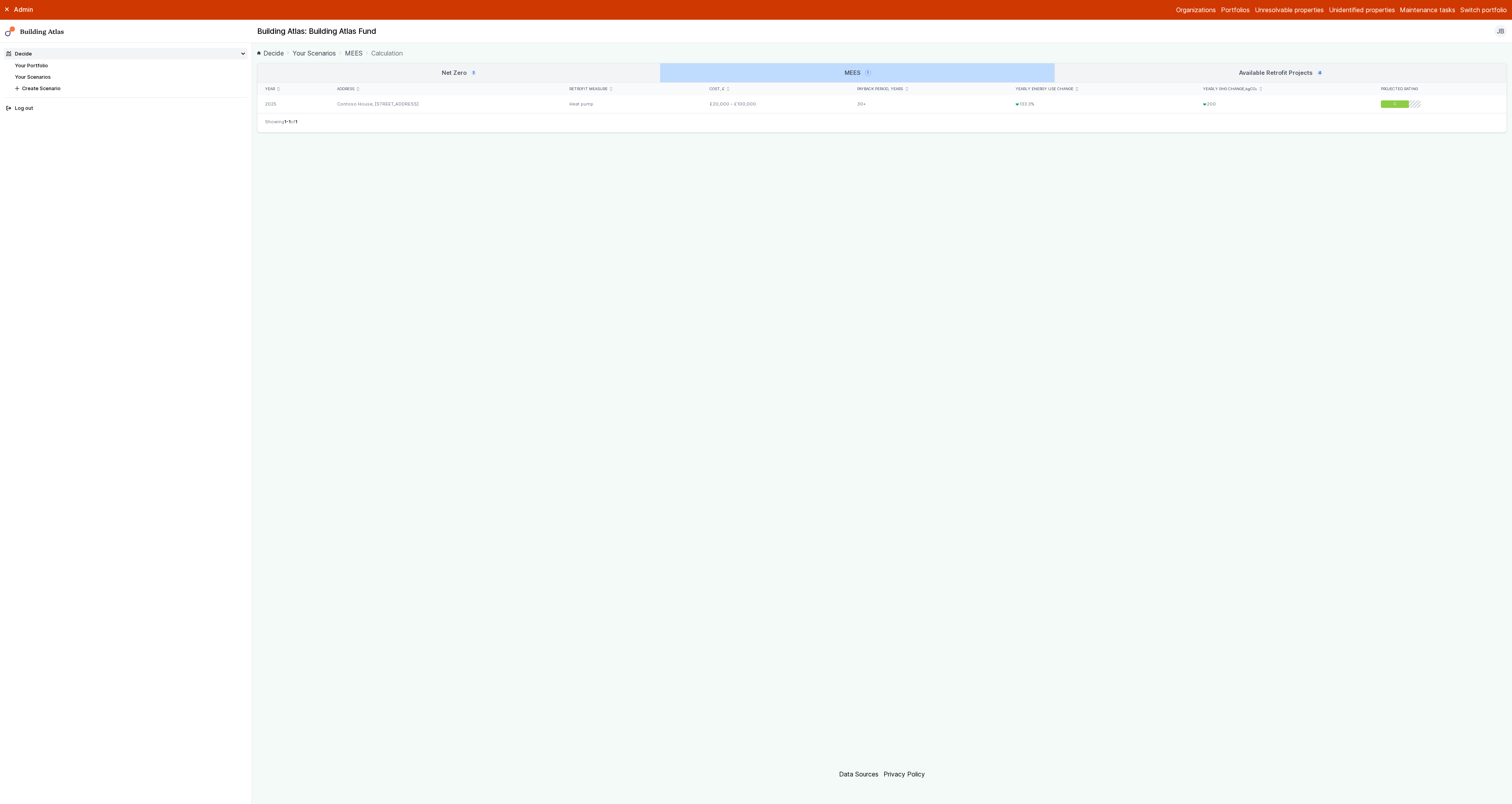
click at [600, 72] on link "Net Zero 1" at bounding box center [459, 73] width 403 height 19
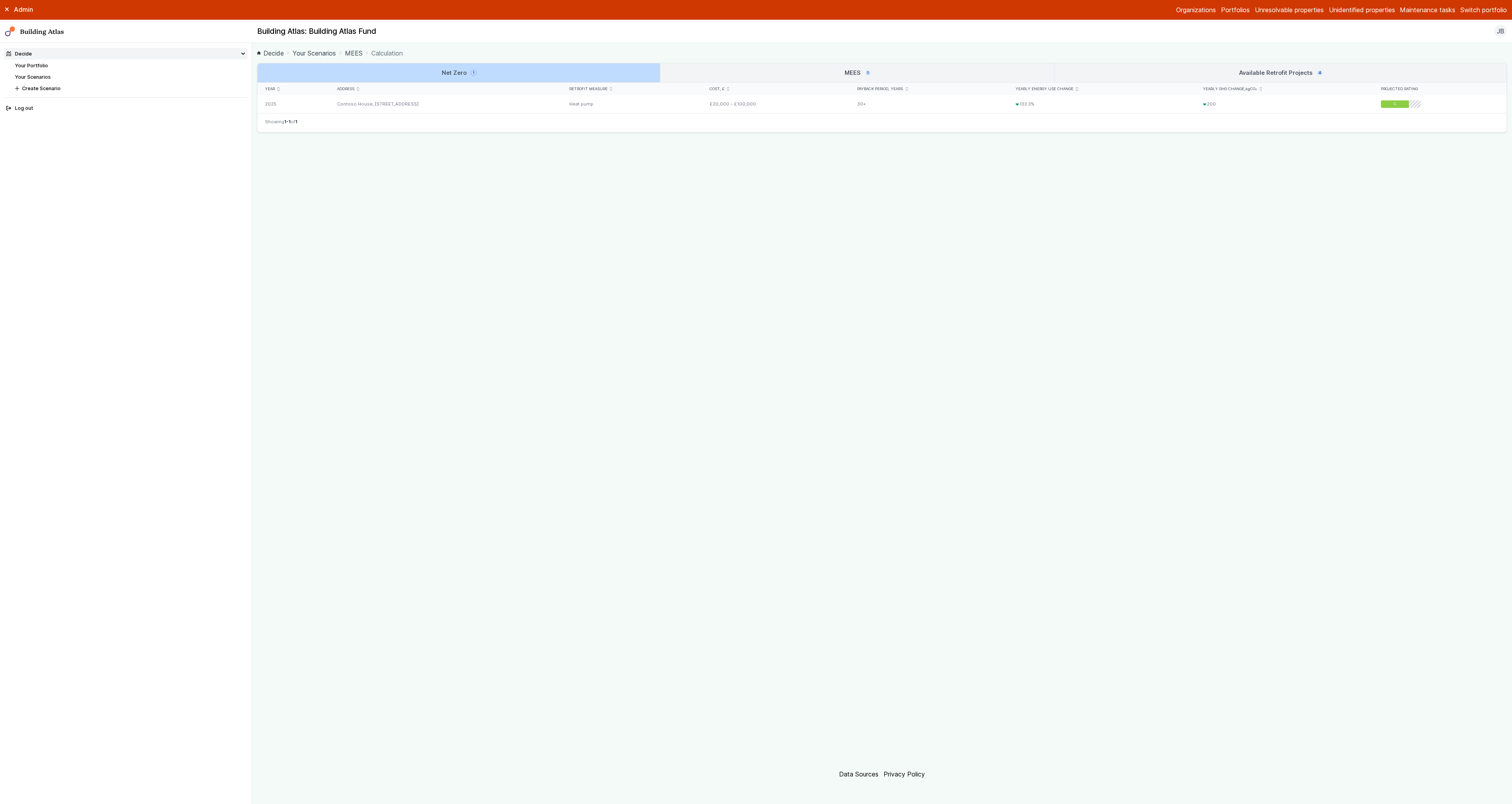
click at [916, 75] on link "MEES 1" at bounding box center [857, 73] width 394 height 19
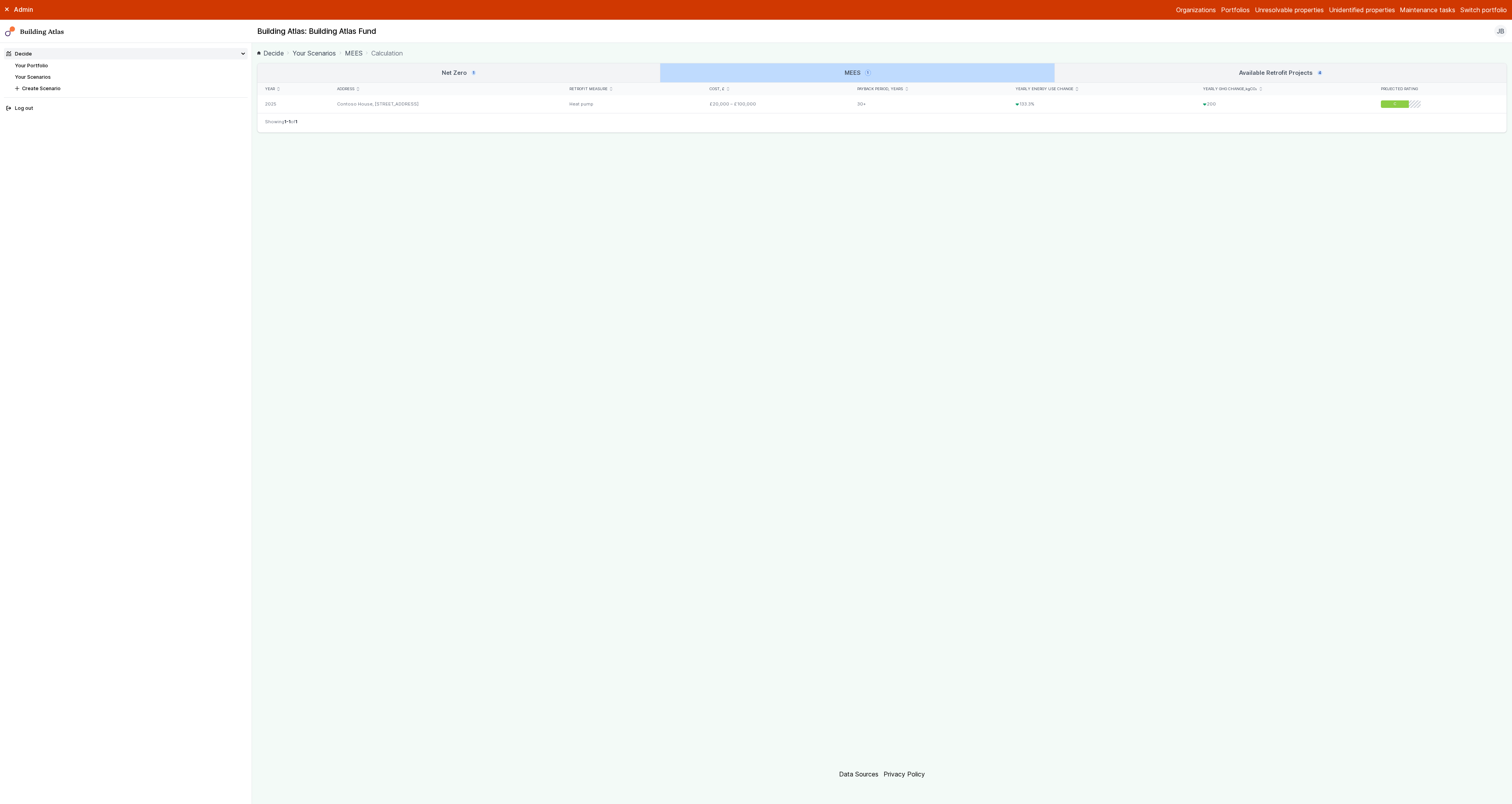
click at [1159, 66] on link "Available Retrofit Projects 4" at bounding box center [1280, 73] width 451 height 19
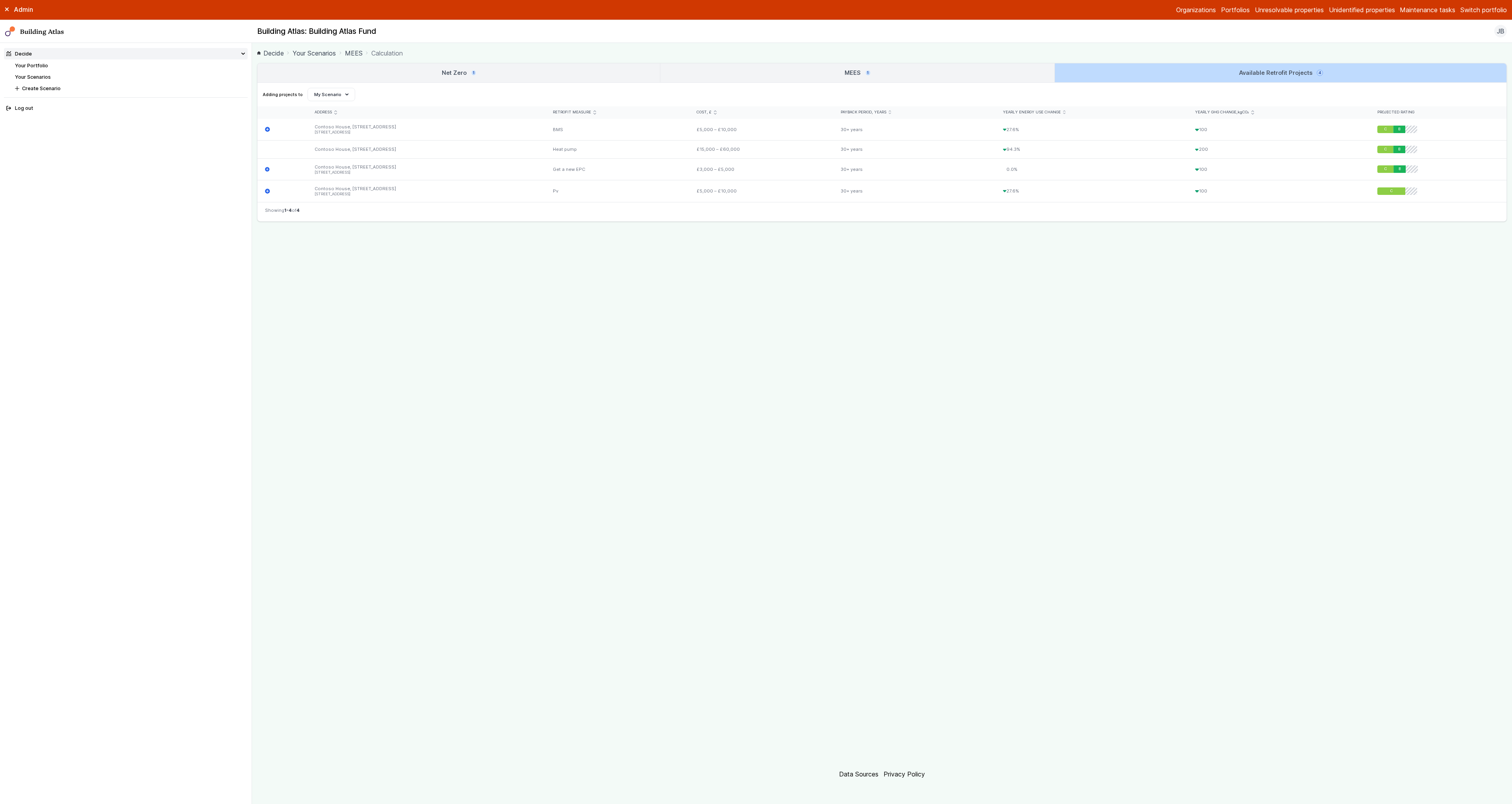
click at [858, 65] on link "MEES 1" at bounding box center [857, 73] width 394 height 19
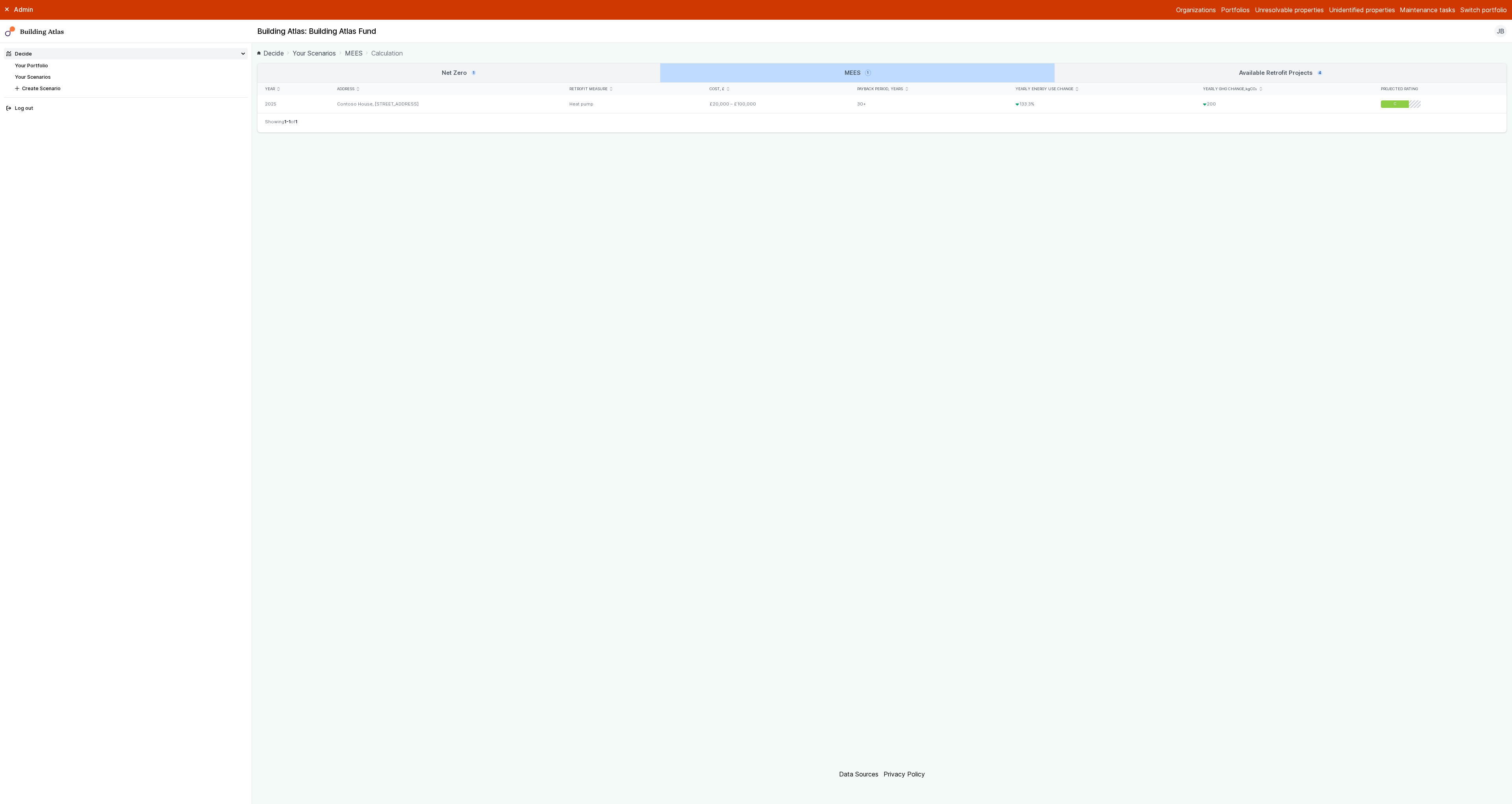
click at [588, 70] on link "Net Zero 1" at bounding box center [459, 73] width 403 height 19
click at [553, 75] on link "Net Zero 1" at bounding box center [459, 73] width 403 height 19
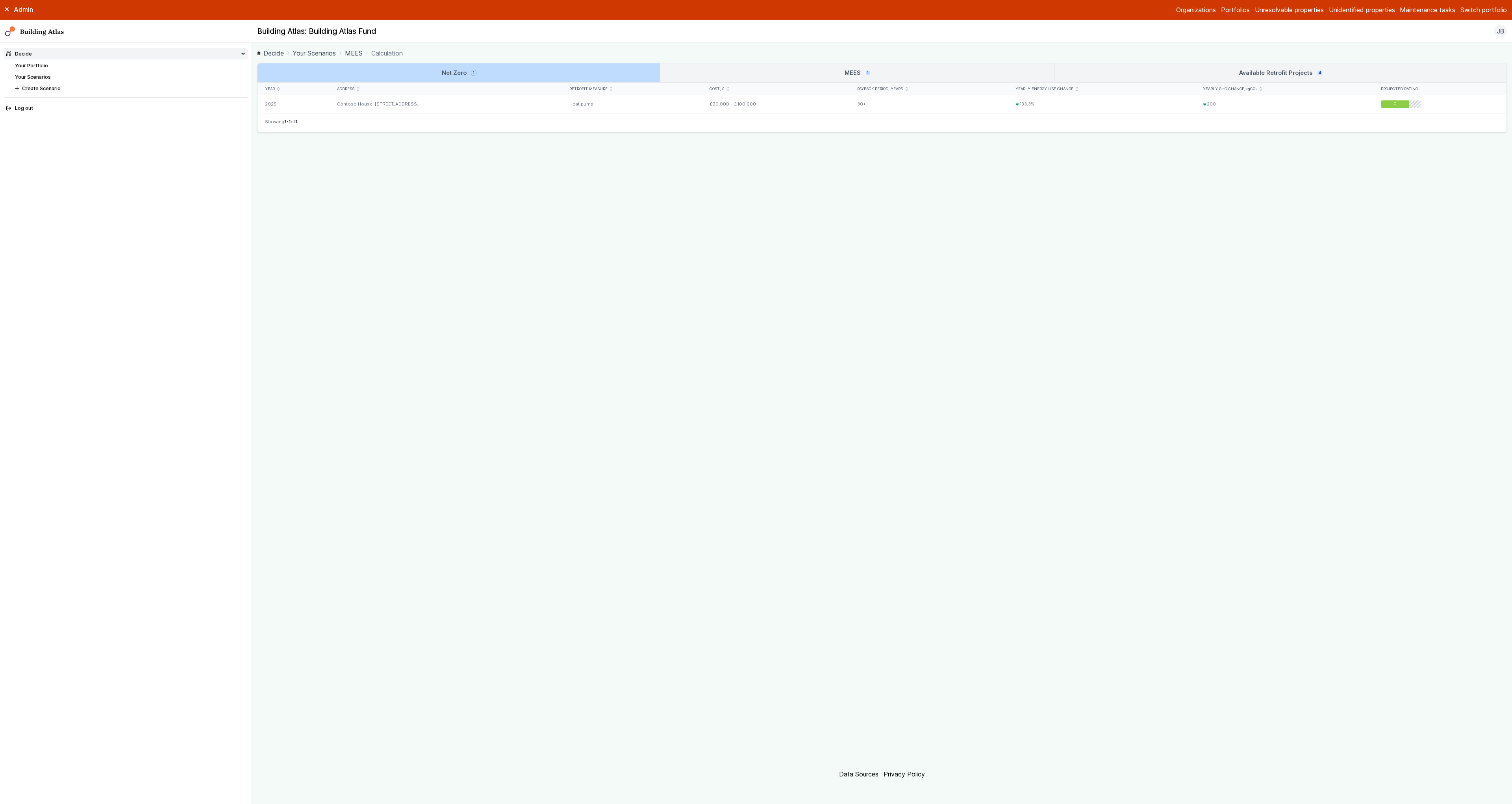
click at [740, 69] on link "MEES 1" at bounding box center [857, 73] width 394 height 19
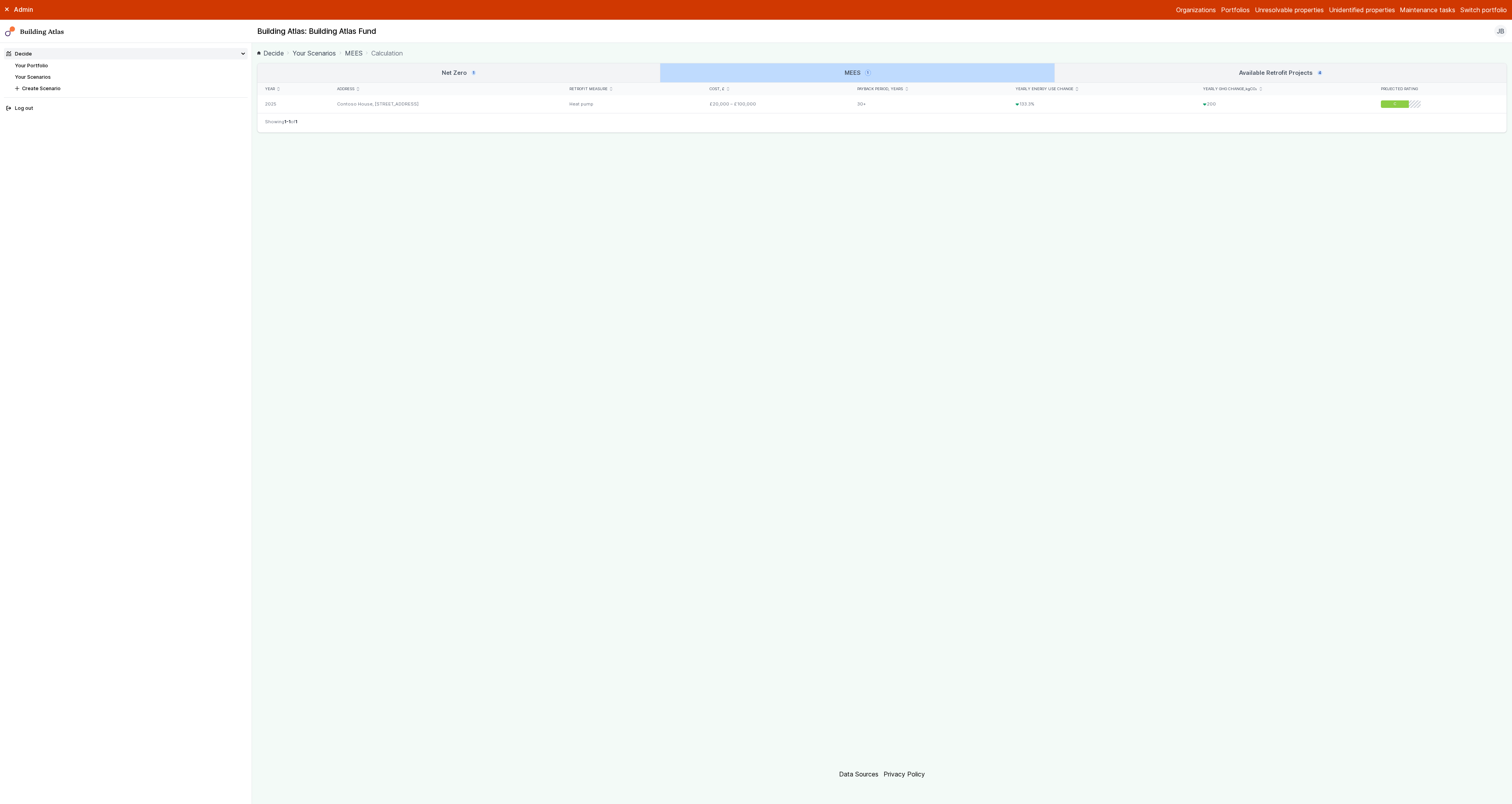
click at [1179, 64] on link "Available Retrofit Projects 4" at bounding box center [1280, 73] width 451 height 19
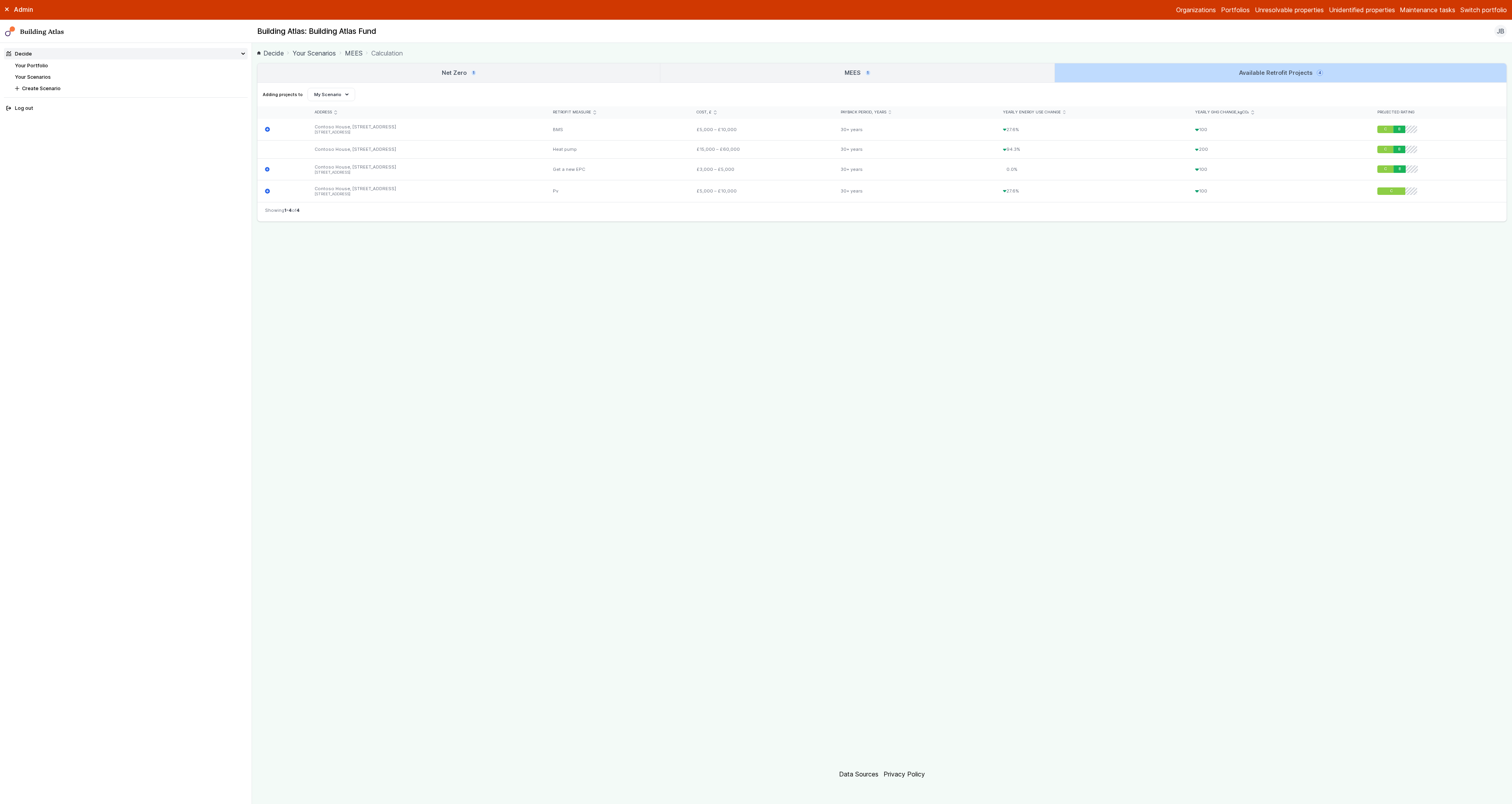
click at [912, 69] on link "MEES 1" at bounding box center [857, 73] width 394 height 19
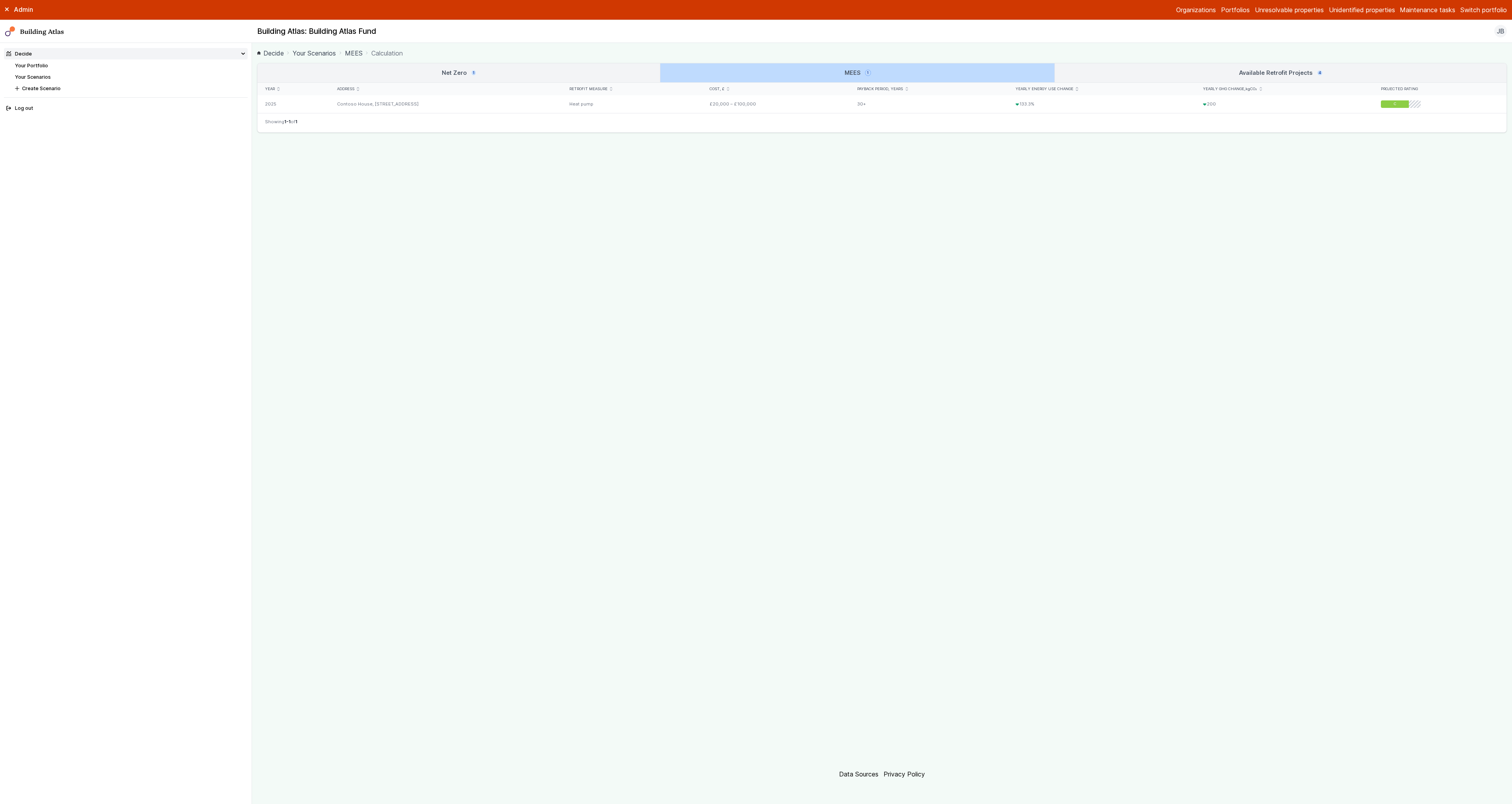
click at [664, 81] on link "MEES 1" at bounding box center [857, 73] width 394 height 19
click at [622, 72] on link "Net Zero 1" at bounding box center [459, 73] width 403 height 19
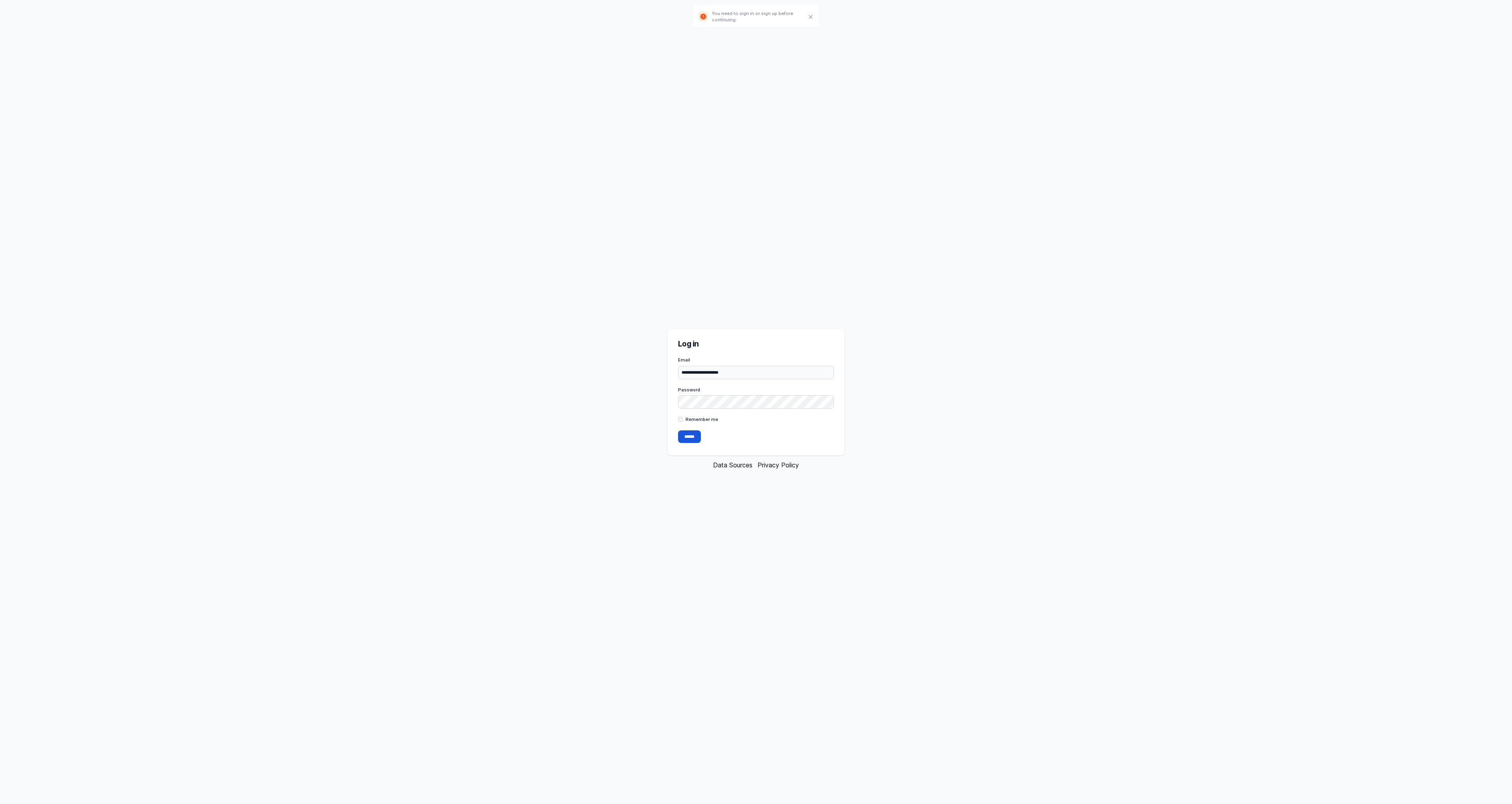
click at [732, 365] on div "**********" at bounding box center [756, 368] width 156 height 22
click at [731, 375] on input "**********" at bounding box center [756, 372] width 156 height 13
click at [691, 433] on input "******" at bounding box center [689, 436] width 23 height 12
